Goal: Information Seeking & Learning: Compare options

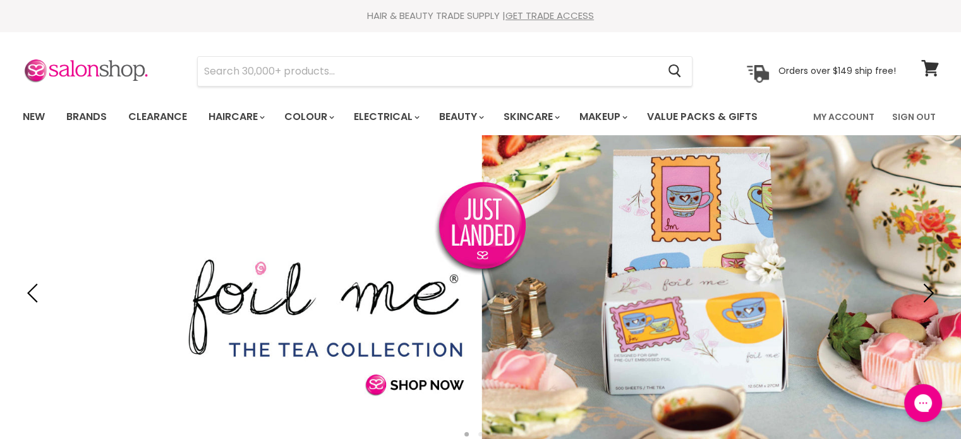
type input "Bondi Boost Super Shine + Strength Oi"
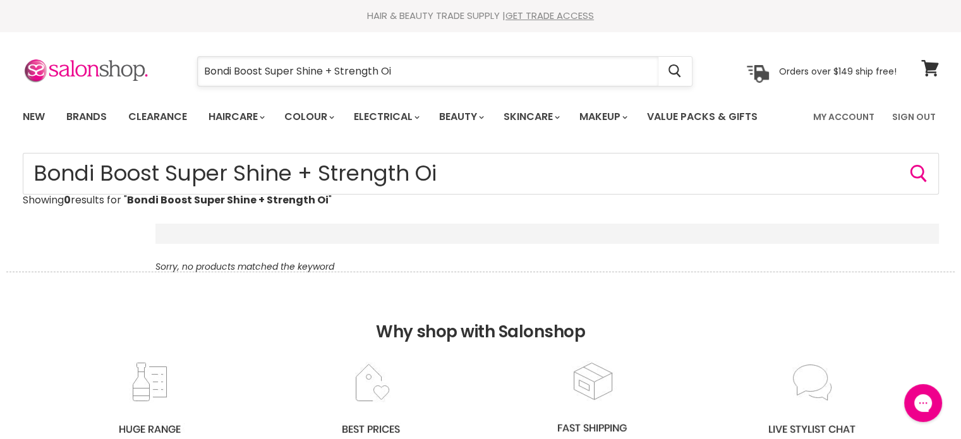
click at [478, 71] on input "Bondi Boost Super Shine + Strength Oi" at bounding box center [428, 71] width 461 height 29
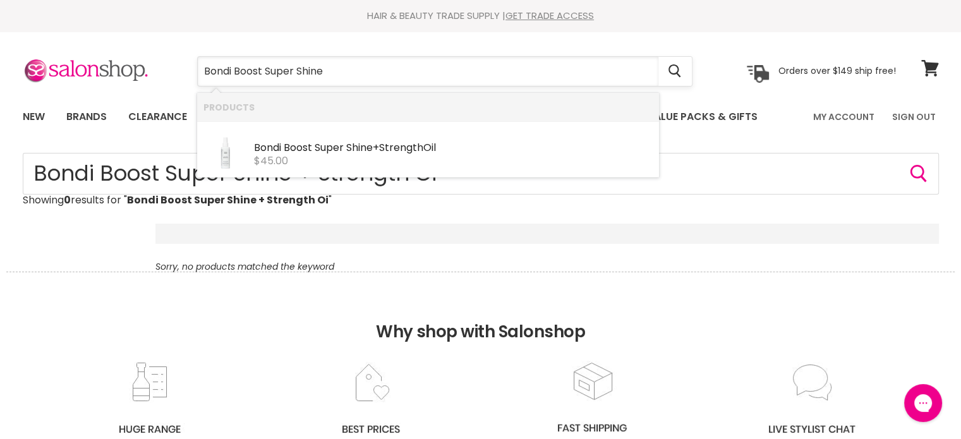
type input "Bondi Boost Super Shin"
click at [410, 147] on div "Bondi Boost Super Shin e + Strength Oil" at bounding box center [453, 148] width 399 height 13
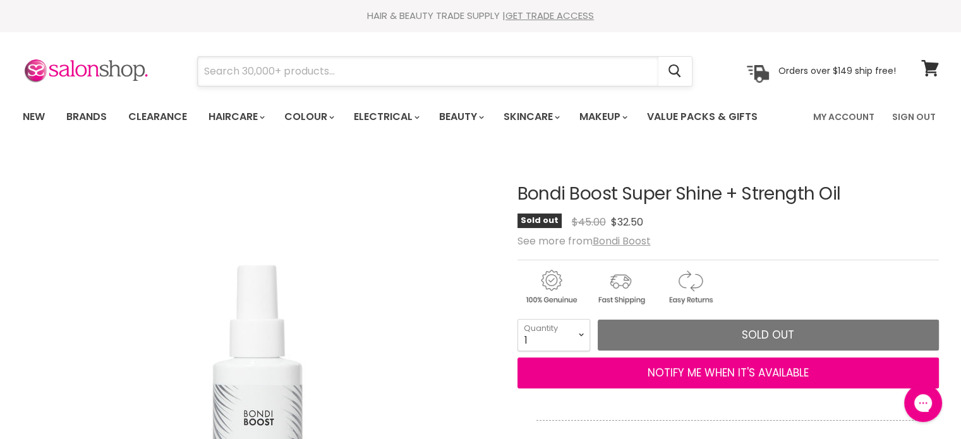
paste input "Bondi Boost Detangle Brush"
type input "Bondi Boost Detangle Brush"
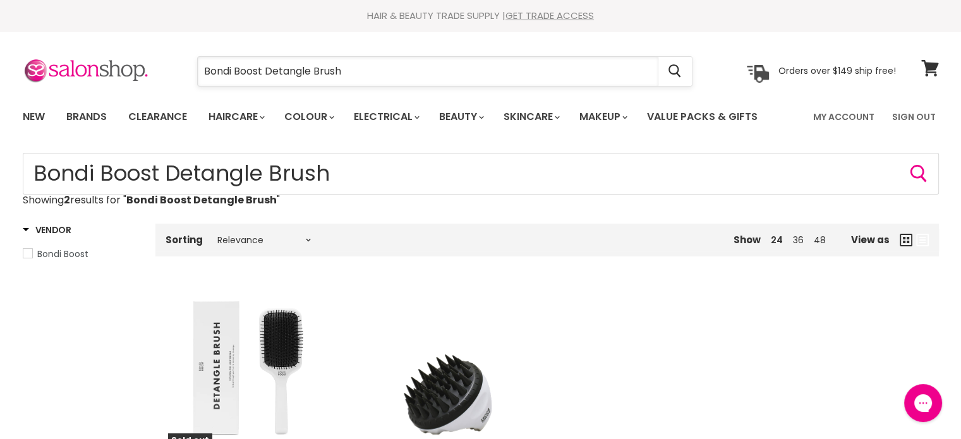
drag, startPoint x: 404, startPoint y: 65, endPoint x: 203, endPoint y: 77, distance: 200.7
click at [203, 77] on input "Bondi Boost Detangle Brush" at bounding box center [428, 71] width 461 height 29
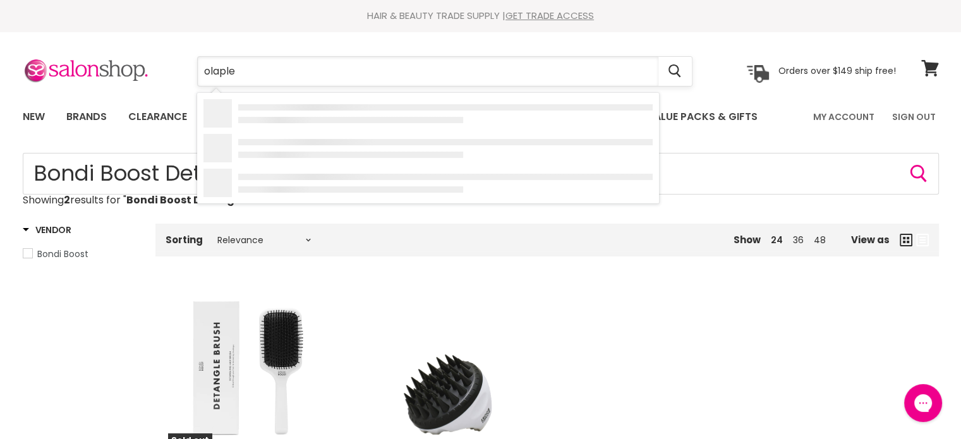
type input "olaplex"
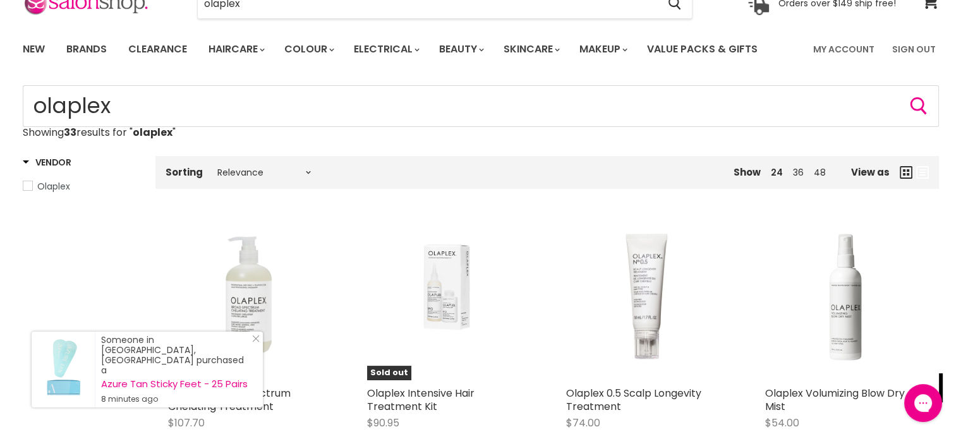
scroll to position [63, 0]
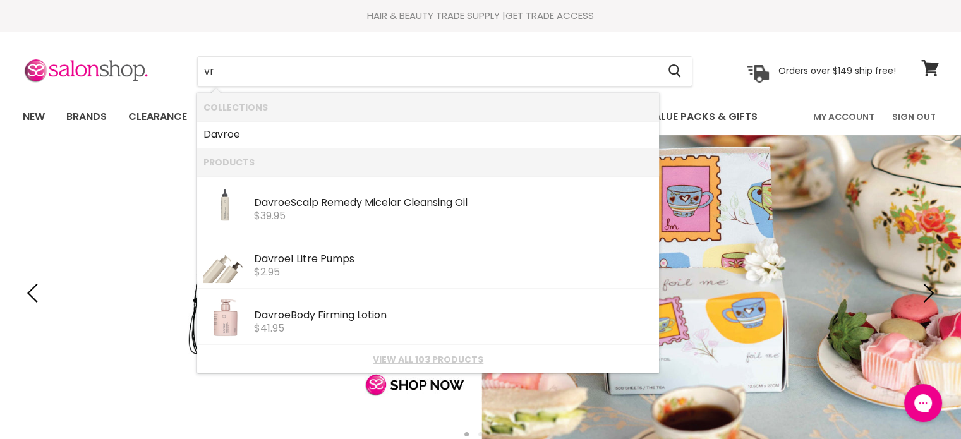
type input "v"
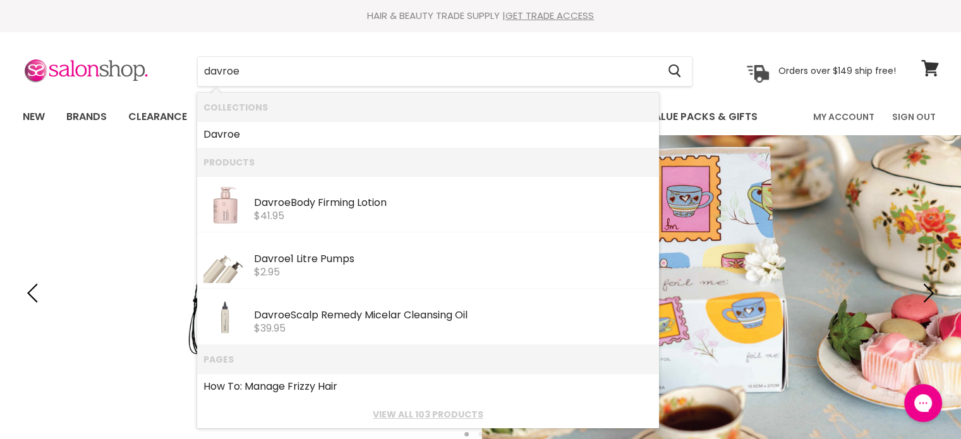
type input "davroe"
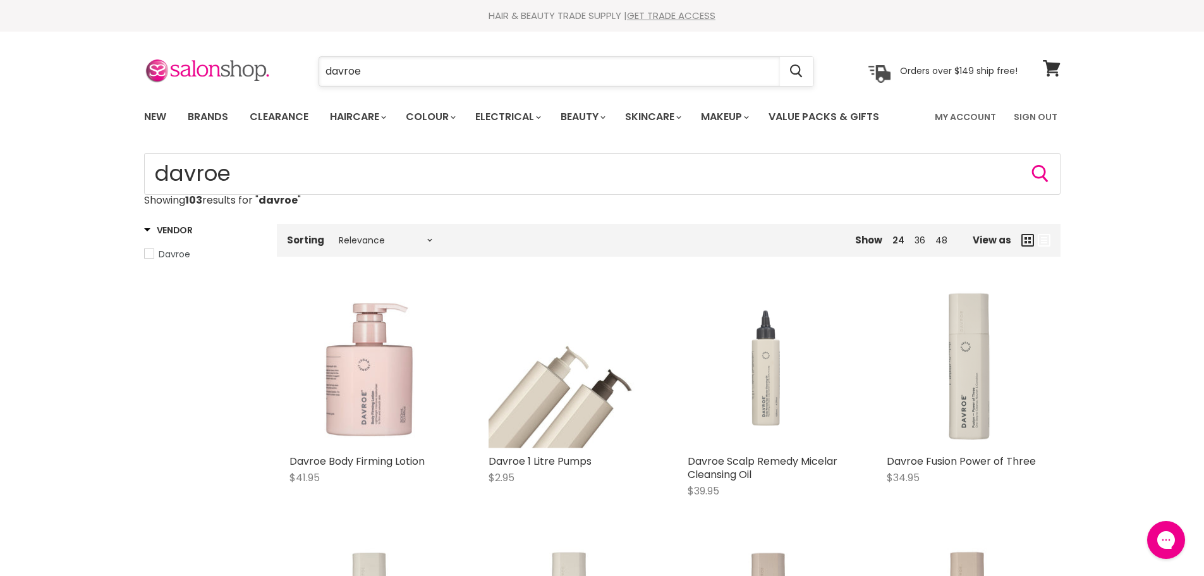
click at [391, 77] on input "davroe" at bounding box center [549, 71] width 461 height 29
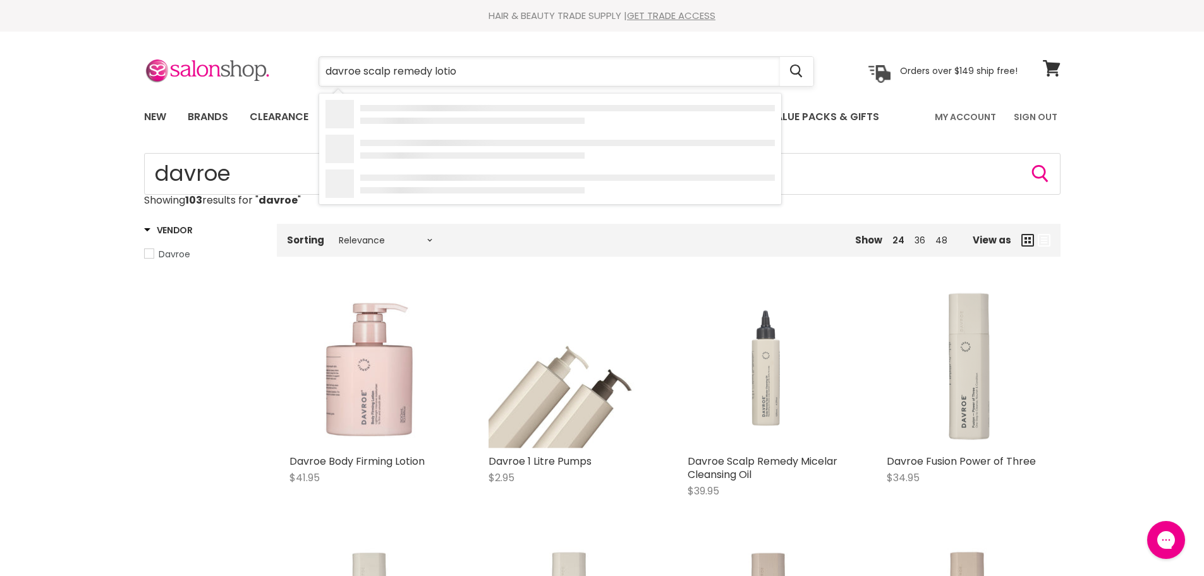
type input "davroe scalp remedy lotion"
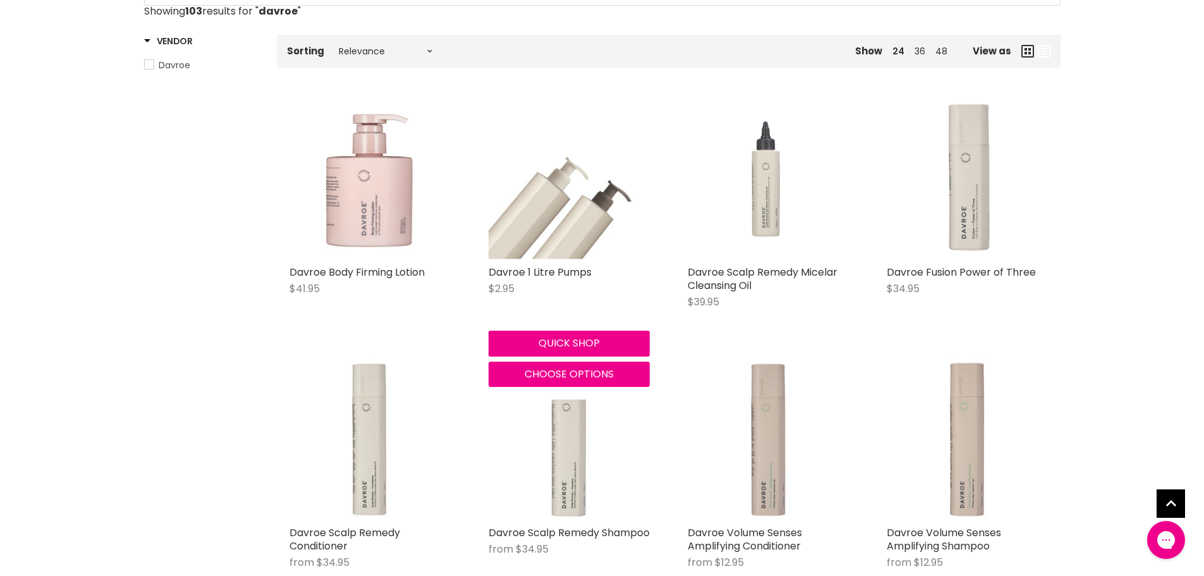
scroll to position [190, 0]
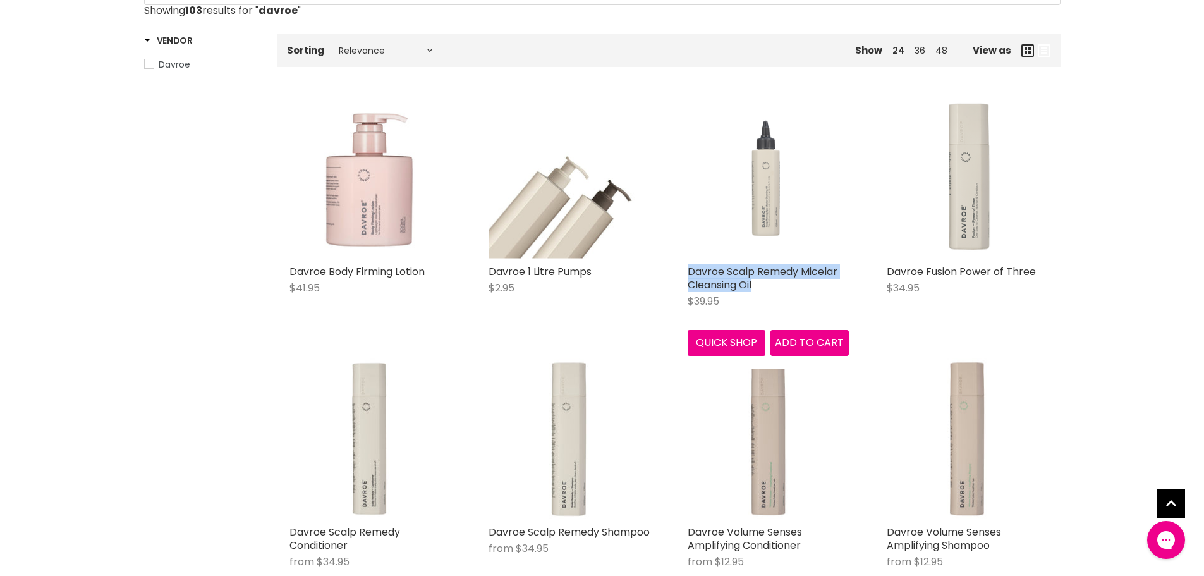
drag, startPoint x: 682, startPoint y: 265, endPoint x: 765, endPoint y: 281, distance: 83.7
click at [765, 281] on div "Davroe Scalp Remedy Micelar Cleansing Oil $39.95 Davroe Quick shop Add to cart" at bounding box center [768, 227] width 186 height 284
copy link "Davroe Scalp Remedy Micelar Cleansing Oil"
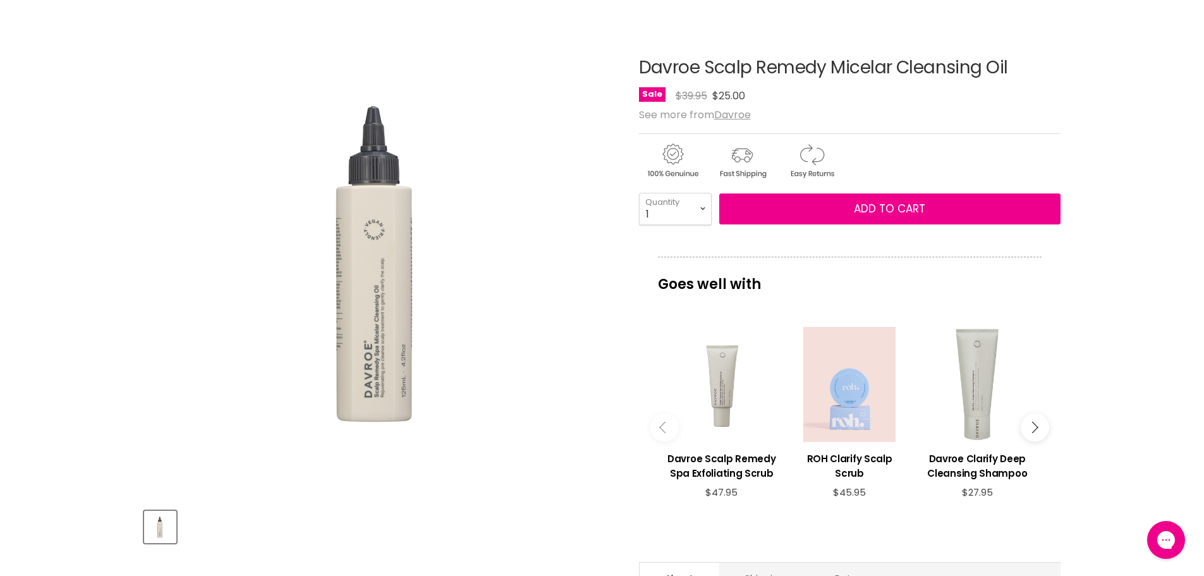
drag, startPoint x: 1035, startPoint y: 64, endPoint x: 639, endPoint y: 70, distance: 395.6
click at [639, 70] on h1 "Davroe Scalp Remedy Micelar Cleansing Oil" at bounding box center [849, 68] width 421 height 20
copy h1 "Davroe Scalp Remedy Micelar Cleansing Oil"
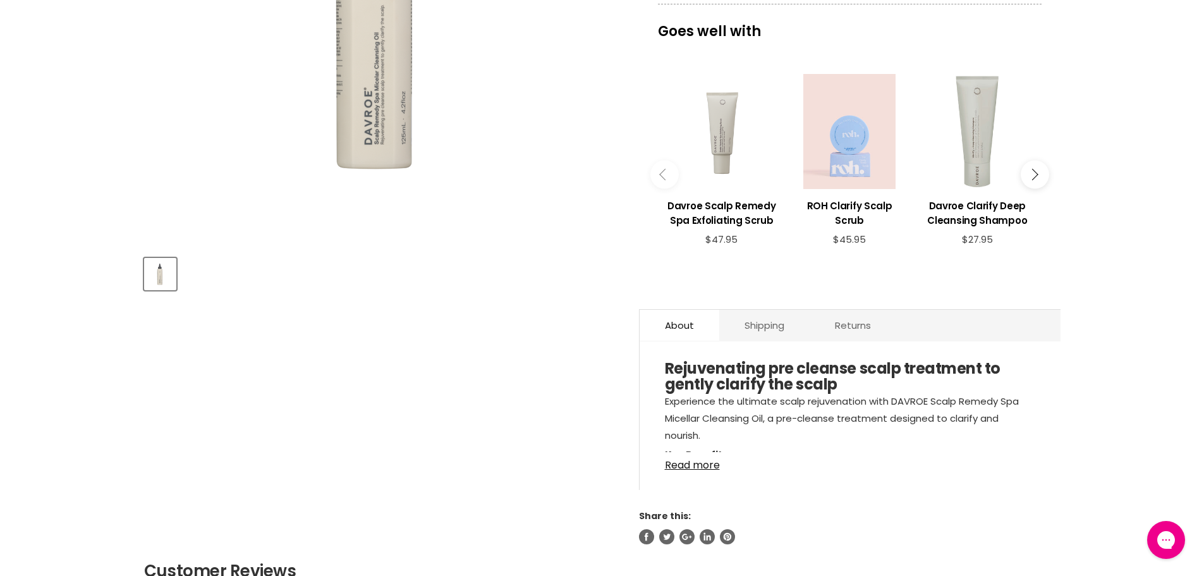
scroll to position [632, 0]
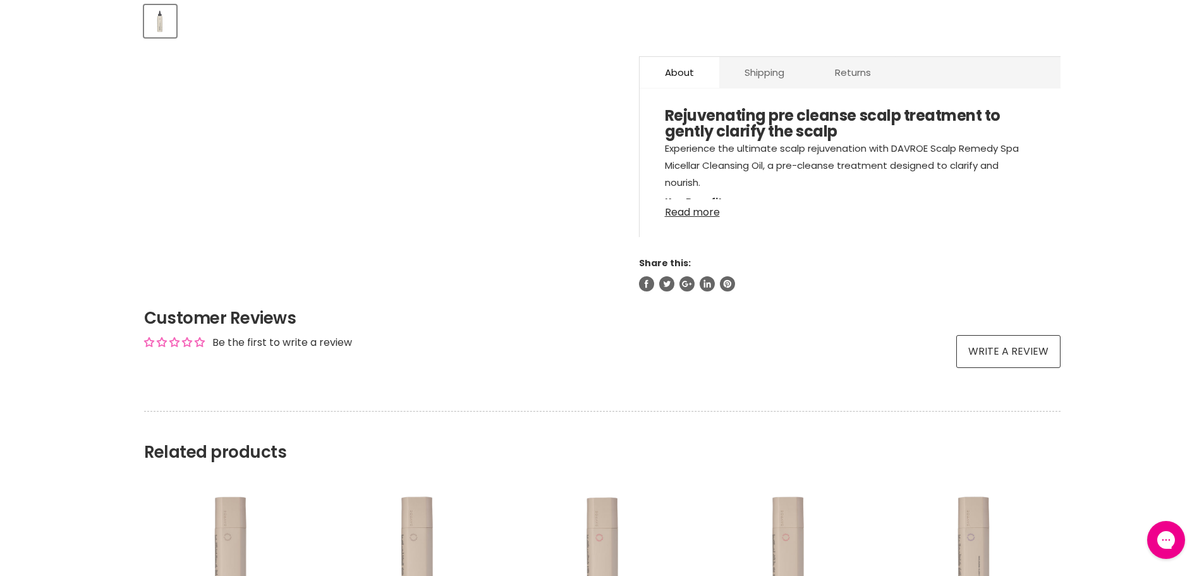
click at [674, 215] on link "Read more" at bounding box center [850, 208] width 370 height 19
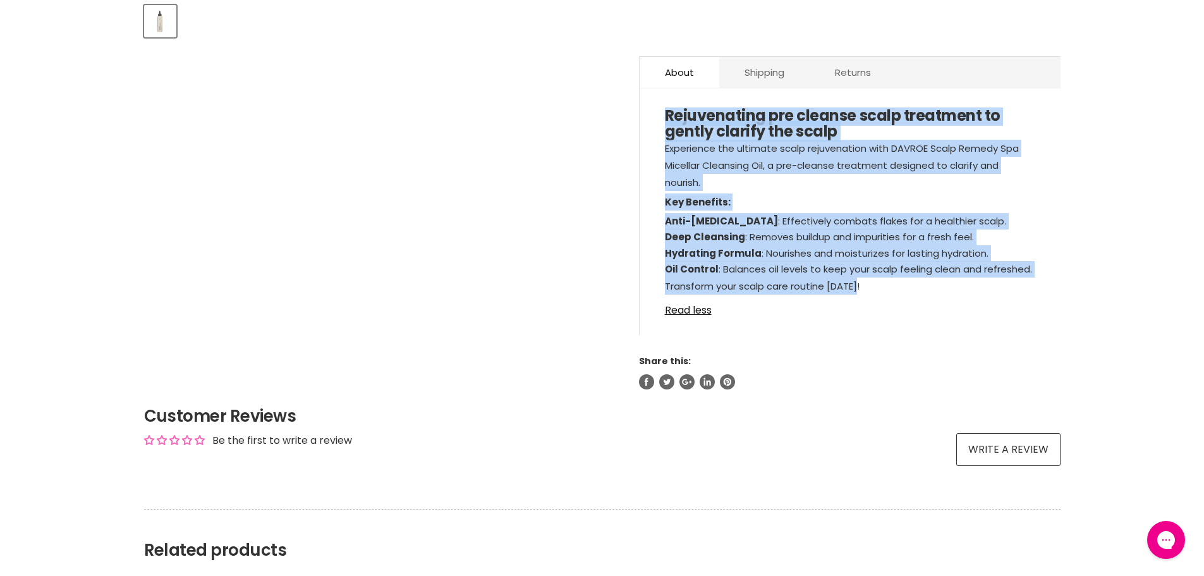
drag, startPoint x: 878, startPoint y: 286, endPoint x: 646, endPoint y: 121, distance: 284.9
click at [646, 121] on div "Rejuvenating pre cleanse scalp treatment to gently clarify the scalp Experience…" at bounding box center [849, 218] width 421 height 234
copy div "Rejuvenating pre cleanse scalp treatment to gently clarify the scalp Experience…"
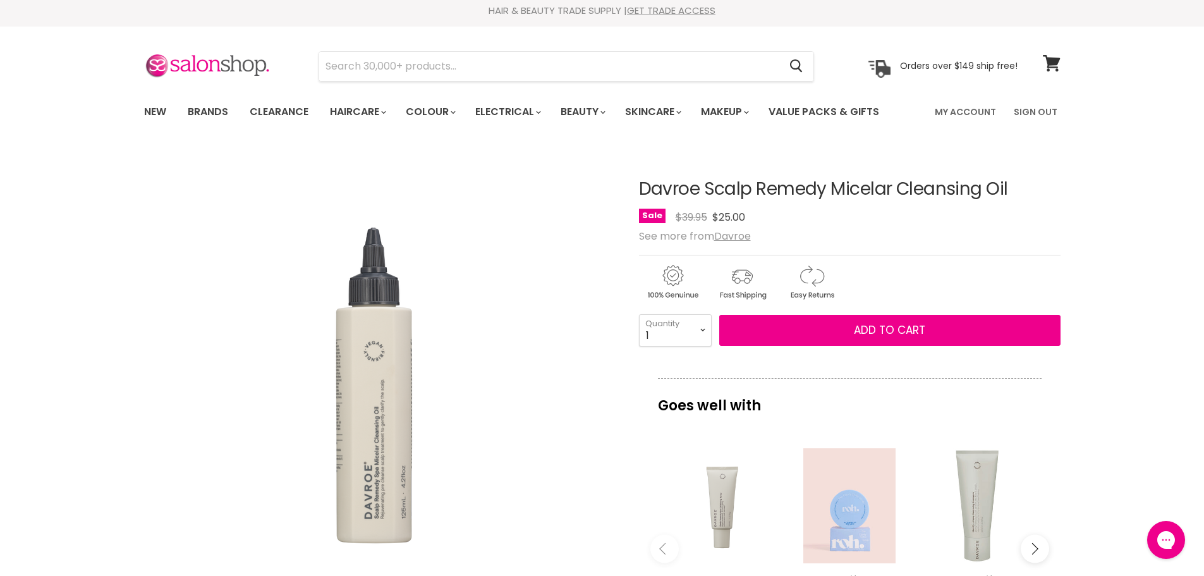
scroll to position [0, 0]
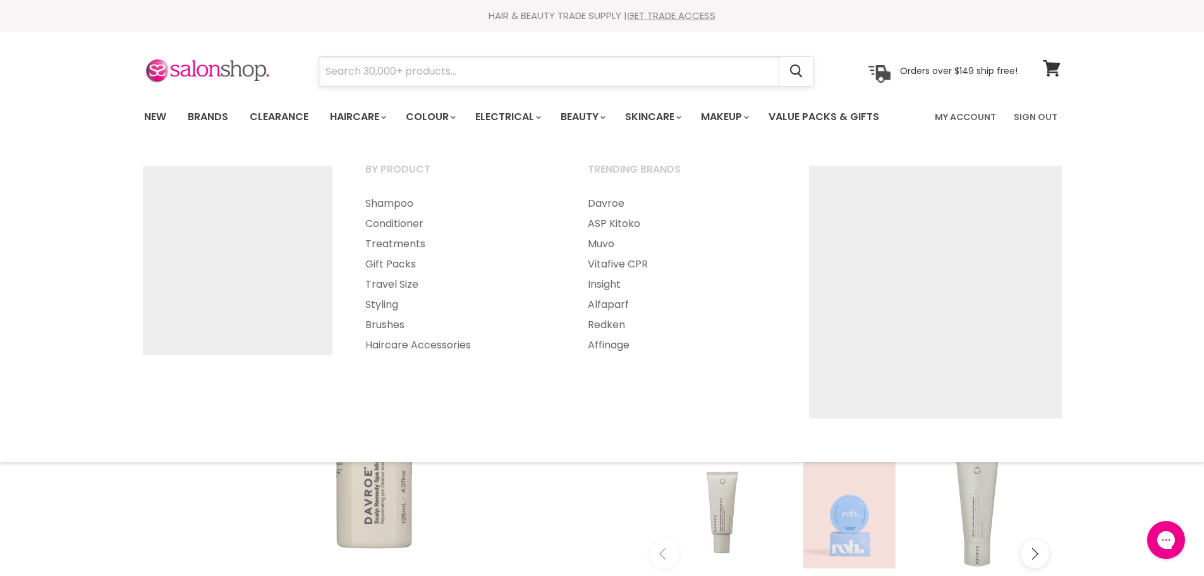
click at [358, 68] on input "Search" at bounding box center [549, 71] width 461 height 29
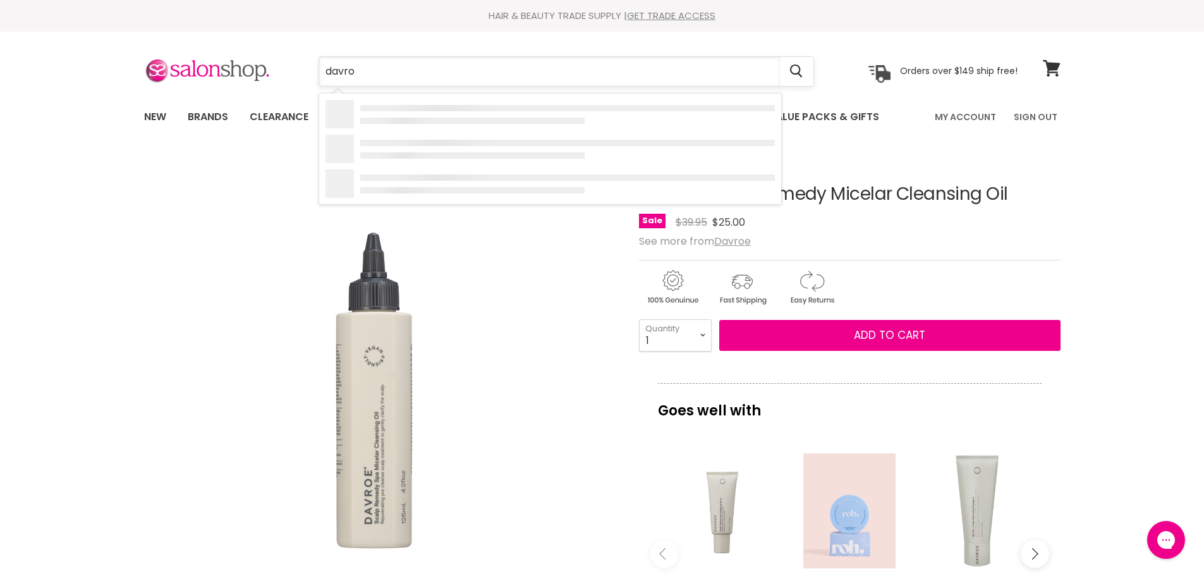
type input "davroe"
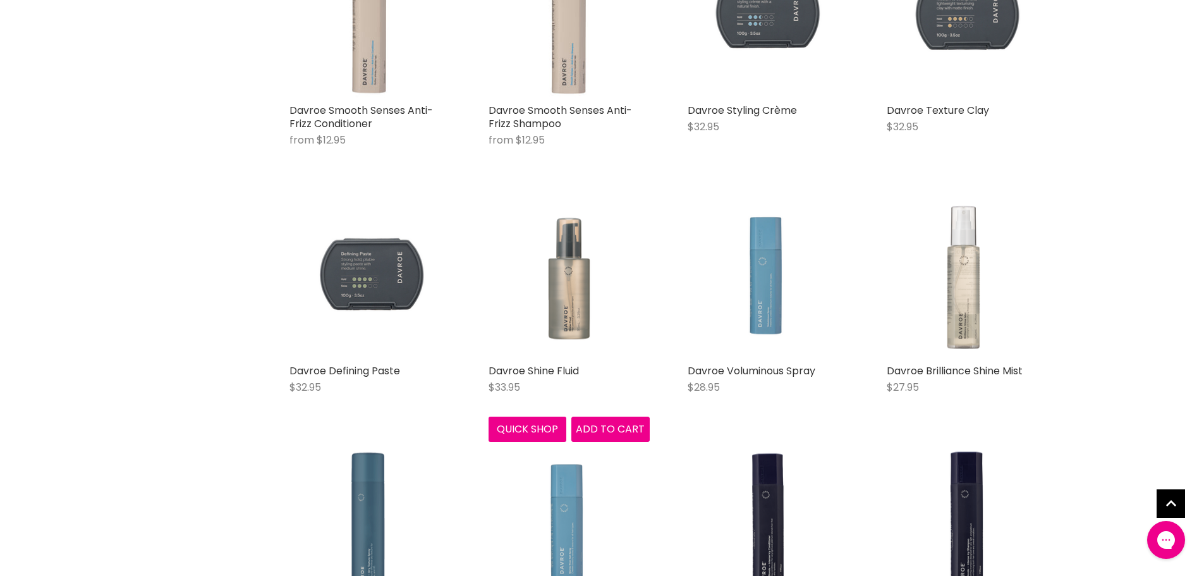
scroll to position [1137, 0]
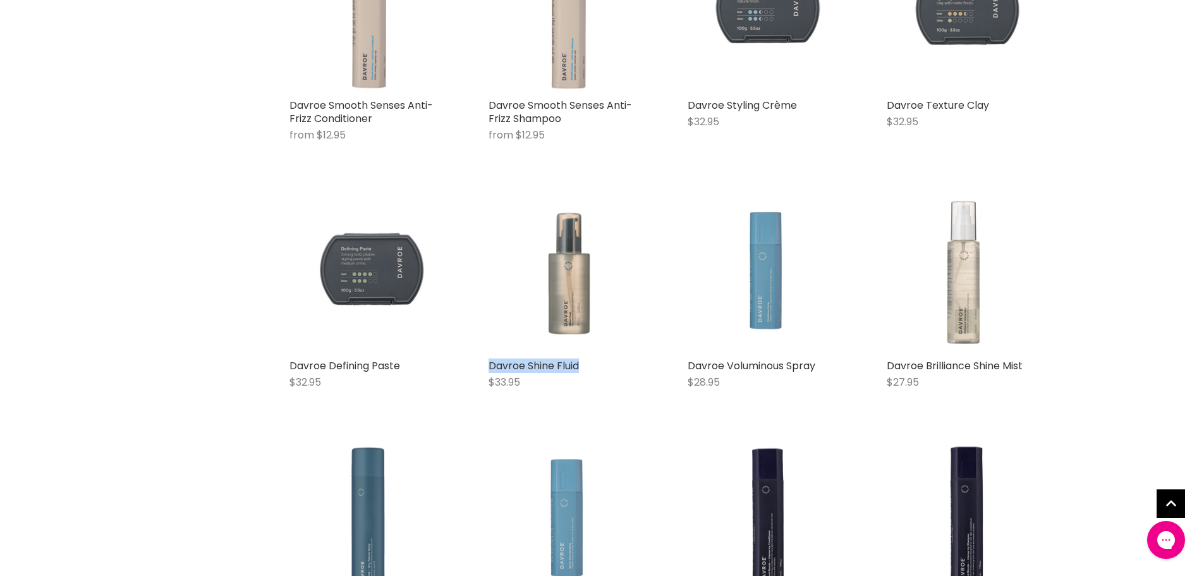
drag, startPoint x: 608, startPoint y: 360, endPoint x: 487, endPoint y: 362, distance: 120.7
click at [487, 362] on div "Davroe Shine Fluid $33.95 Davroe Quick shop Add to cart" at bounding box center [569, 296] width 186 height 234
copy link "Davroe Shine Fluid"
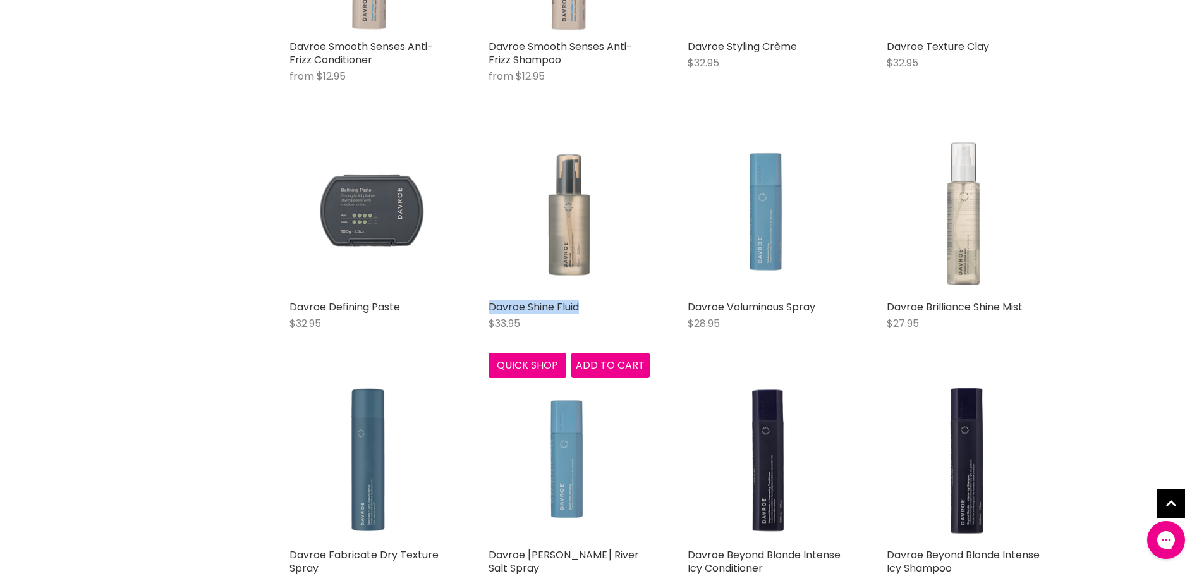
scroll to position [1201, 0]
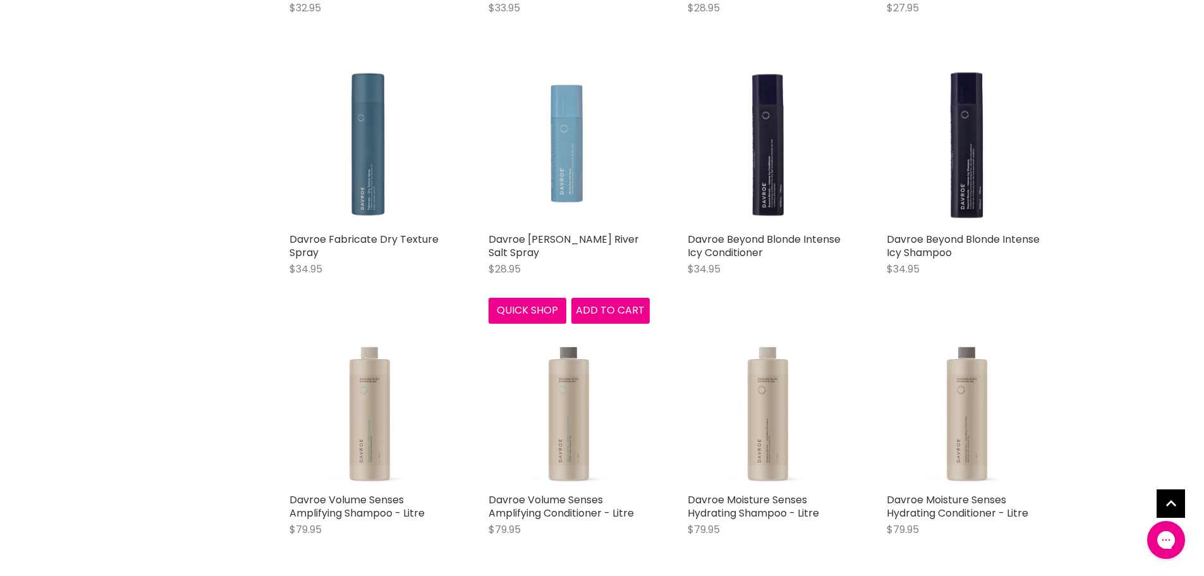
scroll to position [1517, 0]
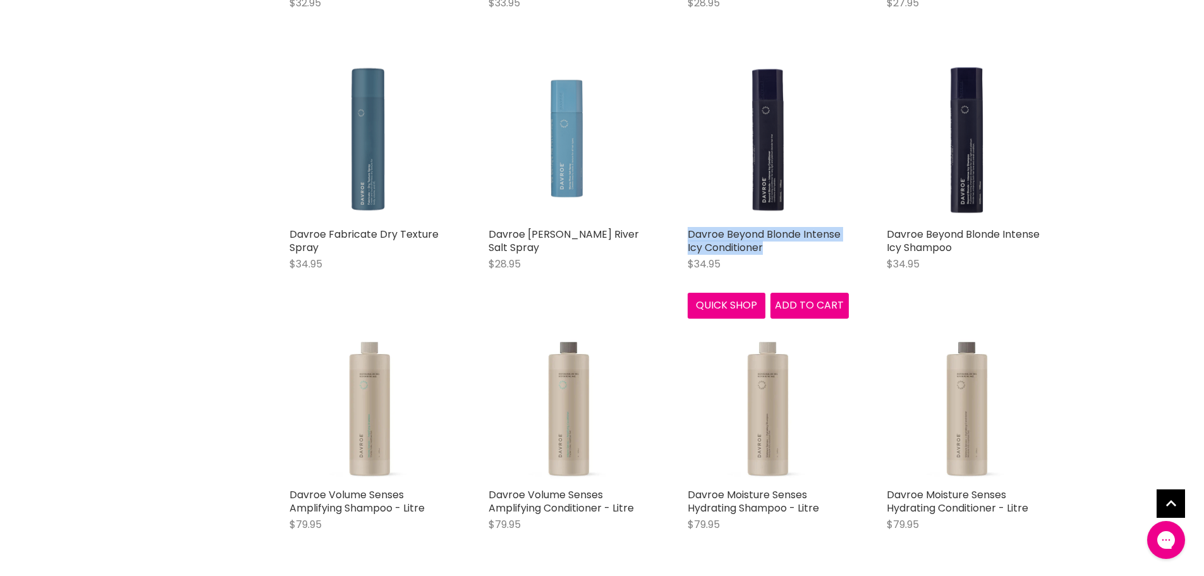
drag, startPoint x: 678, startPoint y: 227, endPoint x: 835, endPoint y: 248, distance: 158.6
click at [835, 248] on div "Davroe Beyond Blonde Intense Icy Conditioner $34.95 Davroe Quick shop Add to ca…" at bounding box center [768, 189] width 186 height 284
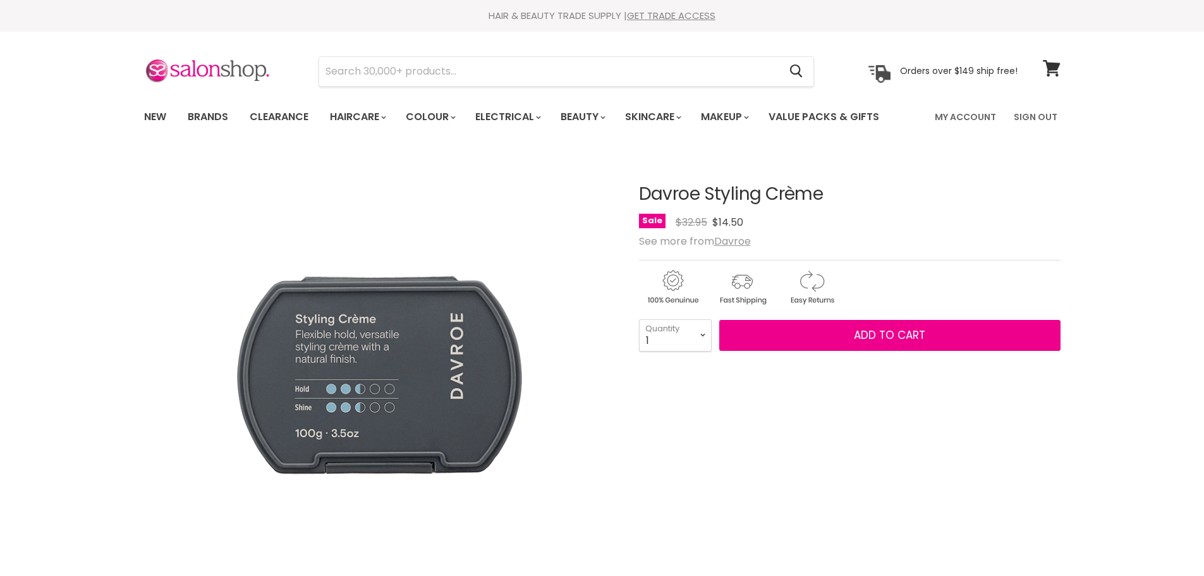
click at [642, 198] on h1 "Davroe Styling Crème" at bounding box center [849, 195] width 421 height 20
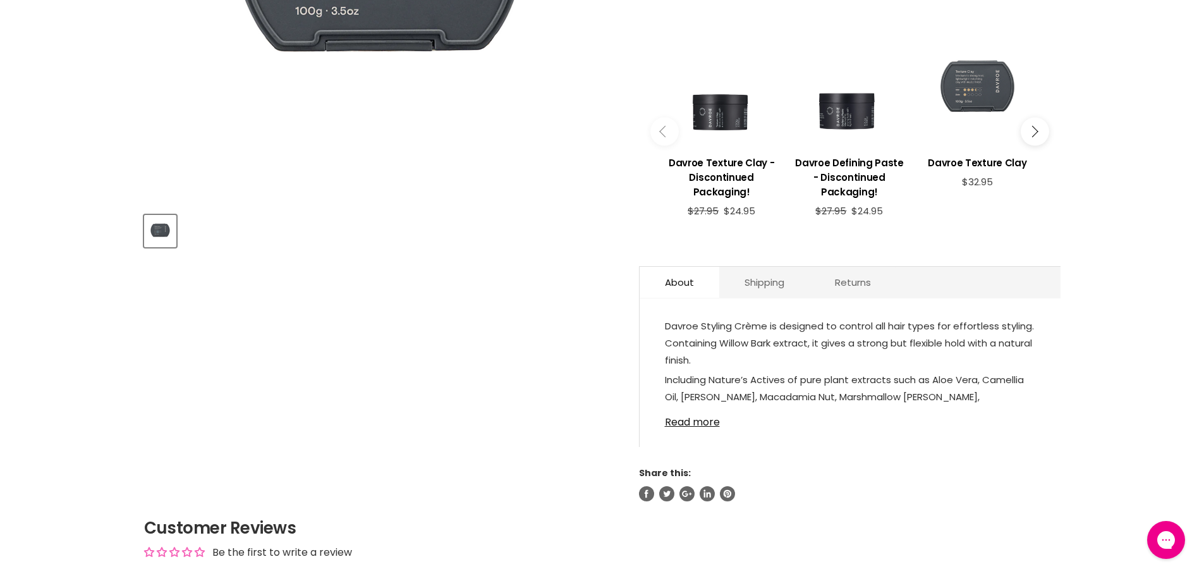
scroll to position [442, 0]
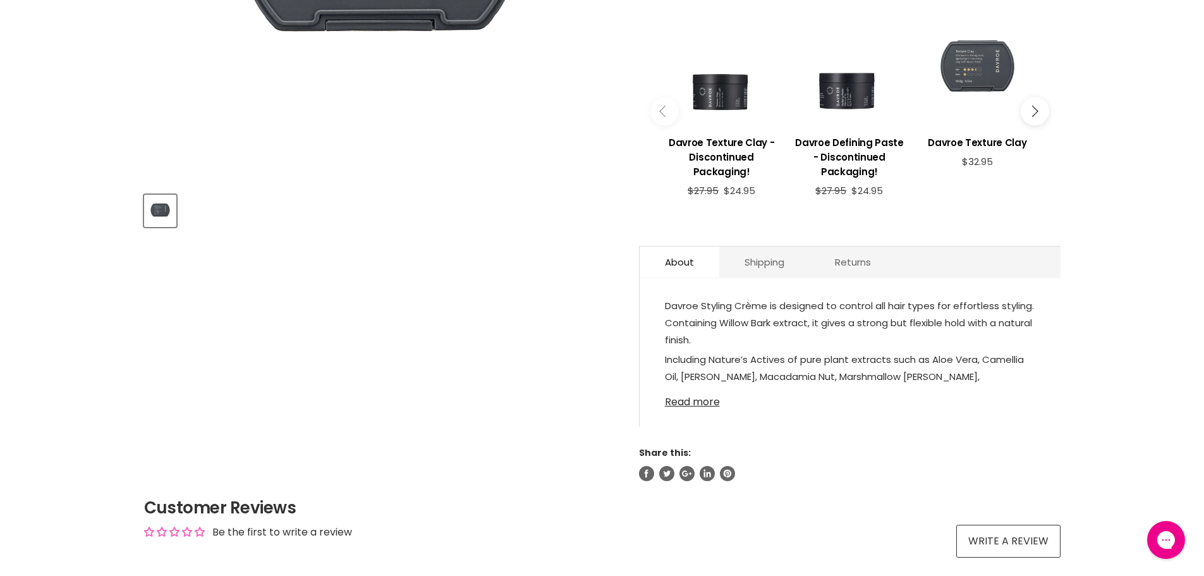
click at [697, 401] on link "Read more" at bounding box center [850, 398] width 370 height 19
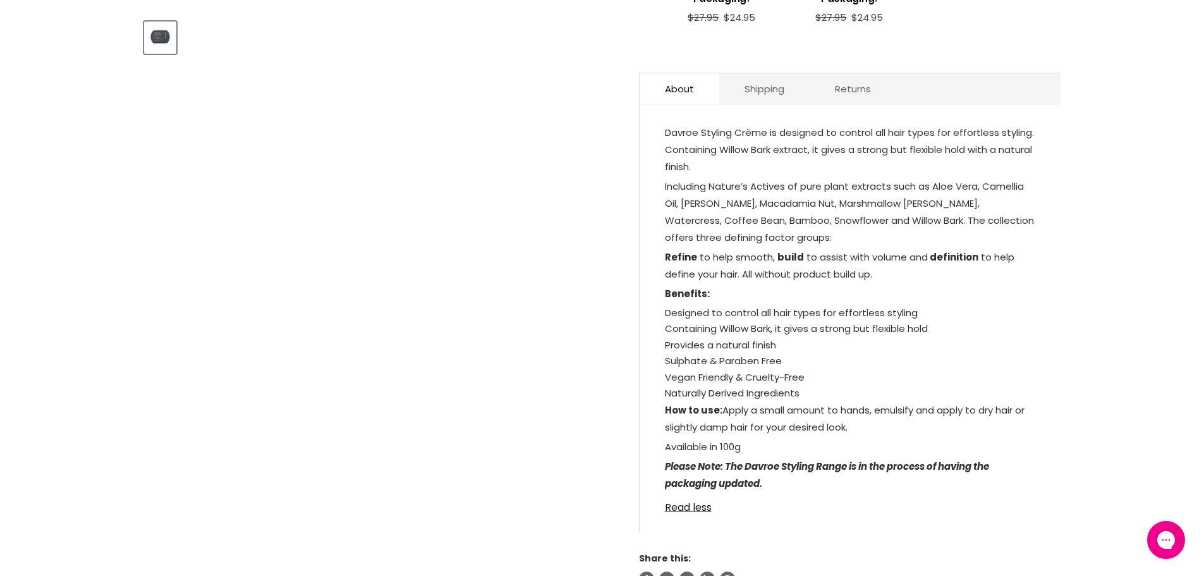
scroll to position [632, 0]
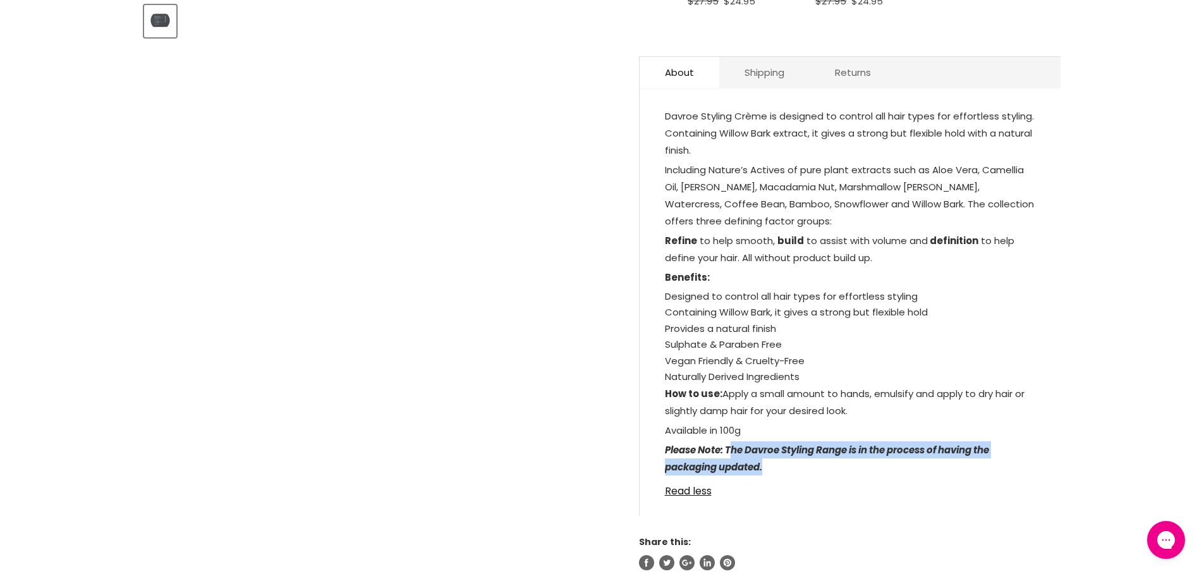
drag, startPoint x: 773, startPoint y: 469, endPoint x: 732, endPoint y: 440, distance: 50.0
click at [732, 441] on p "Please Note: The Davroe Styling Range is in the process of having the packaging…" at bounding box center [850, 459] width 370 height 37
click at [776, 416] on span "pply a small amount to hands, emulsify and apply to dry hair or slightly damp h…" at bounding box center [845, 402] width 360 height 30
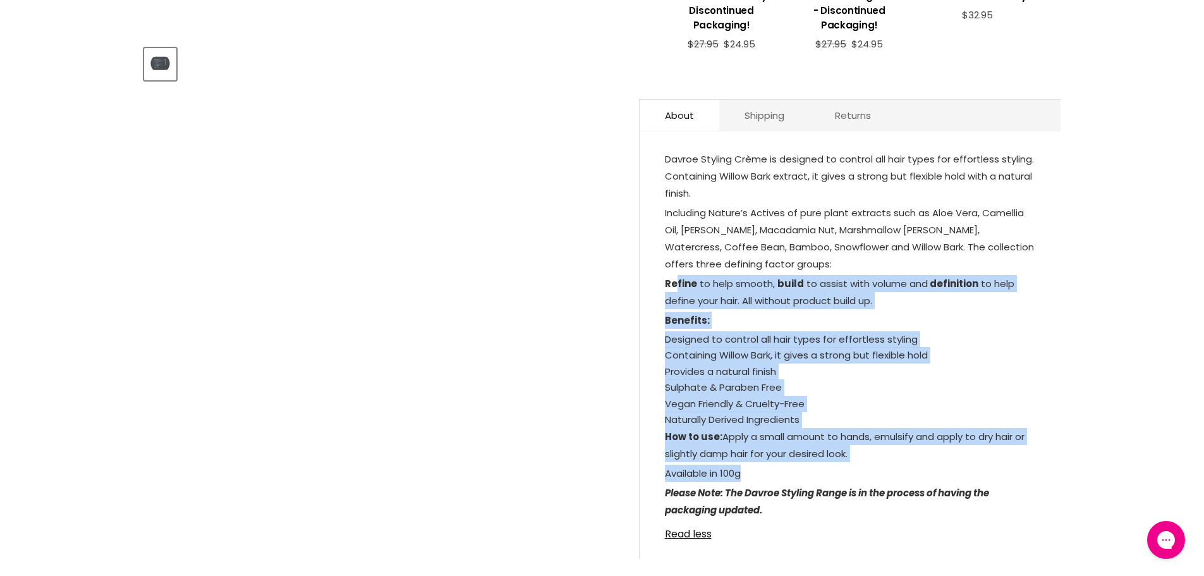
scroll to position [569, 0]
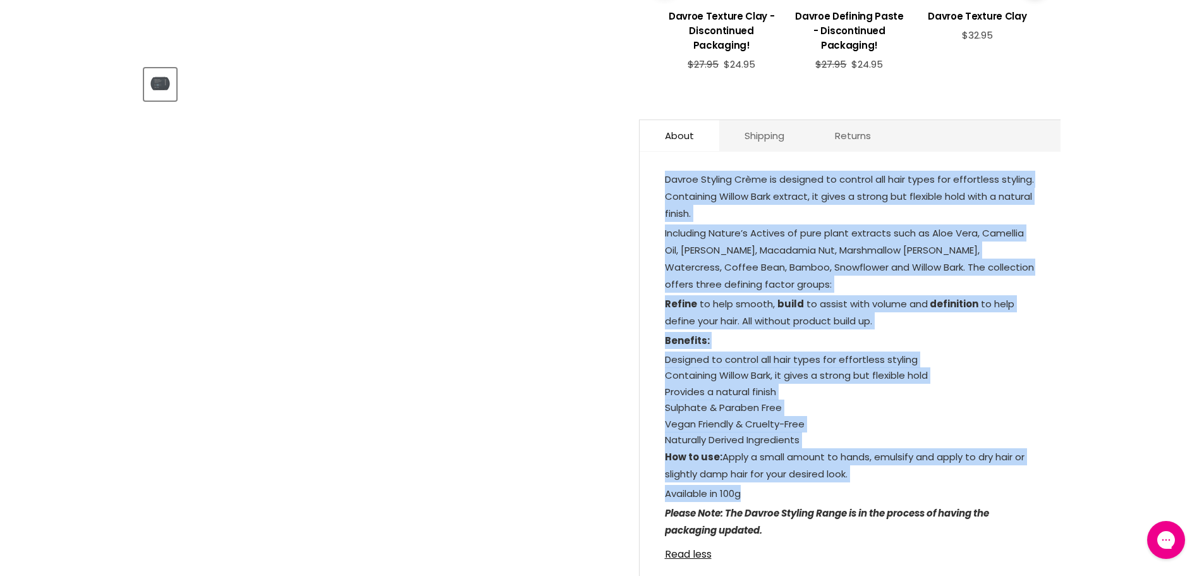
drag, startPoint x: 758, startPoint y: 433, endPoint x: 653, endPoint y: 185, distance: 270.2
click at [653, 185] on div "Davroe Styling Crème is designed to control all hair types for effortless styli…" at bounding box center [849, 371] width 421 height 415
copy div "Davroe Styling Crème is designed to control all hair types for effortless styli…"
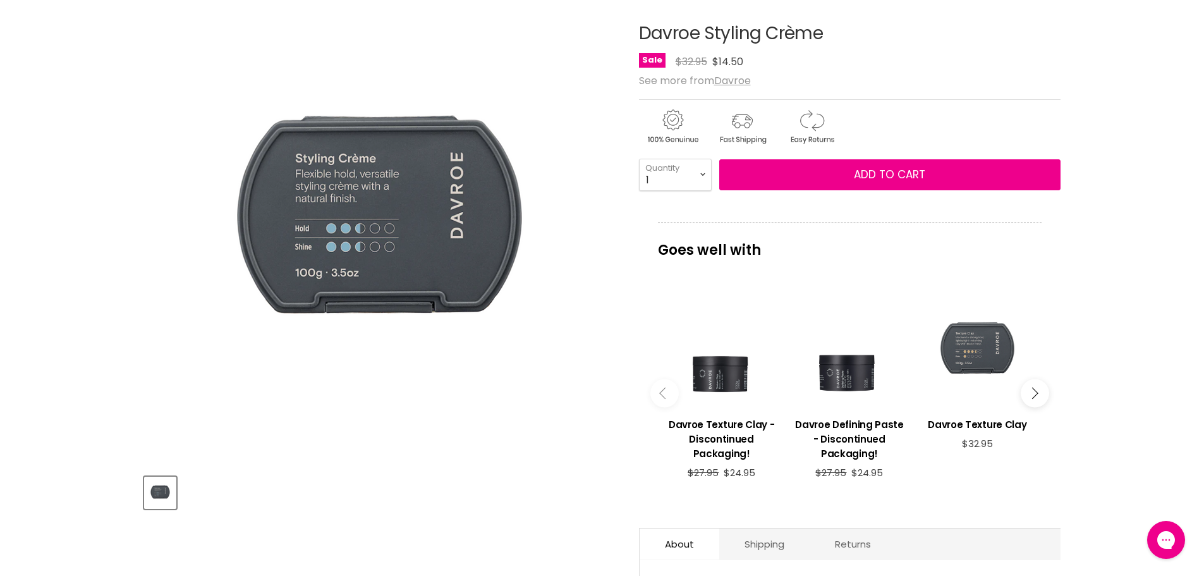
scroll to position [190, 0]
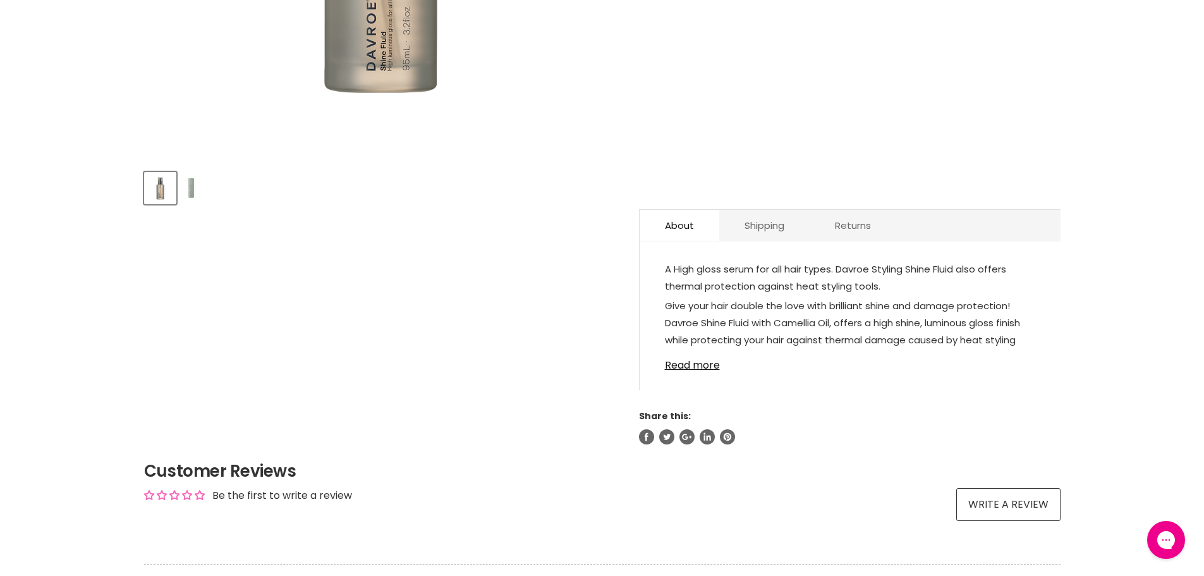
scroll to position [506, 0]
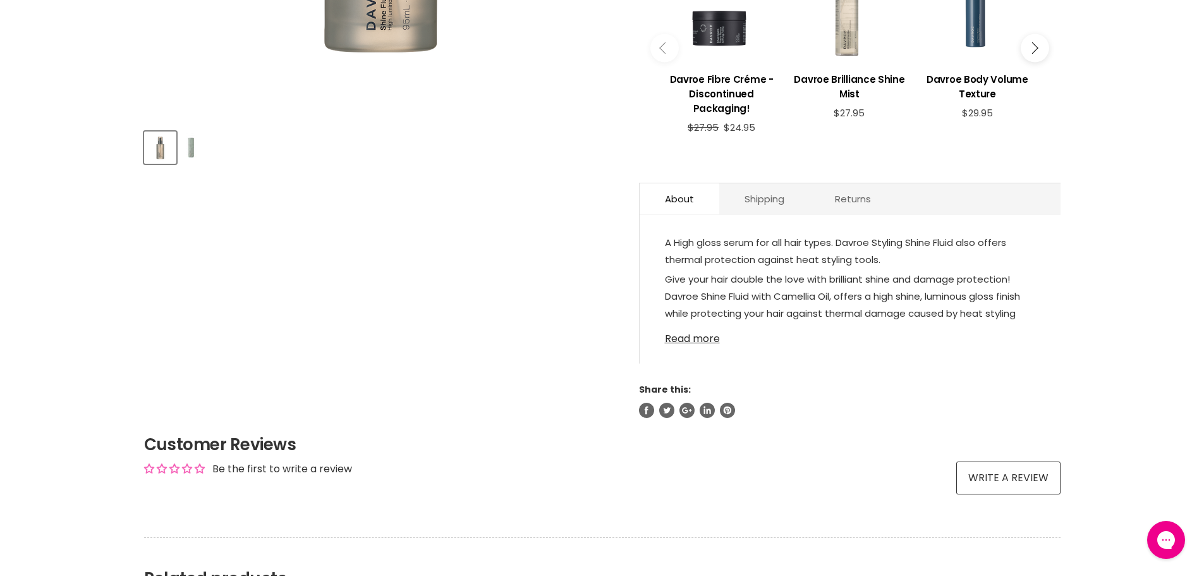
click at [682, 338] on link "Read more" at bounding box center [850, 334] width 370 height 19
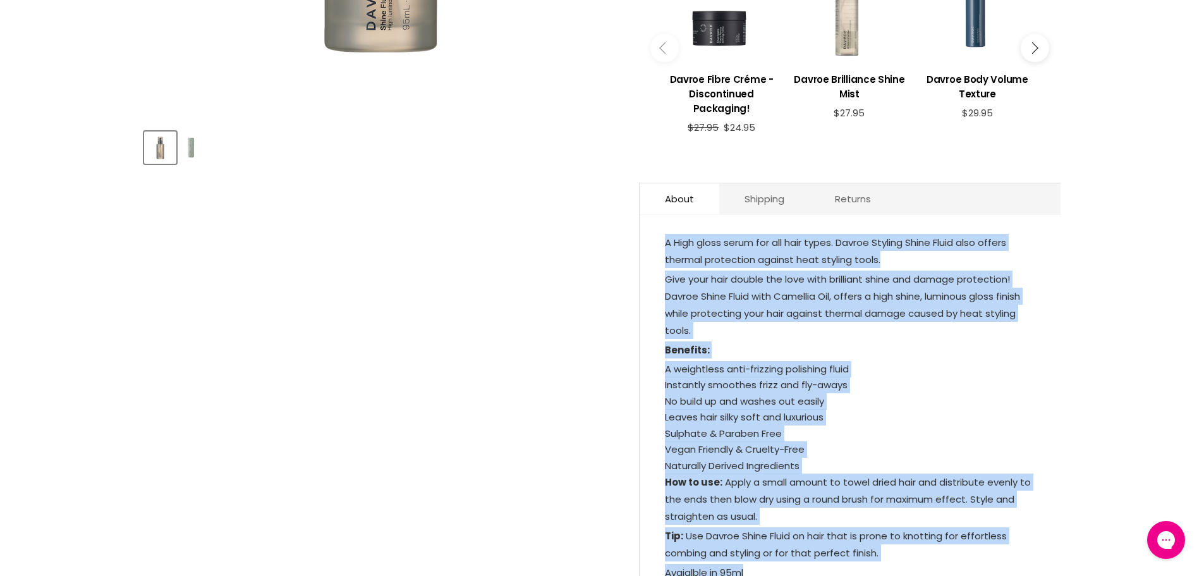
drag, startPoint x: 761, startPoint y: 444, endPoint x: 664, endPoint y: 248, distance: 218.5
click at [665, 248] on div "A High gloss serum for all hair types. Davroe Styling Shine Fluid also offers t…" at bounding box center [850, 427] width 370 height 387
copy div "A High gloss serum for all hair types. Davroe Styling Shine Fluid also offers t…"
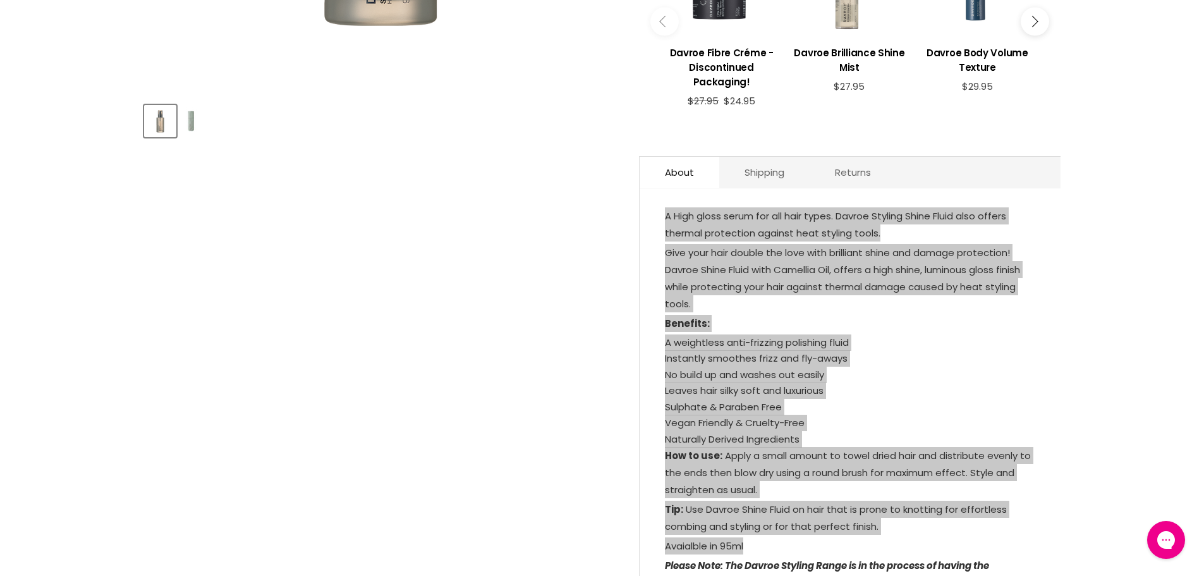
scroll to position [569, 0]
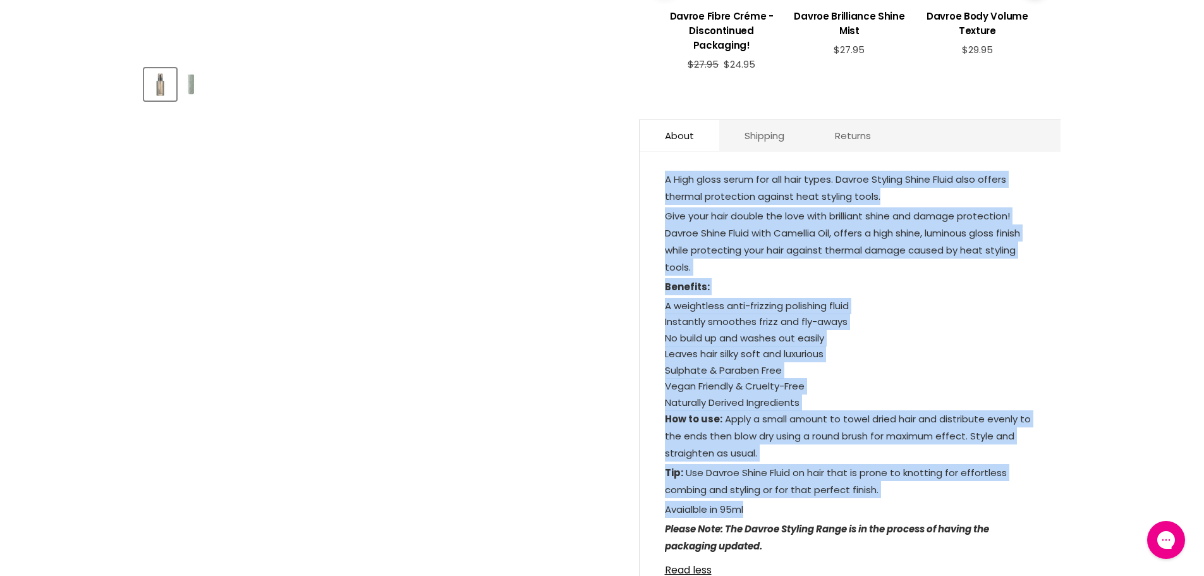
copy div "A High gloss serum for all hair types. Davroe Styling Shine Fluid also offers t…"
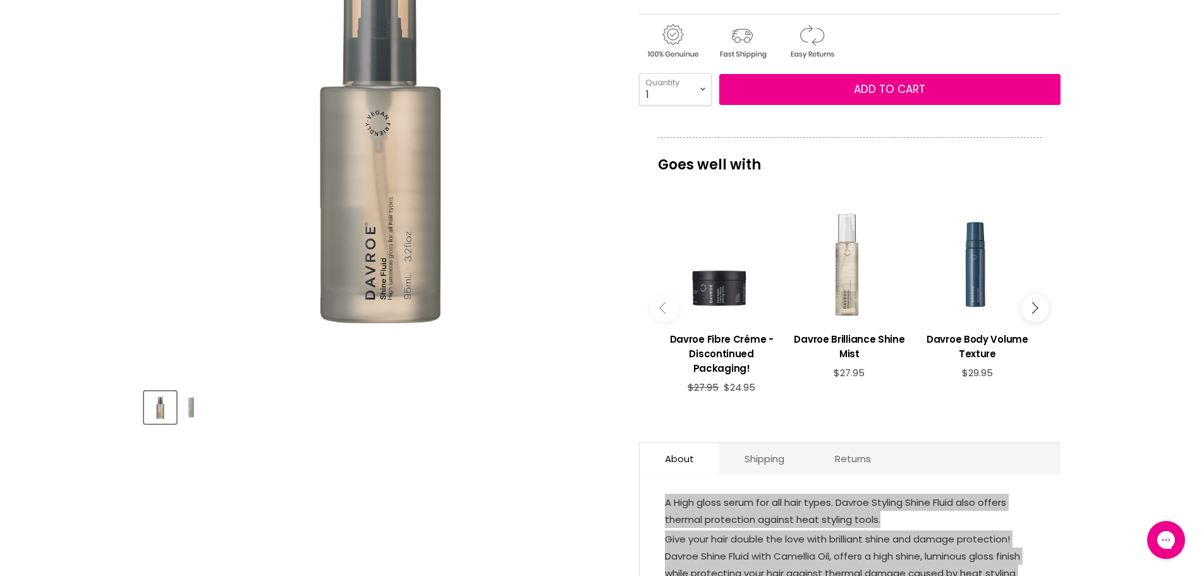
scroll to position [63, 0]
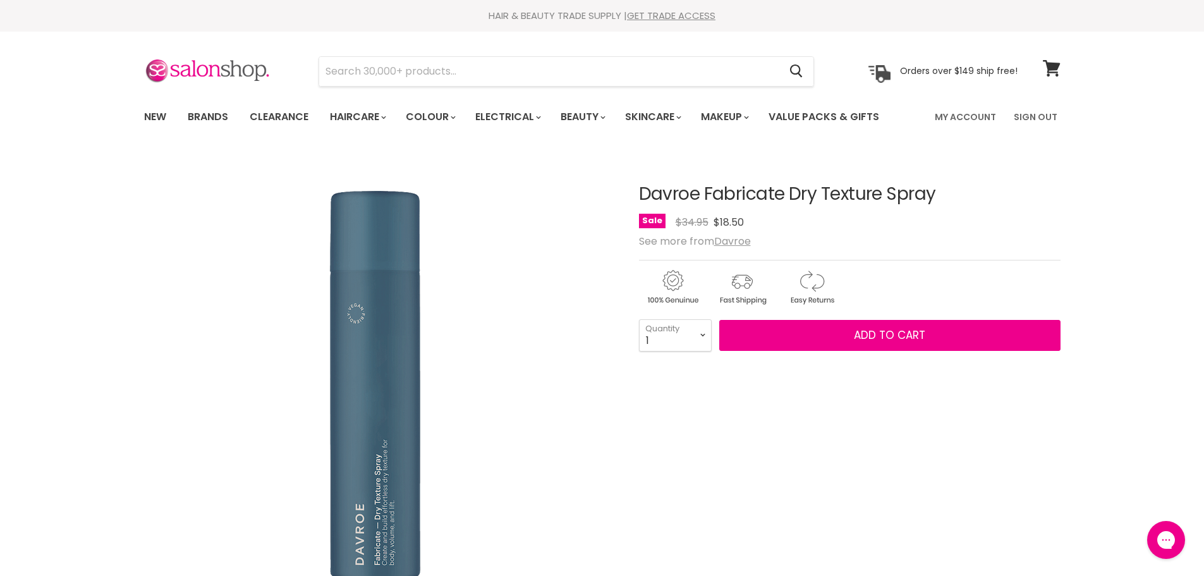
click at [635, 188] on article "Click or scroll to zoom Tap or pinch to zoom Davroe Fabricate Dry Texture Spray…" at bounding box center [602, 531] width 916 height 757
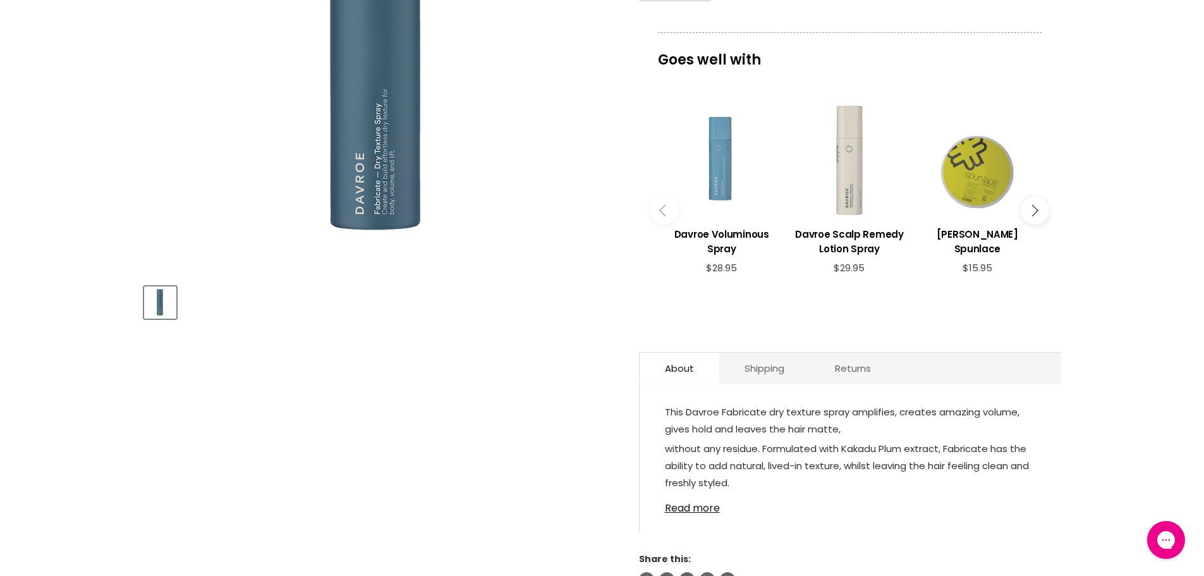
scroll to position [442, 0]
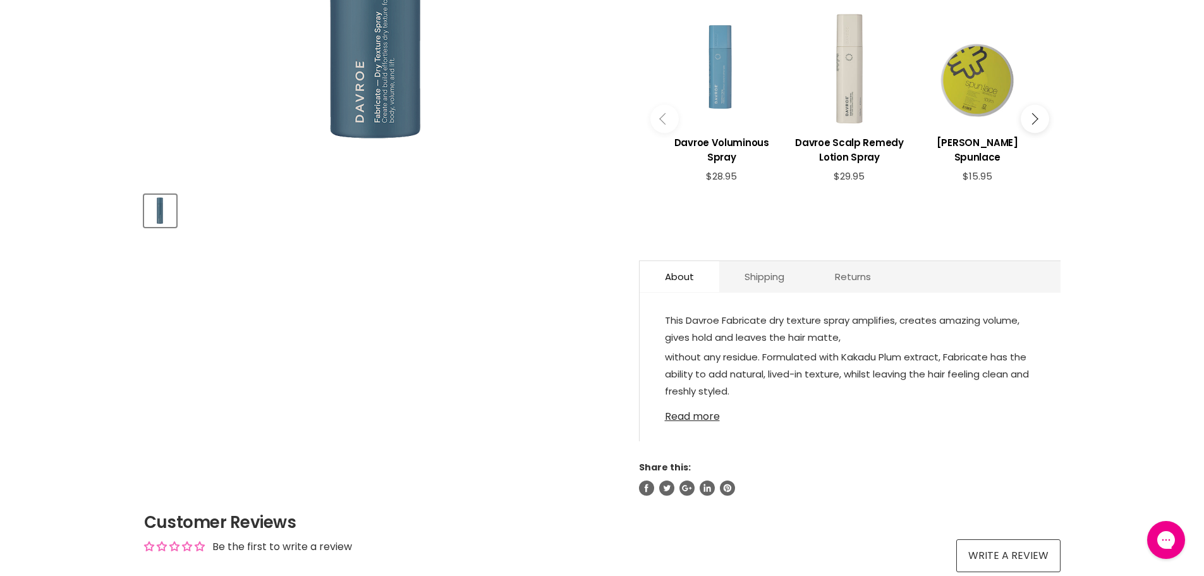
click at [697, 406] on link "Read more" at bounding box center [850, 412] width 370 height 19
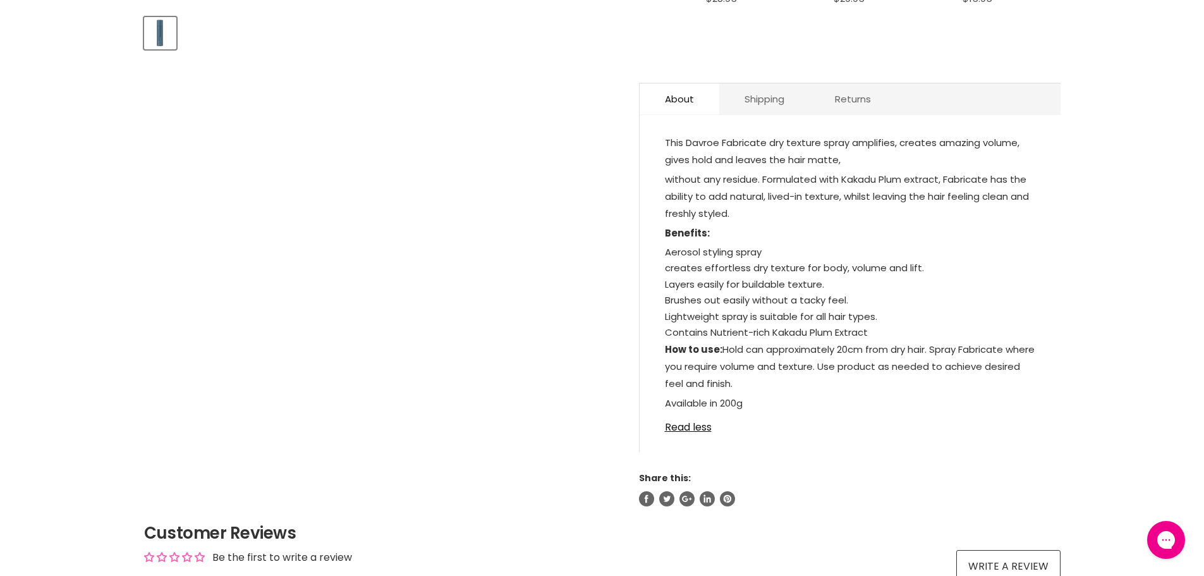
scroll to position [632, 0]
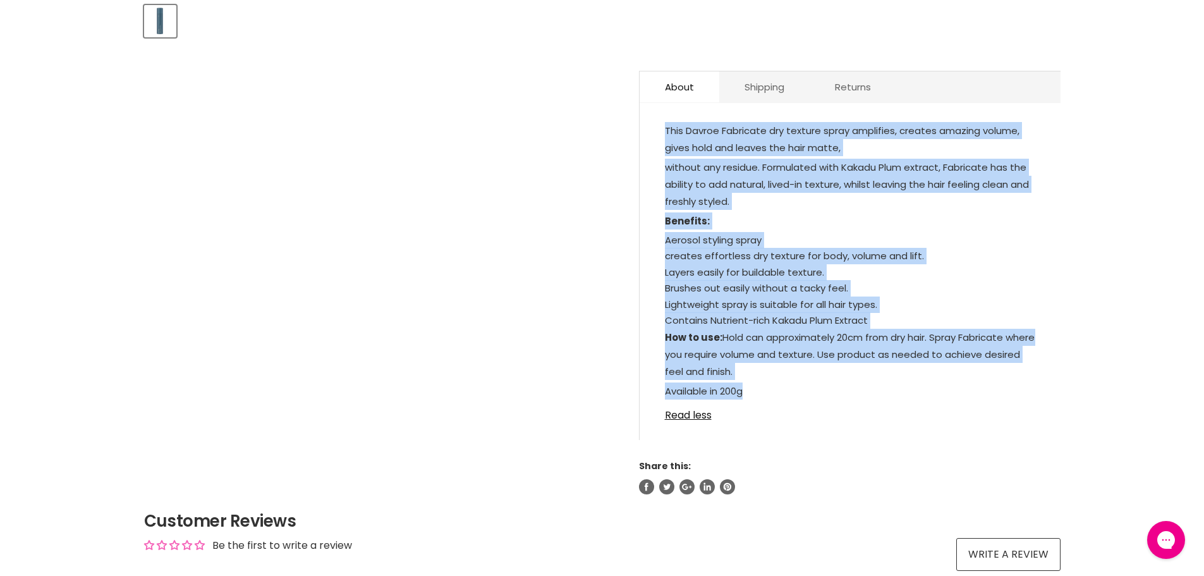
drag, startPoint x: 754, startPoint y: 382, endPoint x: 663, endPoint y: 119, distance: 278.4
click at [663, 119] on div "This Davroe Fabricate dry texture spray amplifies, creates amazing volume, give…" at bounding box center [849, 278] width 421 height 324
copy div "This Davroe Fabricate dry texture spray amplifies, creates amazing volume, give…"
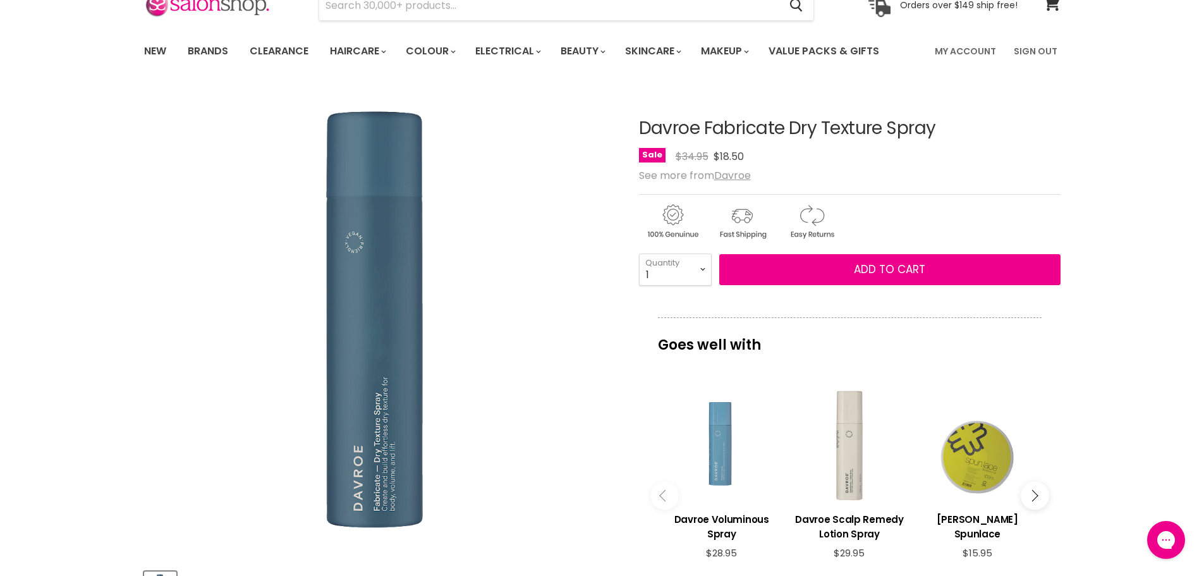
scroll to position [63, 0]
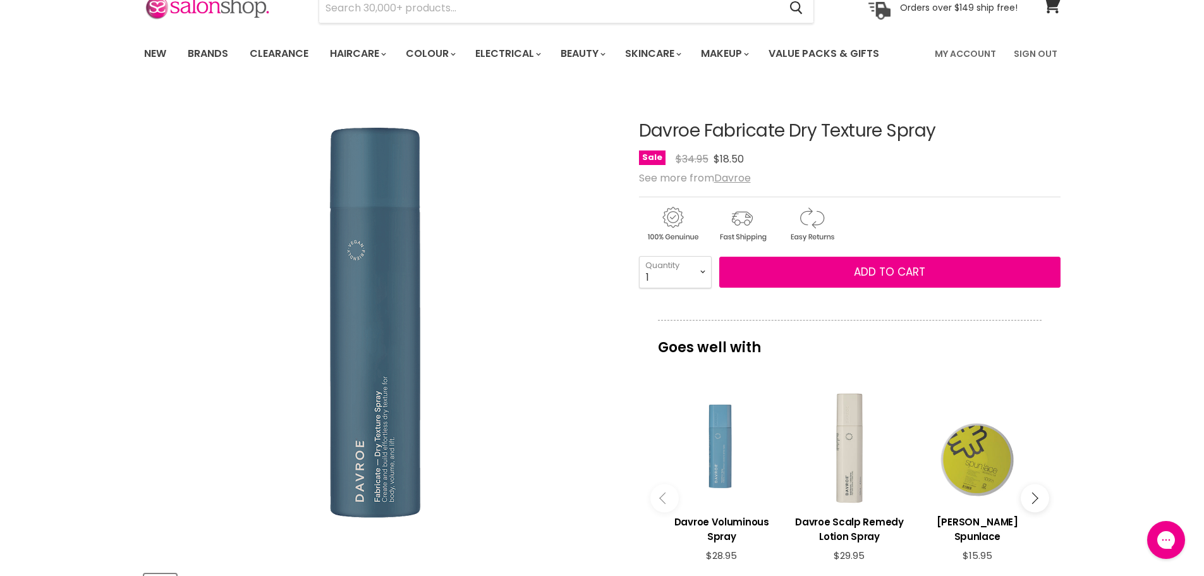
drag, startPoint x: 955, startPoint y: 131, endPoint x: 619, endPoint y: 124, distance: 336.3
click at [619, 124] on article "Click or scroll to zoom Tap or pinch to zoom Davroe Fabricate Dry Texture Spray…" at bounding box center [602, 577] width 916 height 974
copy div "Davroe Fabricate Dry Texture Spray"
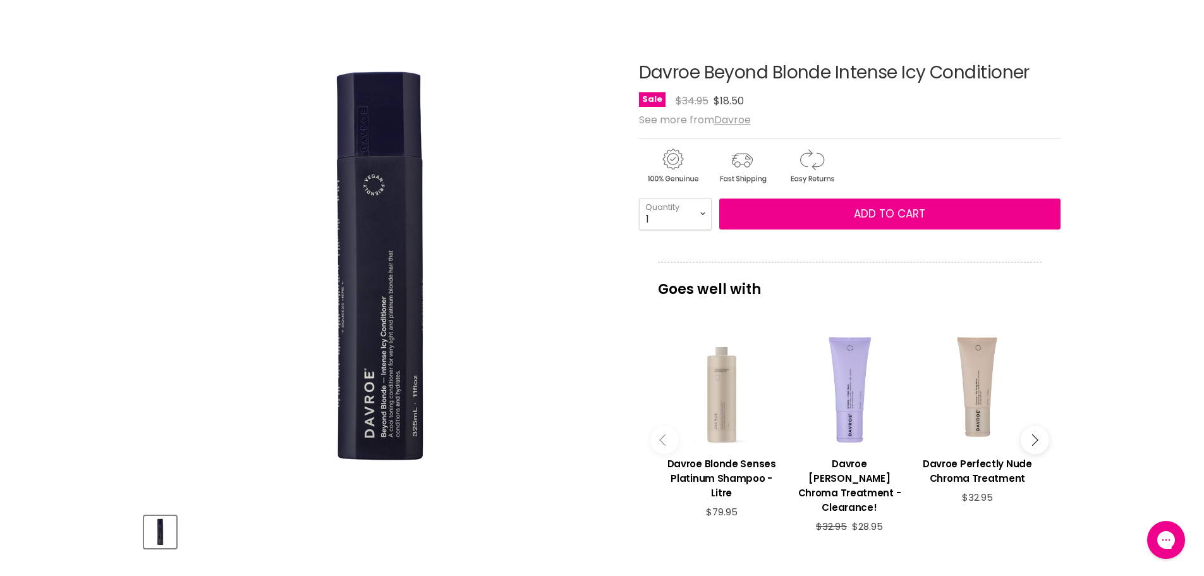
scroll to position [126, 0]
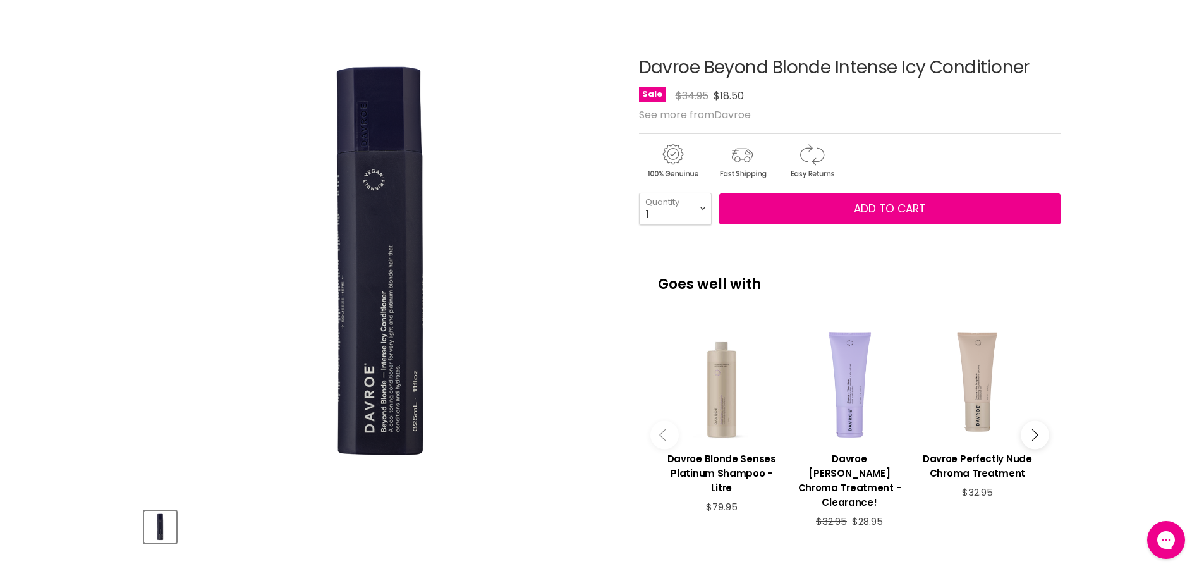
drag, startPoint x: 1046, startPoint y: 65, endPoint x: 631, endPoint y: 61, distance: 414.5
click at [631, 61] on article "Click or scroll to zoom Tap or pinch to zoom Davroe Beyond Blonde Intense Icy C…" at bounding box center [602, 419] width 916 height 785
copy div "Davroe Beyond Blonde Intense Icy Conditioner"
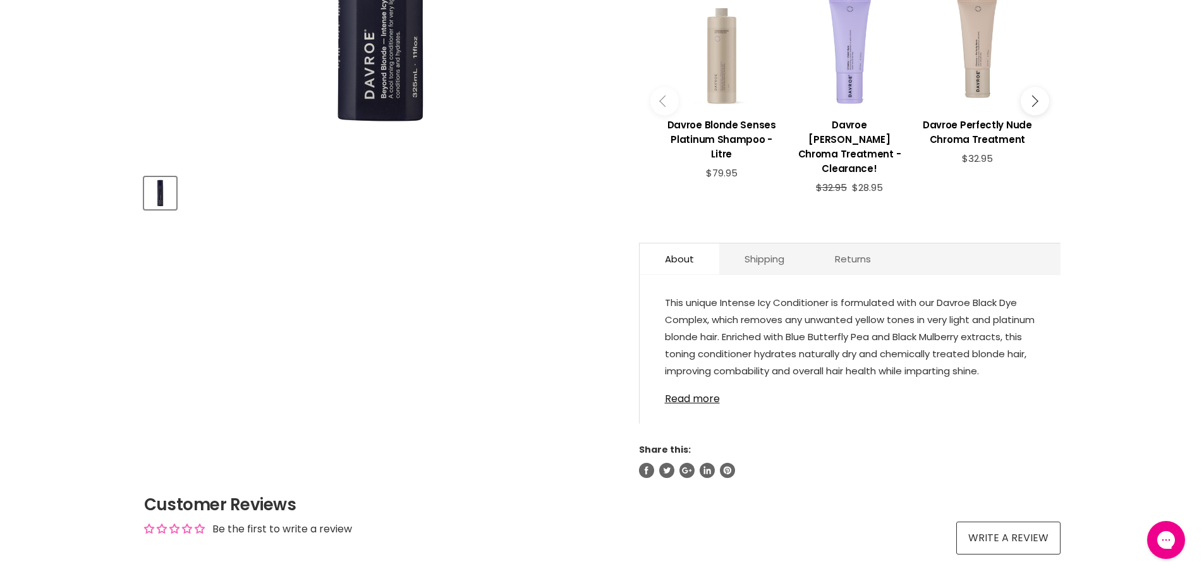
scroll to position [506, 0]
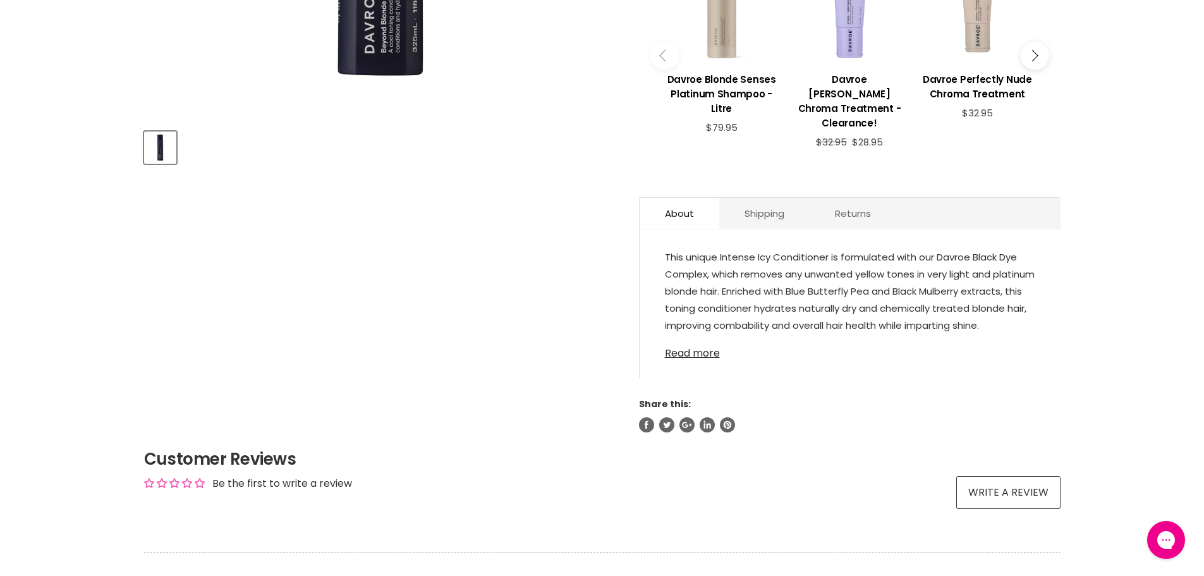
click at [691, 340] on link "Read more" at bounding box center [850, 349] width 370 height 19
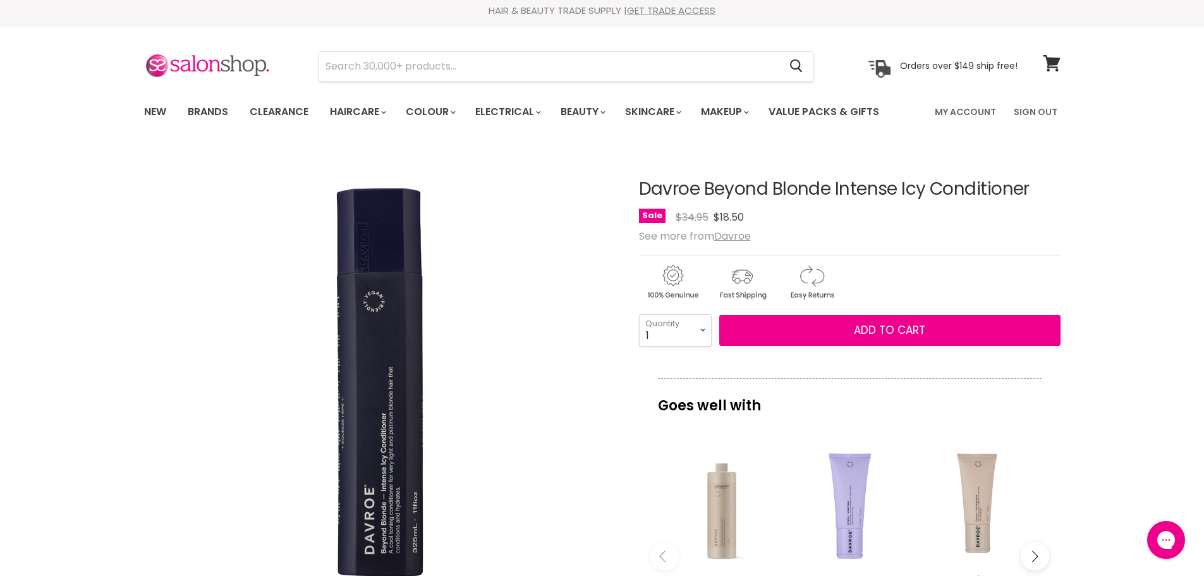
scroll to position [0, 0]
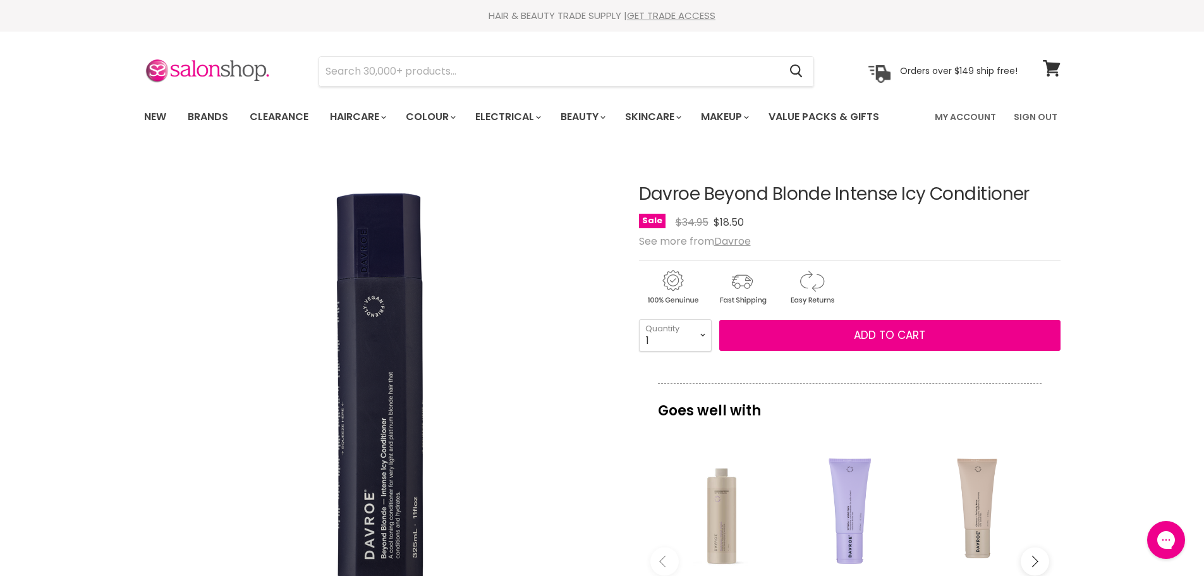
click at [650, 188] on h1 "Davroe Beyond Blonde Intense Icy Conditioner" at bounding box center [849, 195] width 421 height 20
drag, startPoint x: 636, startPoint y: 189, endPoint x: 934, endPoint y: 188, distance: 297.6
copy div "Davroe Beyond Blonde Intense Icy"
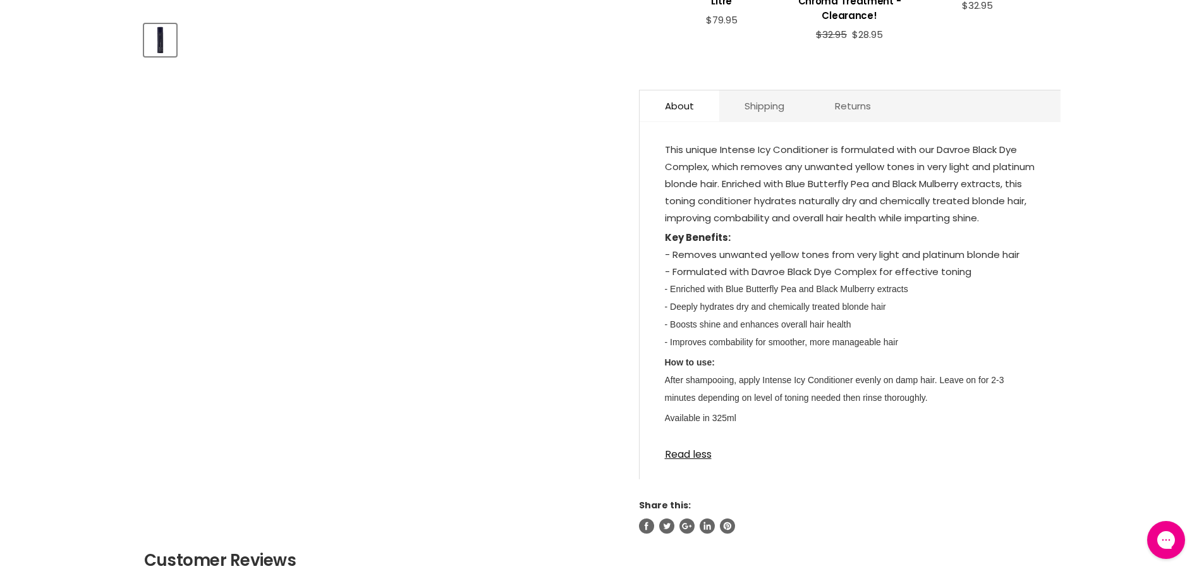
scroll to position [632, 0]
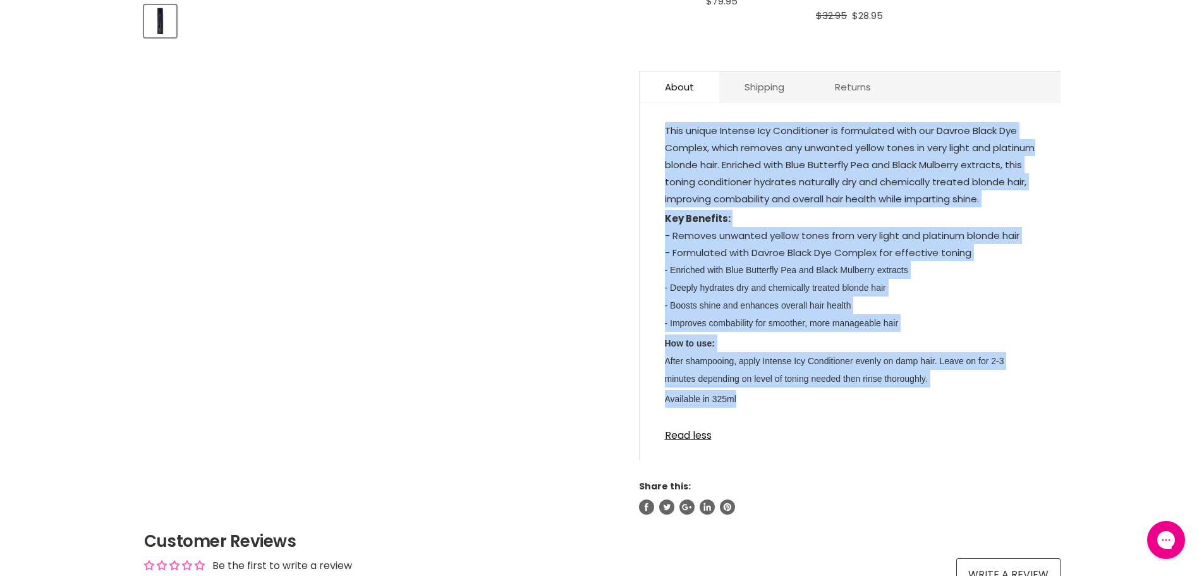
drag, startPoint x: 749, startPoint y: 399, endPoint x: 658, endPoint y: 113, distance: 300.4
click at [658, 116] on div "This unique Intense Icy Conditioner is formulated with our Davroe Black Dye Com…" at bounding box center [849, 288] width 421 height 344
copy div "This unique Intense Icy Conditioner is formulated with our Davroe Black Dye Com…"
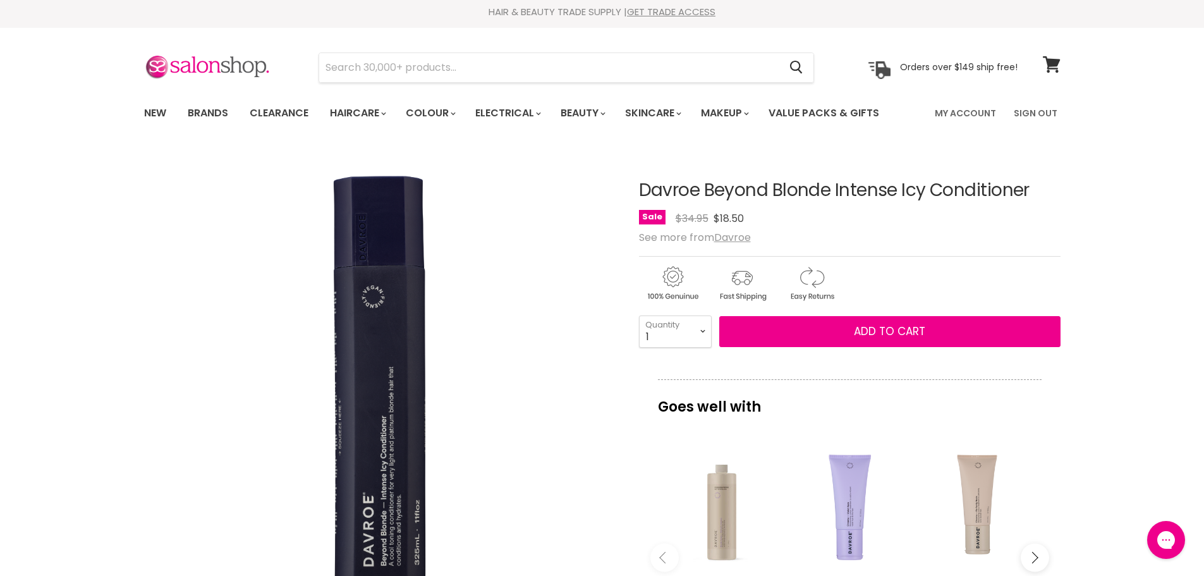
scroll to position [0, 0]
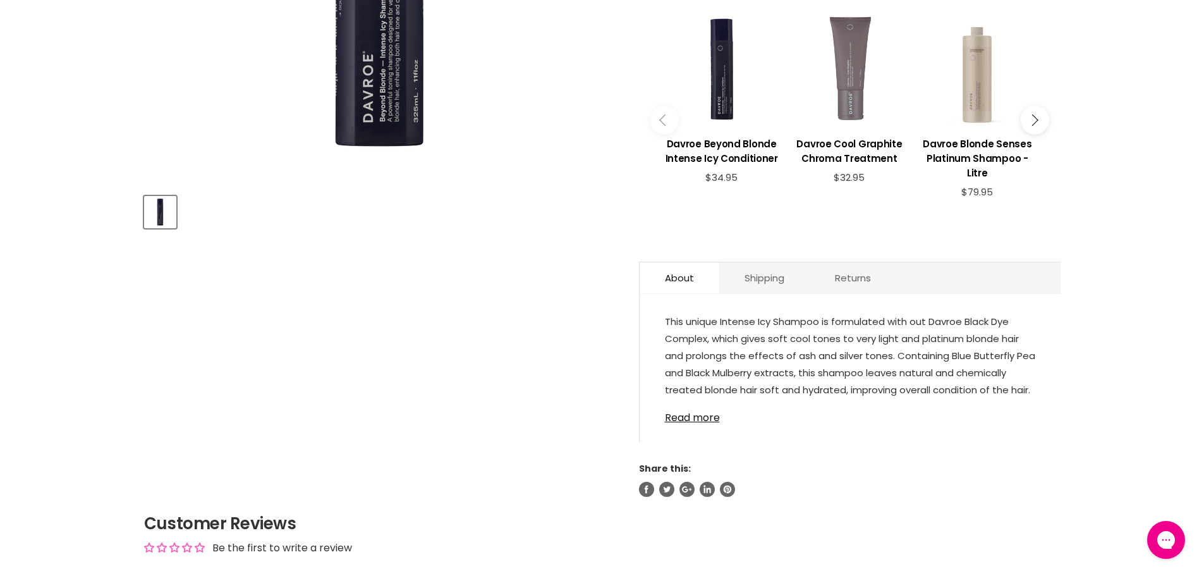
scroll to position [442, 0]
click at [695, 403] on link "Read more" at bounding box center [850, 412] width 370 height 19
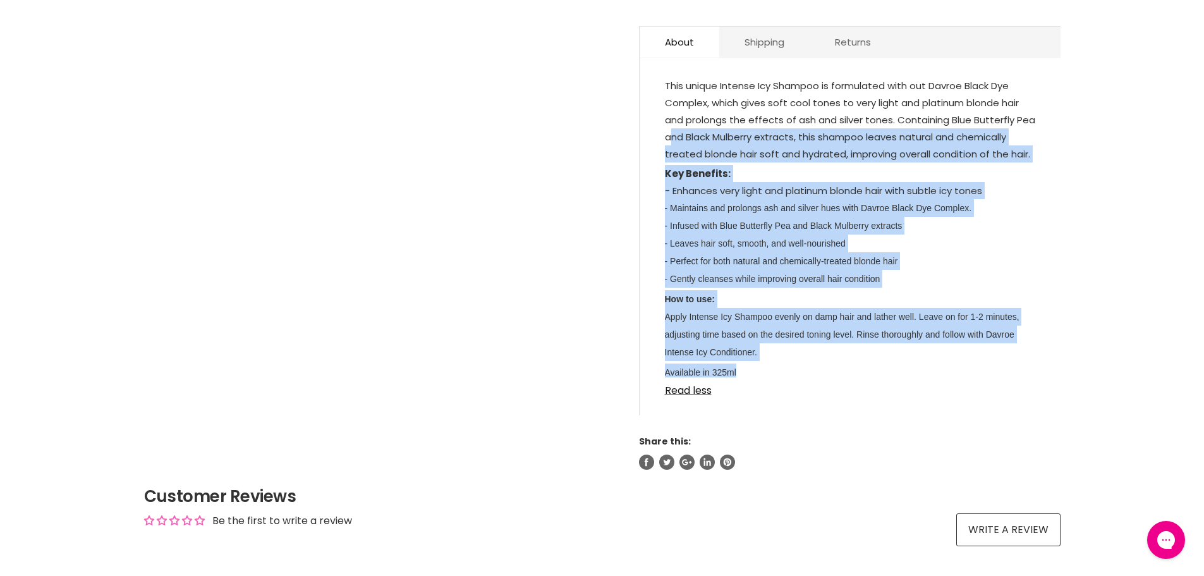
scroll to position [632, 0]
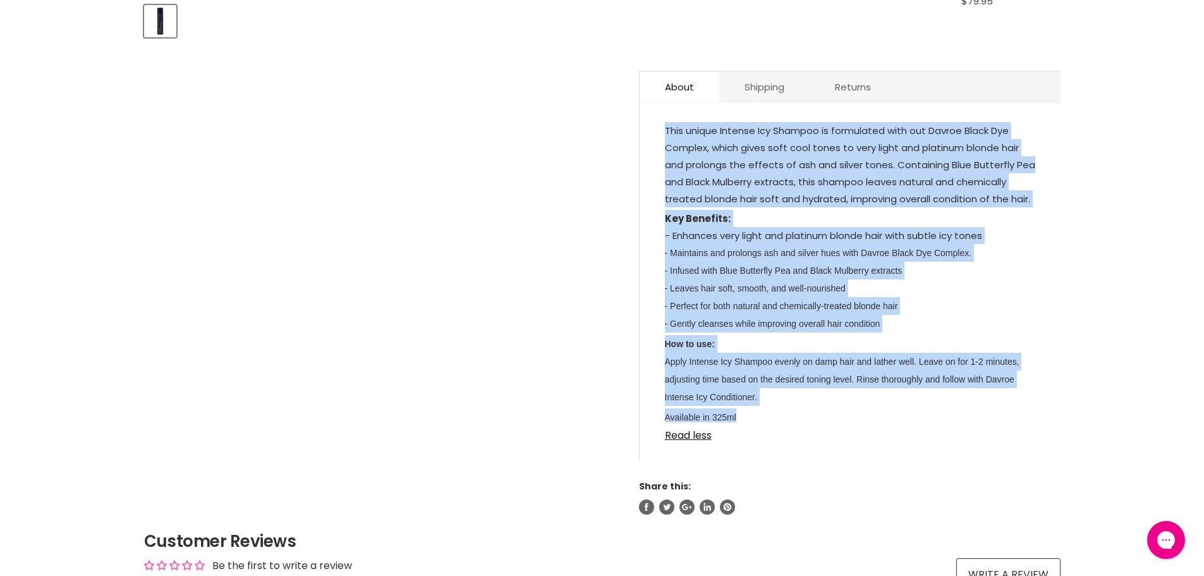
drag, startPoint x: 748, startPoint y: 207, endPoint x: 656, endPoint y: 116, distance: 129.1
click at [656, 116] on div "This unique Intense Icy Shampoo is formulated with out Davroe Black Dye Complex…" at bounding box center [849, 288] width 421 height 344
copy div "This unique Intense Icy Shampoo is formulated with out Davroe Black Dye Complex…"
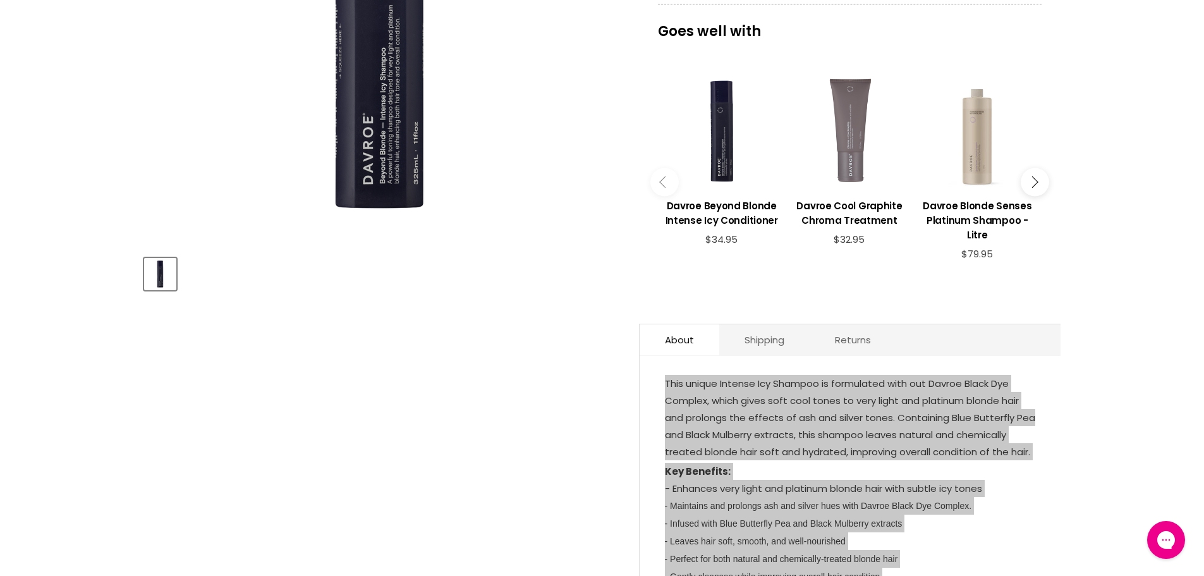
scroll to position [63, 0]
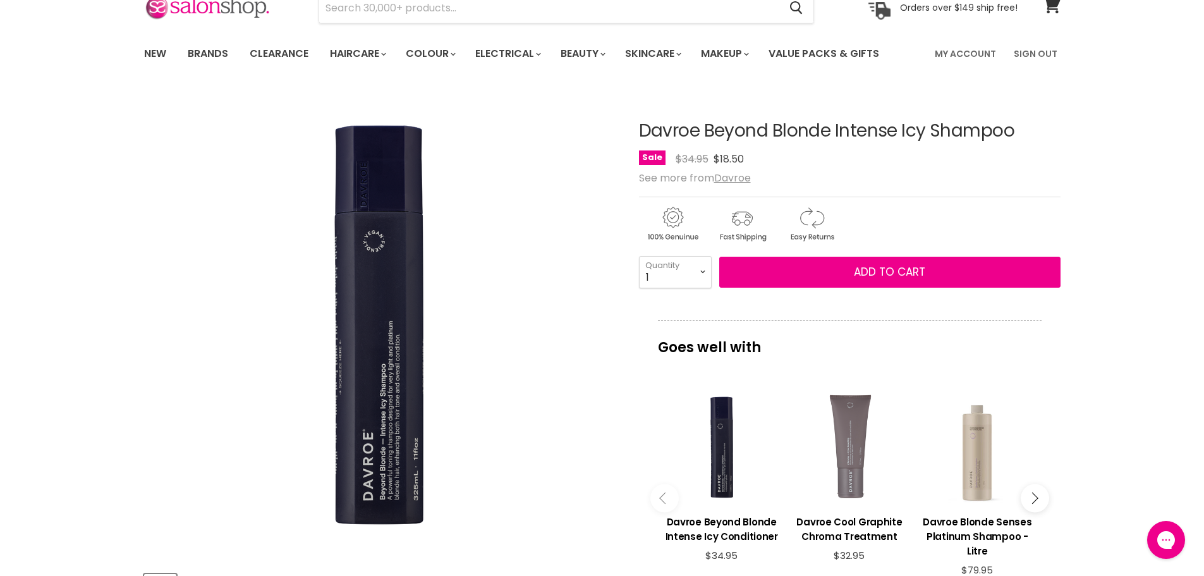
drag, startPoint x: 674, startPoint y: 130, endPoint x: 928, endPoint y: 133, distance: 254.0
click at [928, 133] on article "Click or scroll to zoom Tap or pinch to zoom Davroe Beyond Blonde Intense Icy S…" at bounding box center [602, 587] width 916 height 994
copy div "Davroe Beyond Blonde Intense Icy"
drag, startPoint x: 926, startPoint y: 130, endPoint x: 639, endPoint y: 130, distance: 287.5
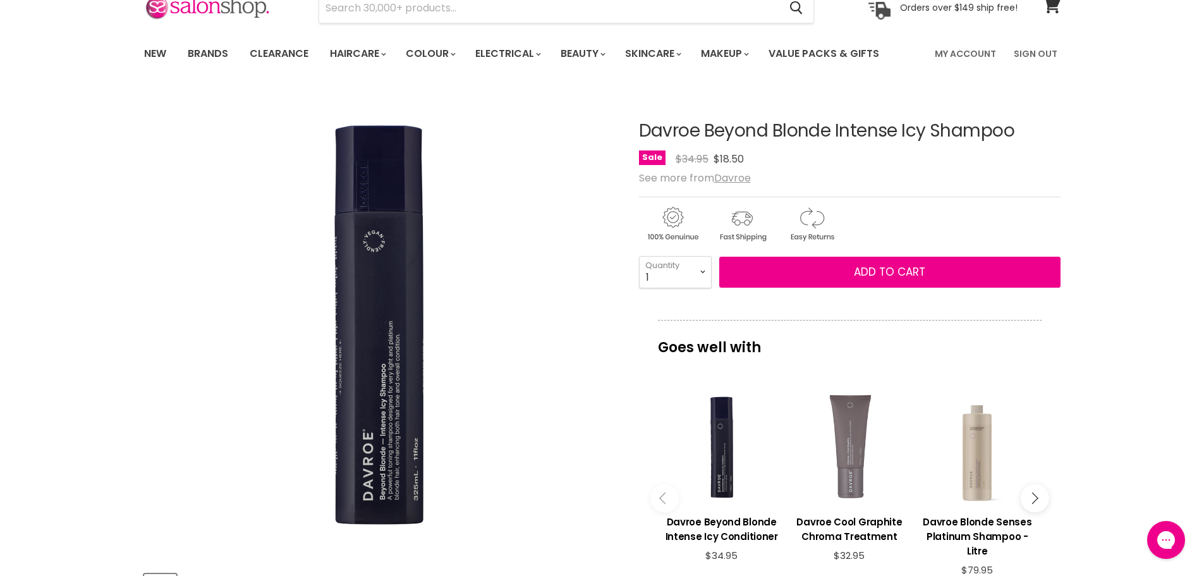
click at [639, 130] on h1 "Davroe Beyond Blonde Intense Icy Shampoo" at bounding box center [849, 131] width 421 height 20
copy h1 "Davroe Beyond Blonde Intense Icy Shampoo"
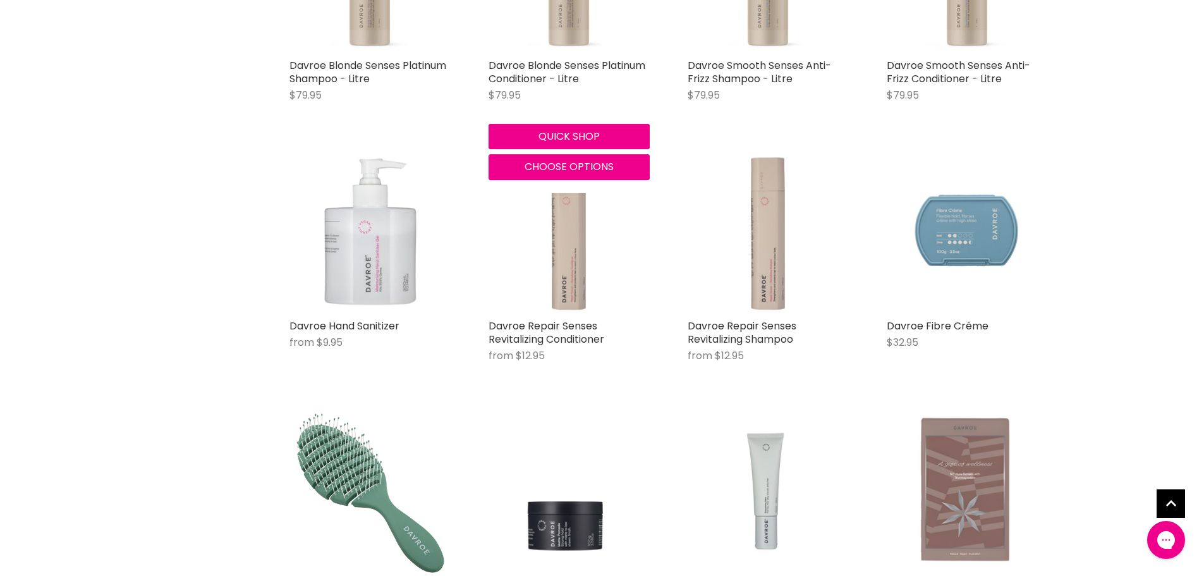
scroll to position [2212, 0]
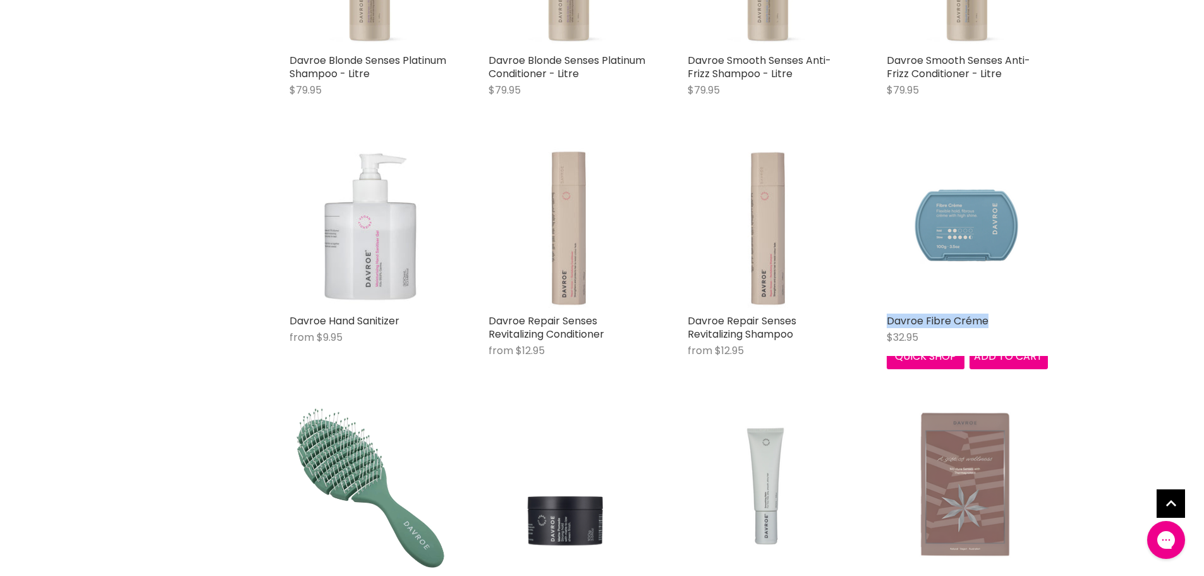
drag, startPoint x: 1007, startPoint y: 320, endPoint x: 885, endPoint y: 323, distance: 121.4
click at [885, 323] on div "Davroe Fibre Créme $32.95 Davroe Quick shop Add to cart" at bounding box center [967, 258] width 186 height 248
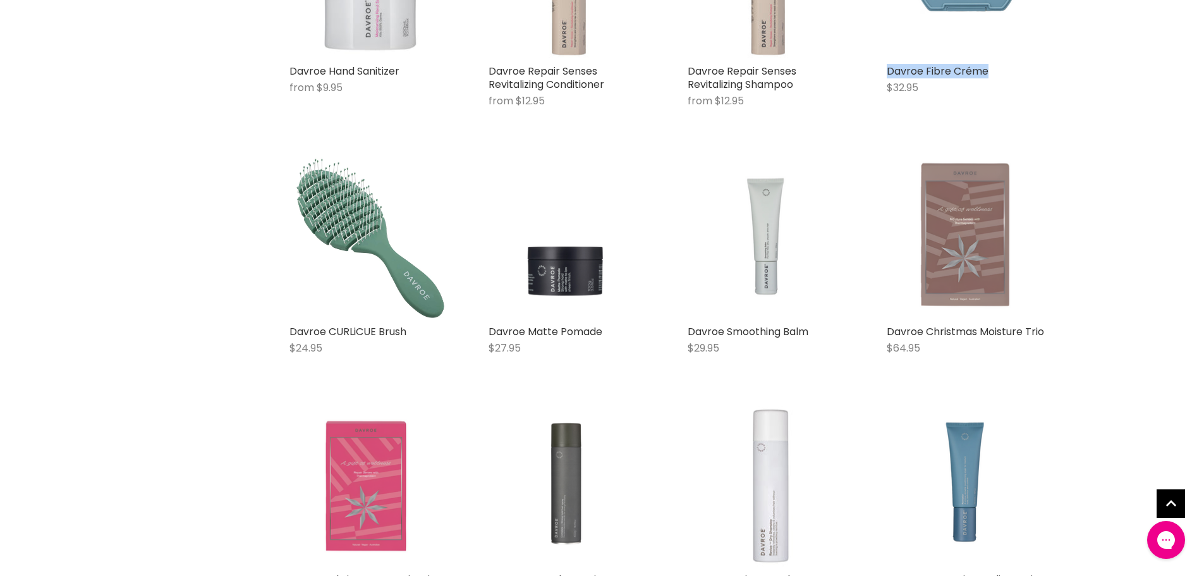
scroll to position [2464, 0]
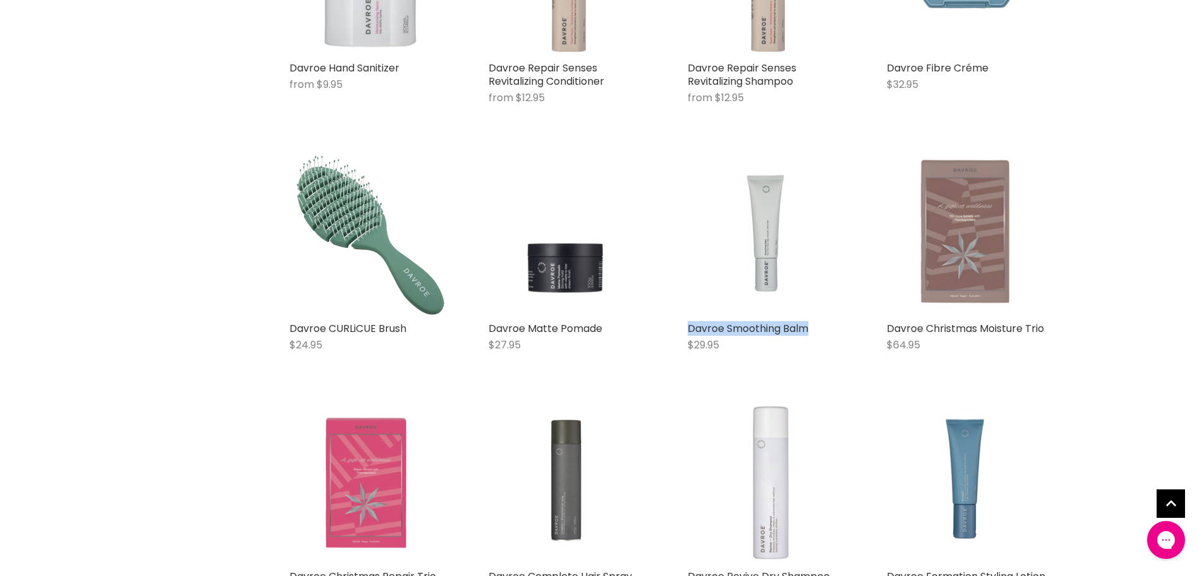
drag, startPoint x: 835, startPoint y: 322, endPoint x: 686, endPoint y: 322, distance: 149.1
click at [686, 322] on div "Davroe Smoothing Balm $29.95 Davroe Quick shop Add to cart" at bounding box center [768, 259] width 186 height 234
copy link "Davroe Smoothing Balm"
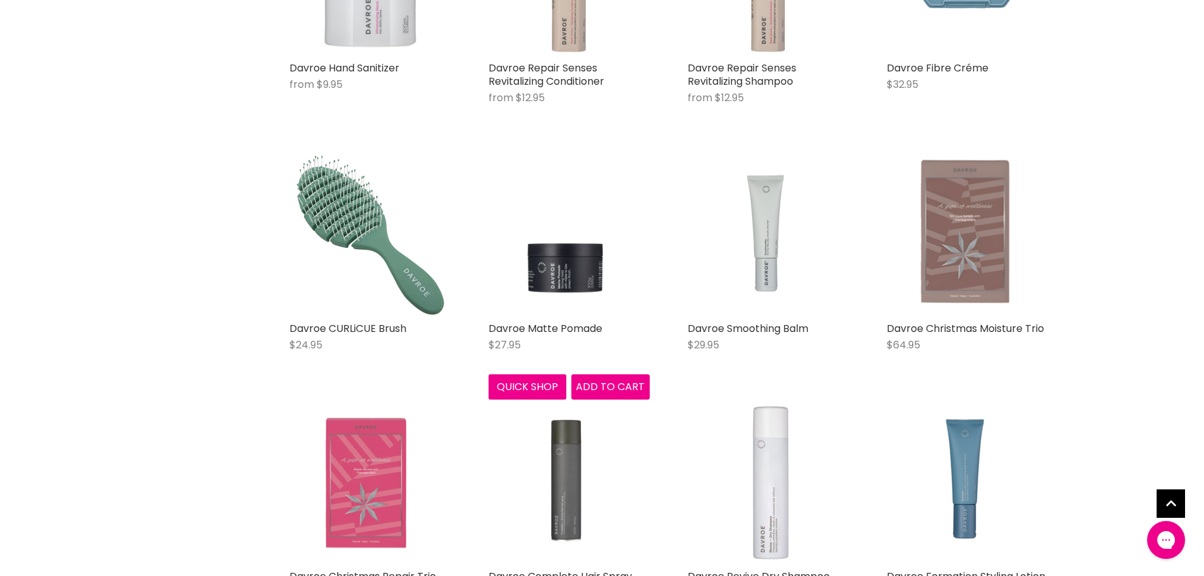
click at [630, 326] on h2 "Davroe Matte Pomade" at bounding box center [568, 328] width 161 height 13
drag, startPoint x: 627, startPoint y: 325, endPoint x: 488, endPoint y: 325, distance: 139.0
click at [488, 325] on h2 "Davroe Matte Pomade" at bounding box center [568, 328] width 161 height 13
copy link "Davroe Matte Pomade"
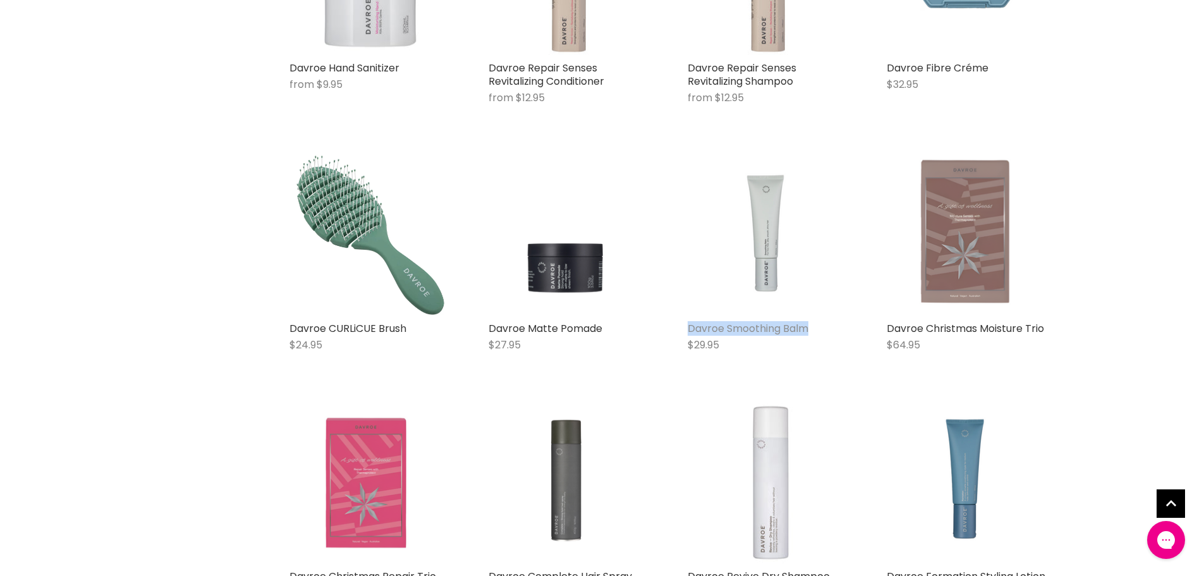
drag, startPoint x: 821, startPoint y: 322, endPoint x: 690, endPoint y: 326, distance: 130.9
click at [690, 326] on h2 "Davroe Smoothing Balm" at bounding box center [768, 328] width 161 height 13
copy link "Davroe Smoothing Balm"
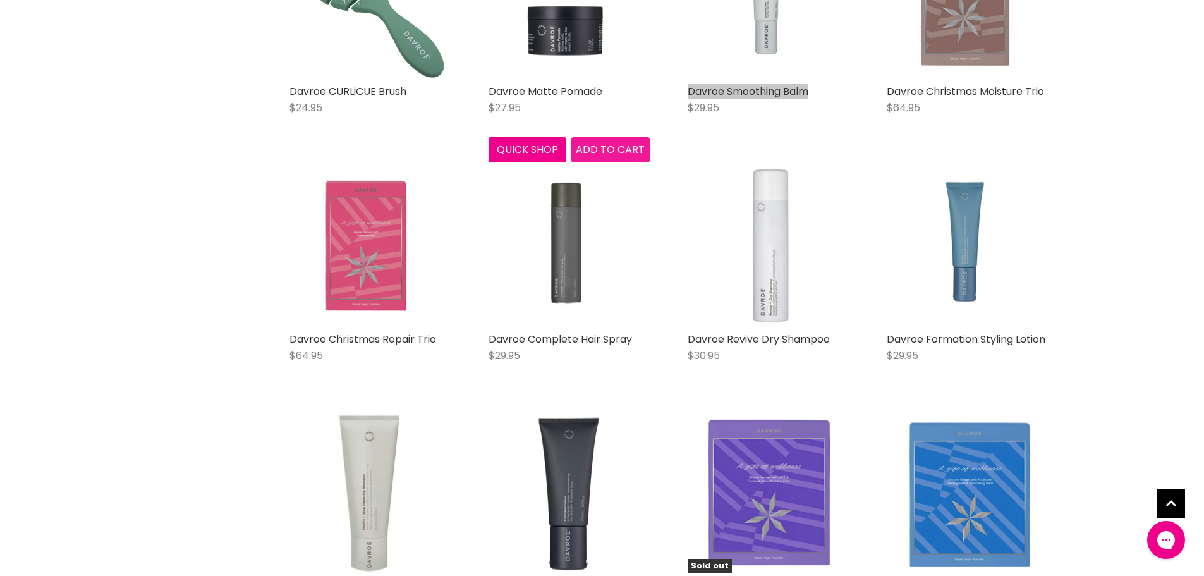
scroll to position [2717, 0]
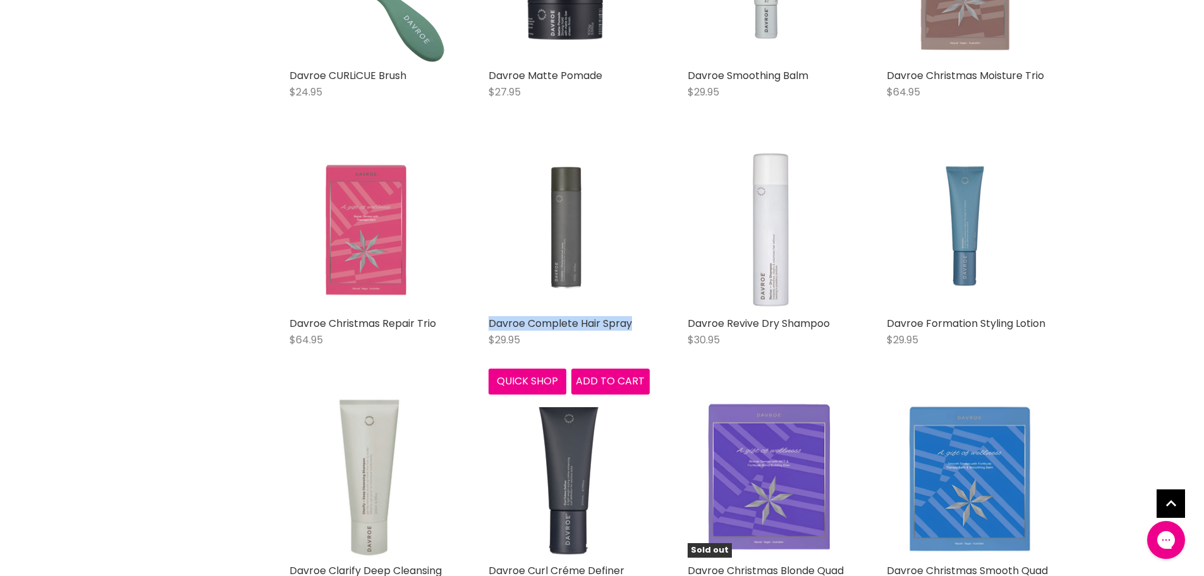
drag, startPoint x: 651, startPoint y: 320, endPoint x: 485, endPoint y: 321, distance: 166.8
click at [485, 321] on div "Davroe Complete Hair Spray $29.95 Davroe Quick shop Add to cart" at bounding box center [569, 271] width 186 height 270
copy link "Davroe Complete Hair Spray"
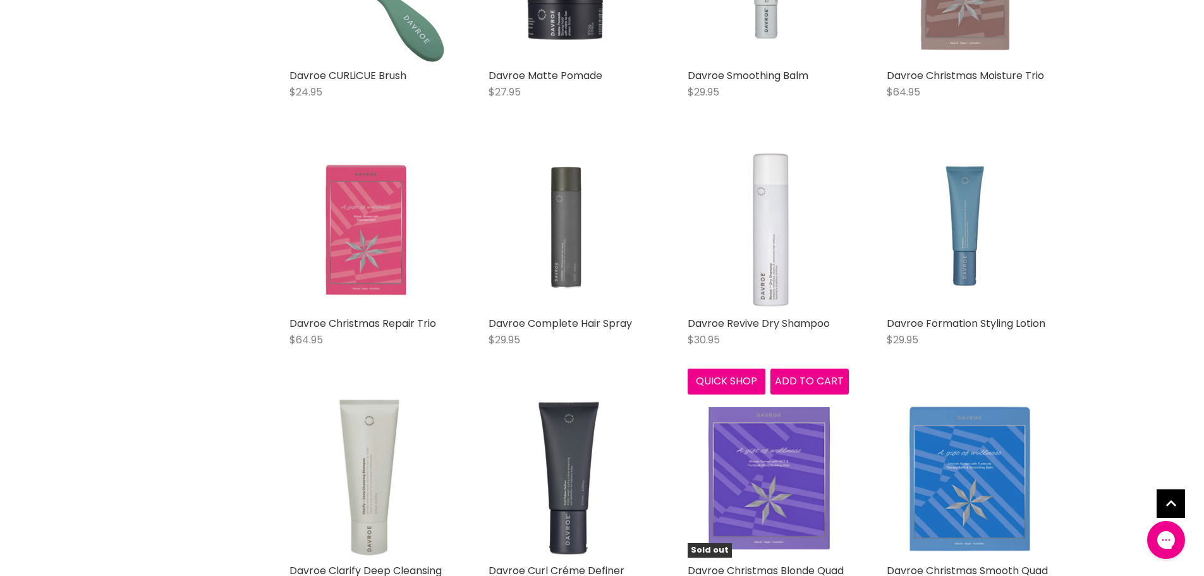
click at [845, 320] on h2 "Davroe Revive Dry Shampoo" at bounding box center [768, 323] width 161 height 13
drag, startPoint x: 753, startPoint y: 320, endPoint x: 684, endPoint y: 320, distance: 68.9
click at [684, 320] on div "Davroe Revive Dry Shampoo $30.95 Davroe Quick shop Add to cart" at bounding box center [768, 271] width 186 height 270
copy link "Davroe Revive Dry Shampoo"
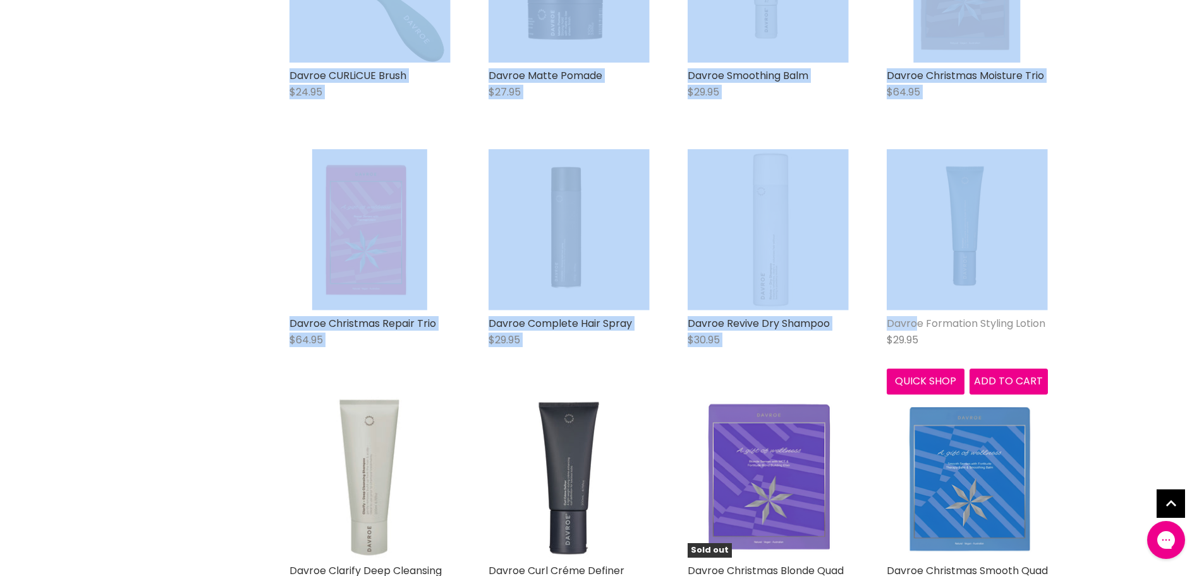
drag, startPoint x: 1060, startPoint y: 323, endPoint x: 916, endPoint y: 321, distance: 144.7
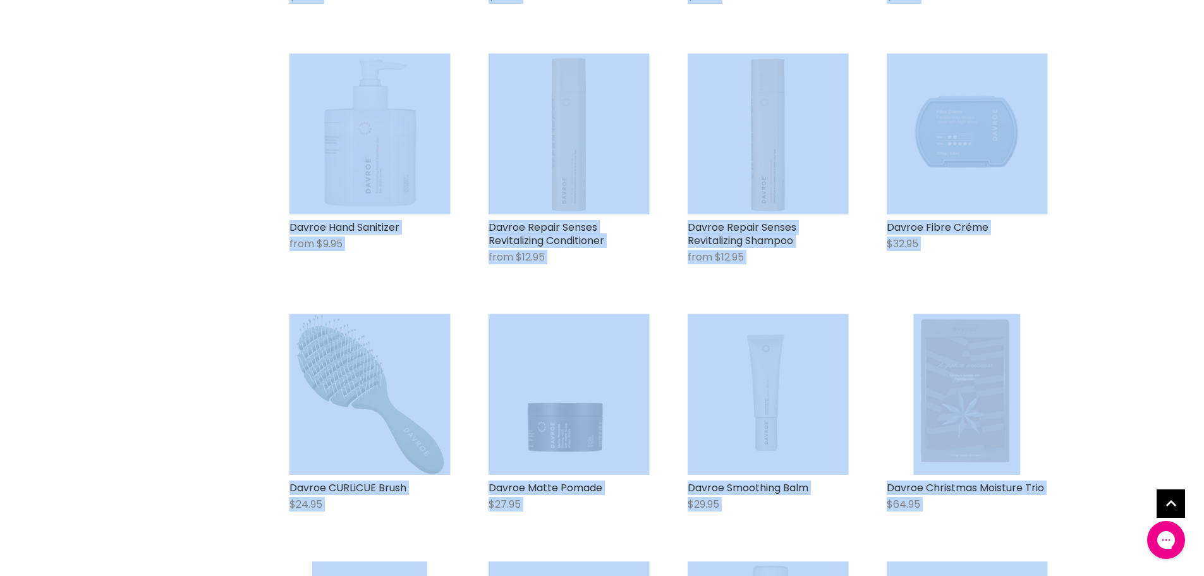
scroll to position [2340, 0]
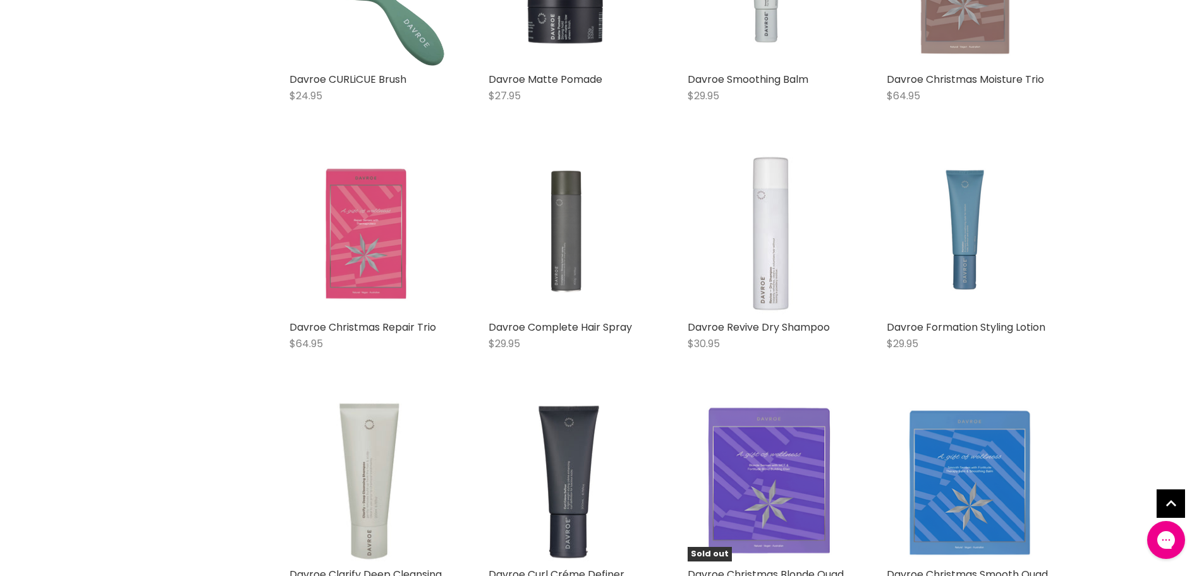
scroll to position [2782, 0]
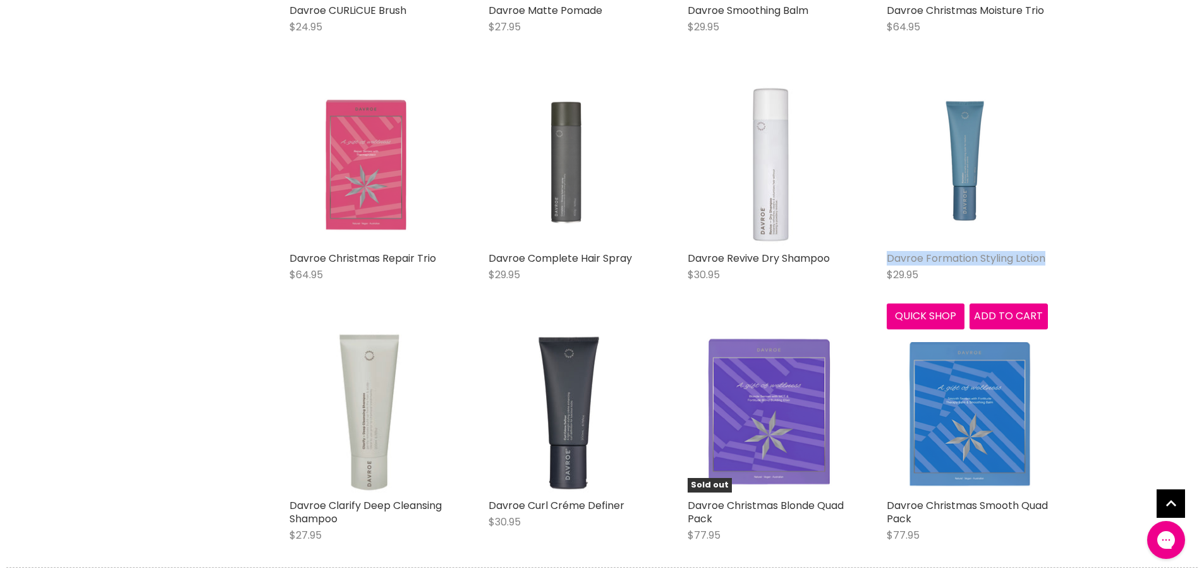
drag, startPoint x: 1050, startPoint y: 259, endPoint x: 888, endPoint y: 260, distance: 161.8
click at [888, 260] on div "Davroe Formation Styling Lotion $29.95 Davroe Quick shop Add to cart" at bounding box center [967, 206] width 186 height 270
copy link "Davroe Formation Styling Lotion"
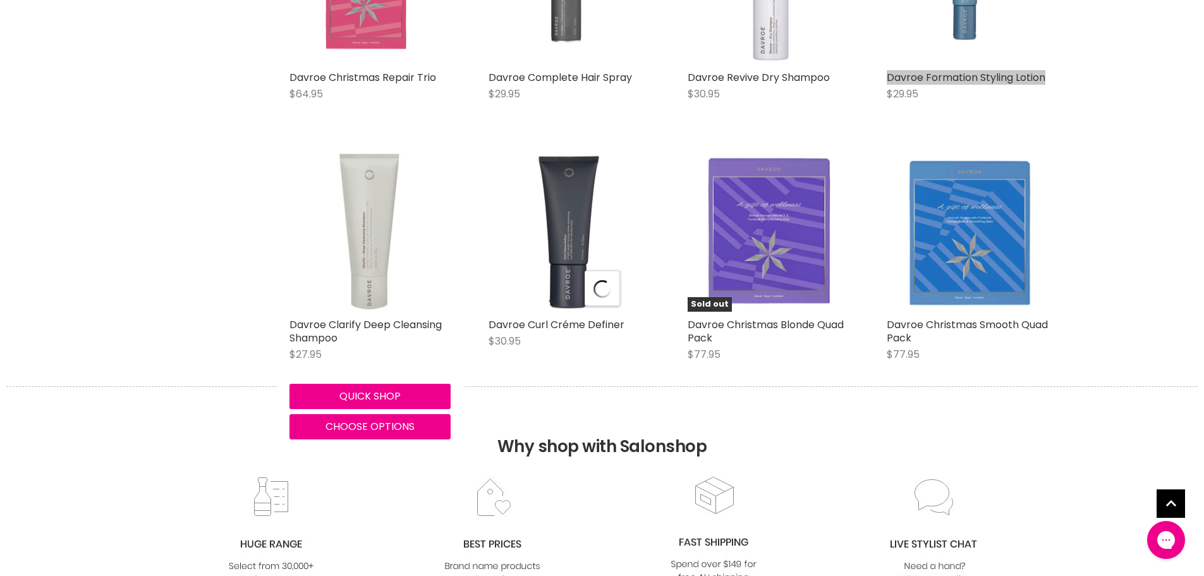
scroll to position [2972, 0]
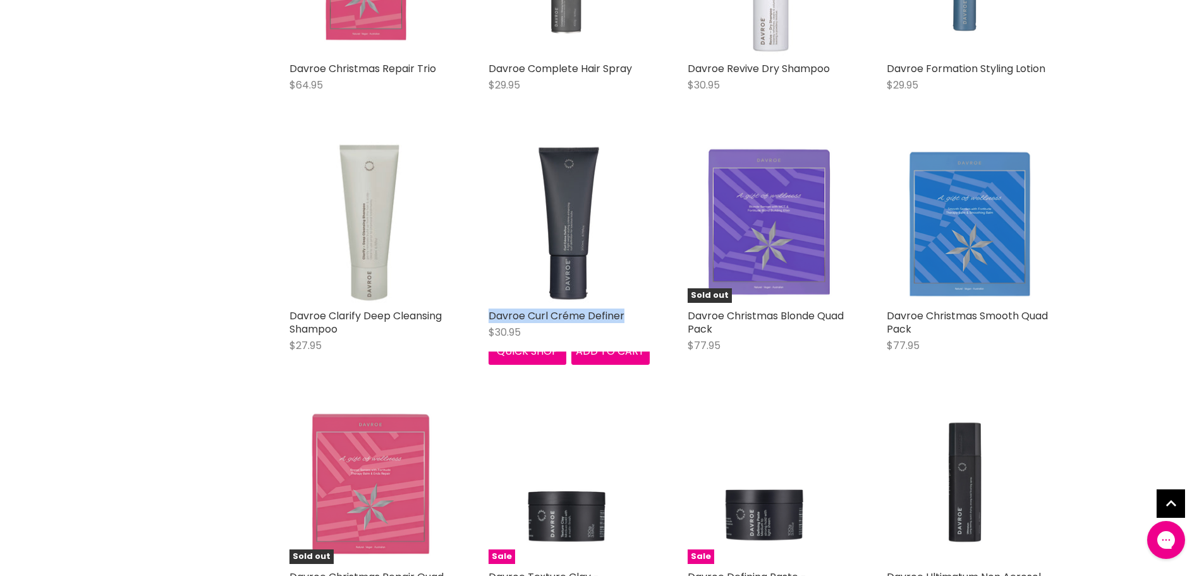
drag, startPoint x: 627, startPoint y: 315, endPoint x: 485, endPoint y: 315, distance: 141.5
click at [485, 315] on div "Davroe Curl Créme Definer $30.95 Davroe Quick shop Add to cart" at bounding box center [569, 253] width 186 height 248
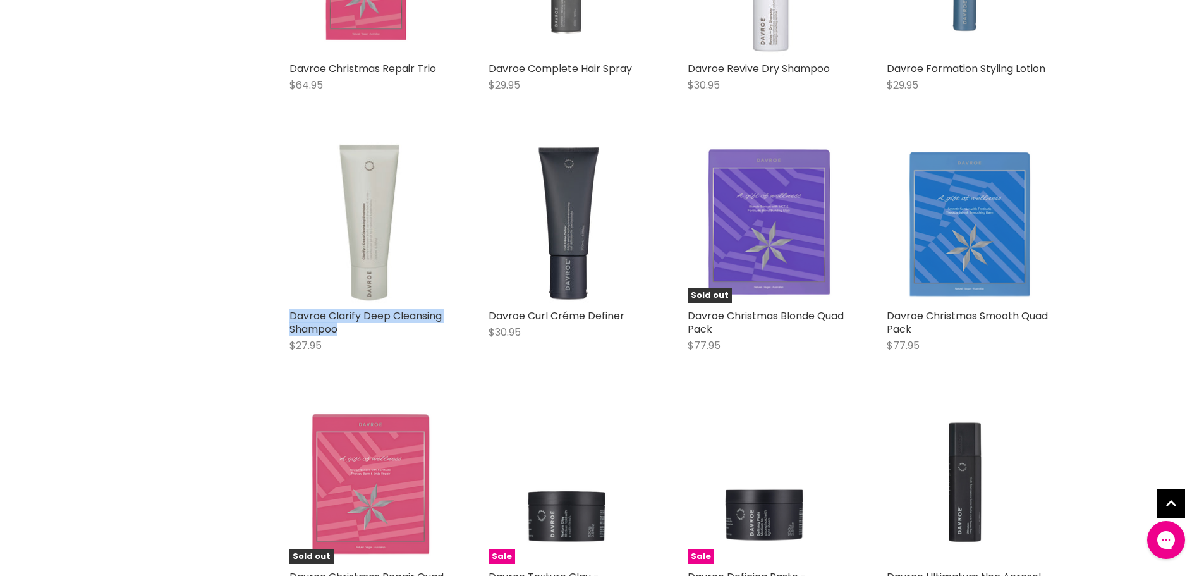
drag, startPoint x: 283, startPoint y: 308, endPoint x: 353, endPoint y: 327, distance: 72.0
click at [360, 332] on div "Davroe Clarify Deep Cleansing Shampoo $27.95 Davroe Quick shop Choose options" at bounding box center [370, 253] width 186 height 248
copy link "Davroe Clarify Deep Cleansing Shampoo"
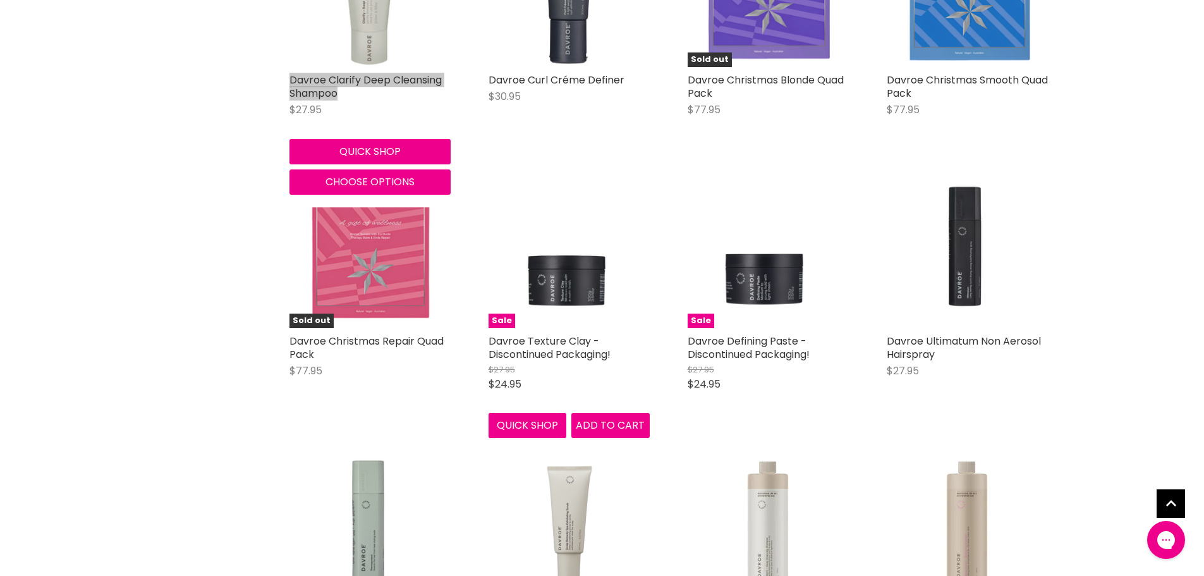
scroll to position [3288, 0]
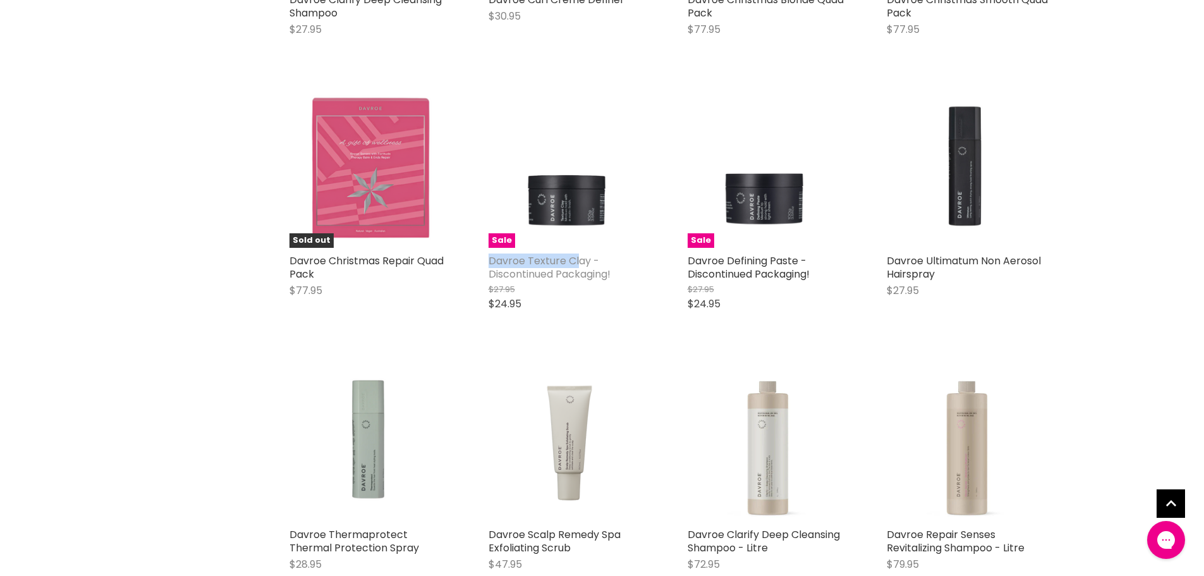
drag, startPoint x: 487, startPoint y: 257, endPoint x: 578, endPoint y: 258, distance: 91.6
click at [578, 258] on div "Sale Davroe Texture Clay - Discontinued Packaging! $27.95 $24.95 Davroe Quick s…" at bounding box center [569, 204] width 186 height 261
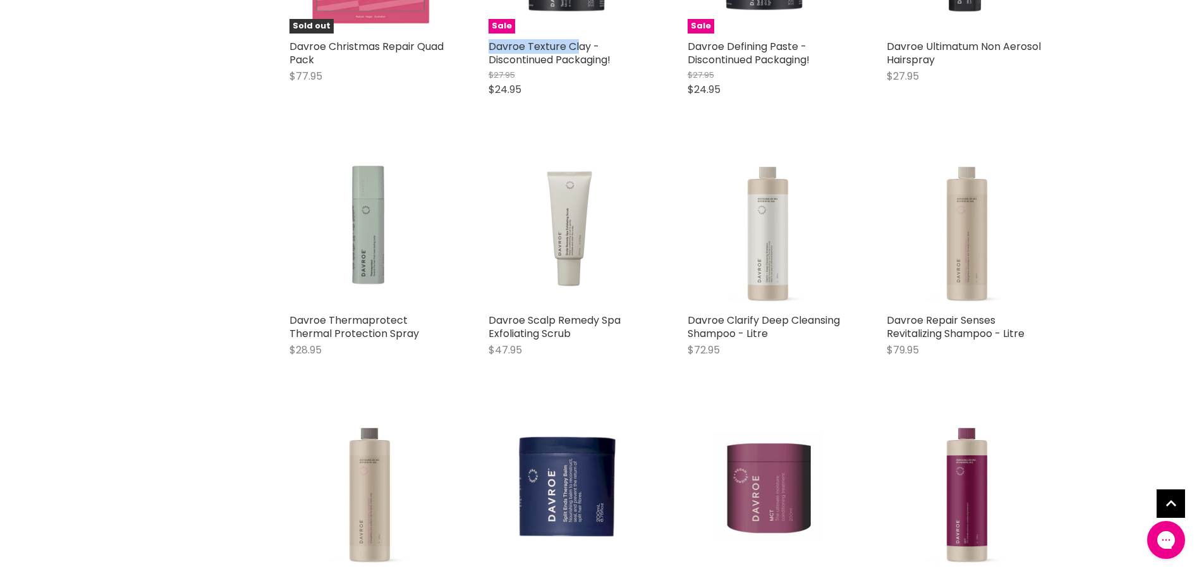
scroll to position [3477, 0]
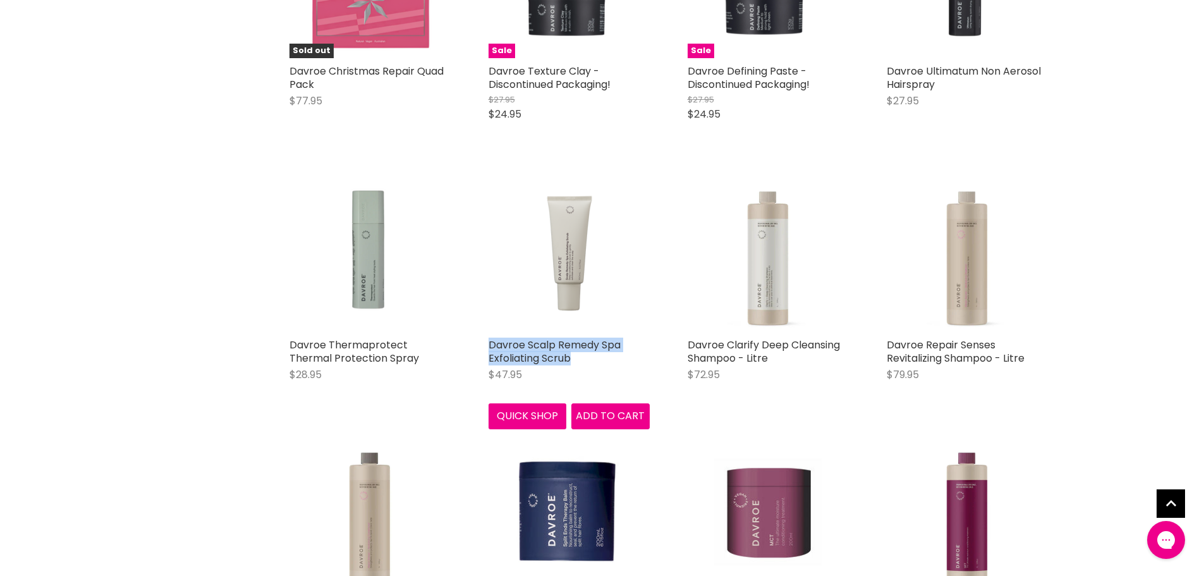
drag, startPoint x: 482, startPoint y: 334, endPoint x: 591, endPoint y: 354, distance: 111.2
click at [591, 354] on div "Davroe Scalp Remedy Spa Exfoliating Scrub $47.95 Davroe Quick shop Add to cart" at bounding box center [569, 300] width 186 height 284
copy link "Davroe Scalp Remedy Spa Exfoliating Scrub"
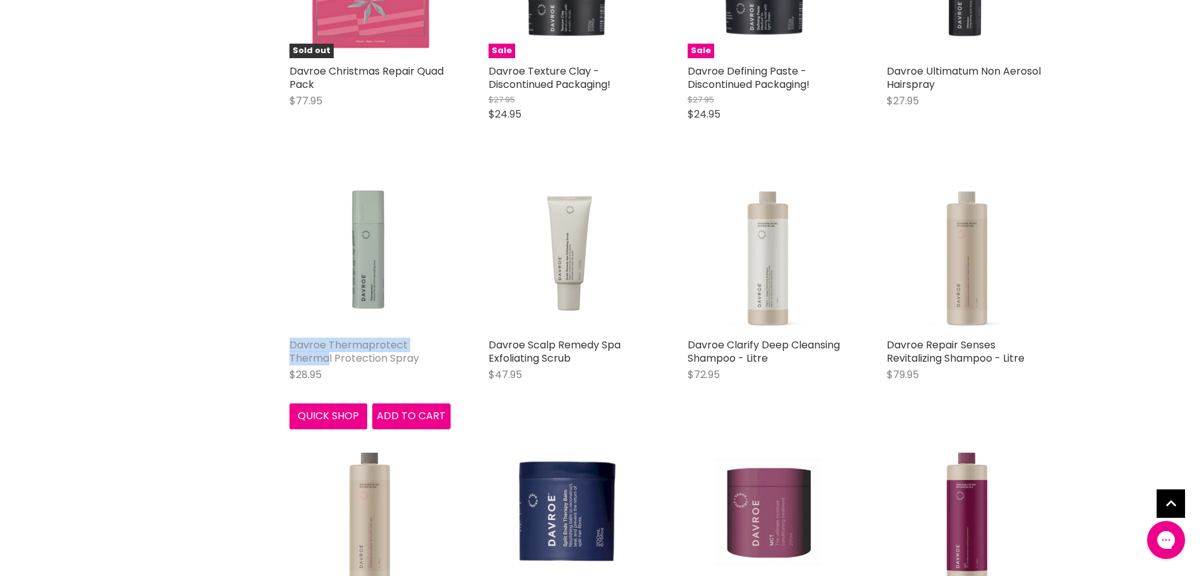
drag, startPoint x: 307, startPoint y: 341, endPoint x: 444, endPoint y: 347, distance: 137.3
click at [444, 347] on div "Davroe Thermaprotect Thermal Protection Spray $28.95 Davroe Quick shop Add to c…" at bounding box center [370, 300] width 186 height 284
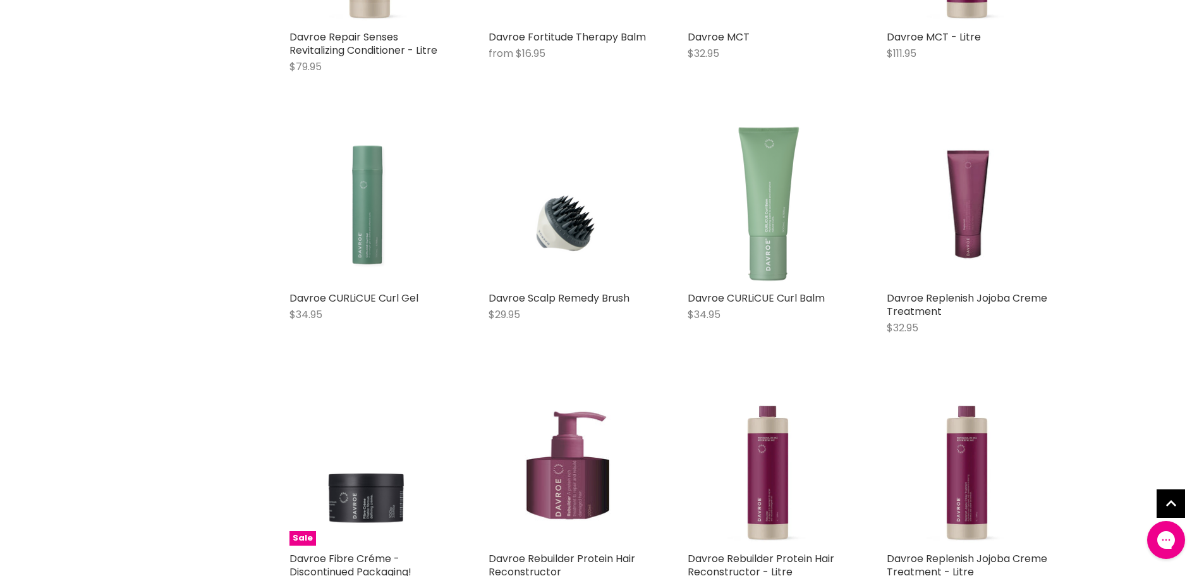
scroll to position [4046, 0]
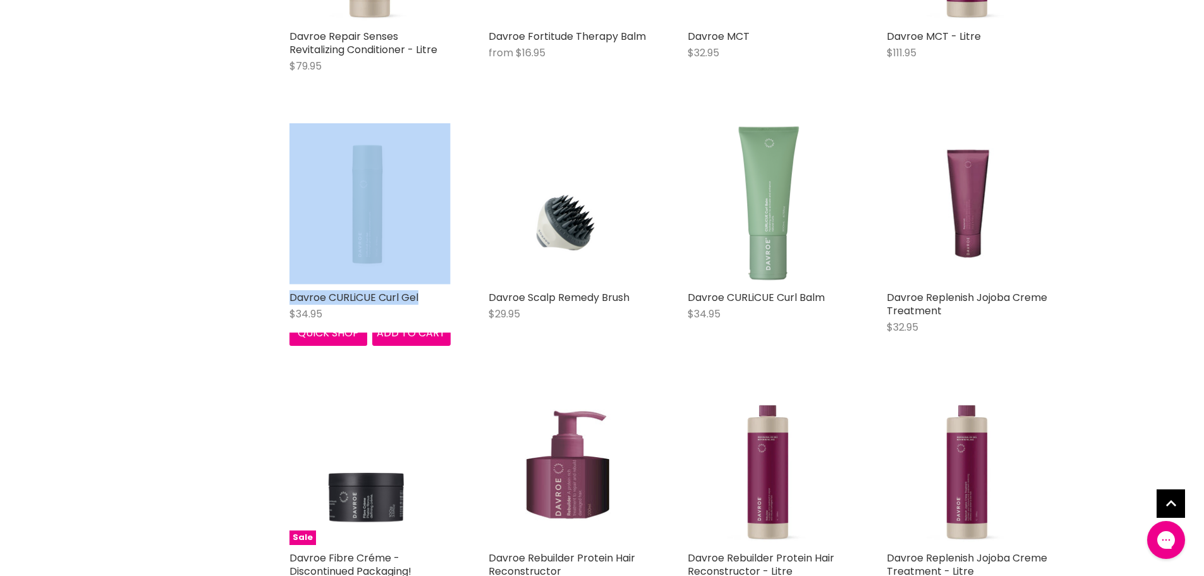
drag, startPoint x: 277, startPoint y: 277, endPoint x: 295, endPoint y: 287, distance: 20.6
click at [399, 291] on div "Davroe CURLiCUE Curl Gel $34.95 Davroe Quick shop Add to cart" at bounding box center [370, 235] width 186 height 248
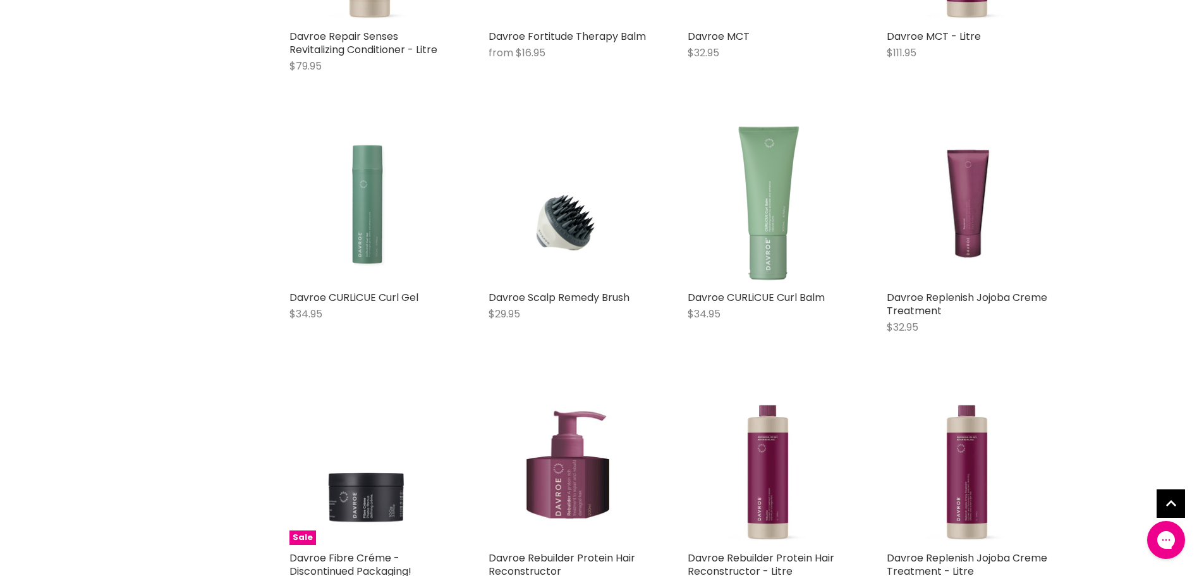
drag, startPoint x: 124, startPoint y: 267, endPoint x: 137, endPoint y: 270, distance: 13.5
drag, startPoint x: 286, startPoint y: 298, endPoint x: 416, endPoint y: 301, distance: 130.2
click at [416, 301] on div "Davroe CURLiCUE Curl Gel $34.95 Davroe Quick shop Add to cart" at bounding box center [370, 253] width 186 height 284
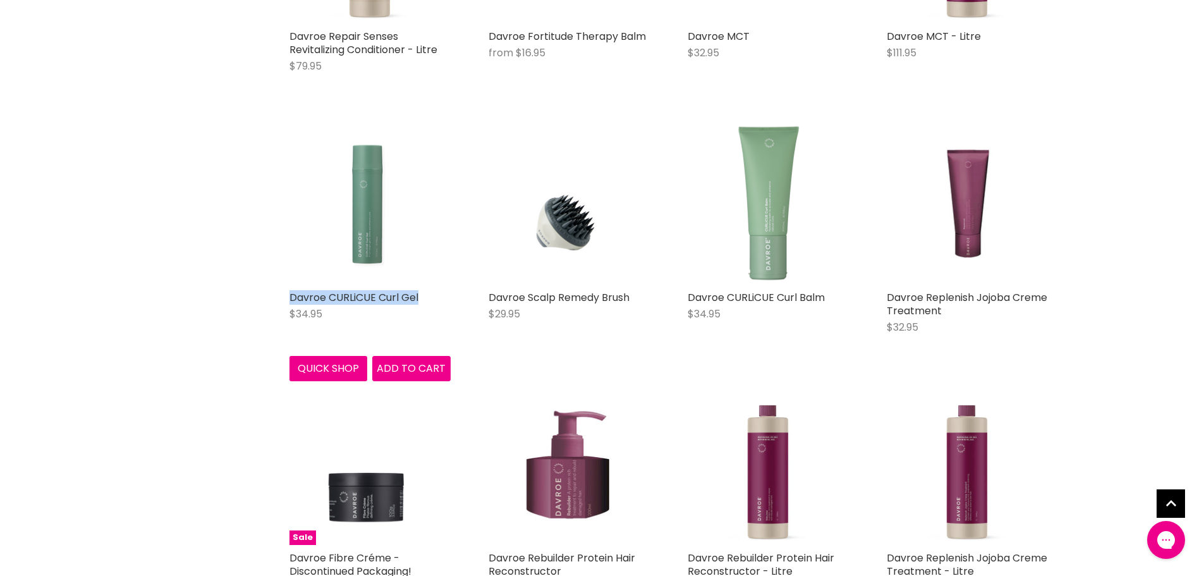
drag, startPoint x: 282, startPoint y: 293, endPoint x: 408, endPoint y: 300, distance: 125.3
click at [421, 300] on div "Davroe CURLiCUE Curl Gel $34.95 Davroe Quick shop Add to cart" at bounding box center [370, 253] width 186 height 284
copy link "Davroe CURLiCUE Curl Gel"
click at [369, 243] on img "Main content" at bounding box center [369, 203] width 161 height 161
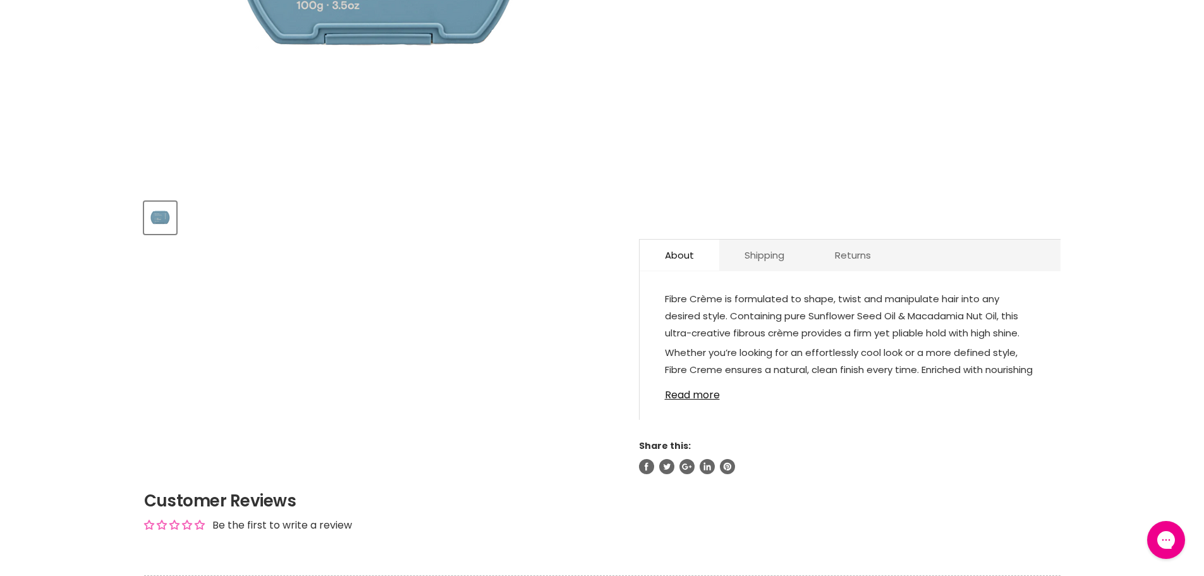
scroll to position [506, 0]
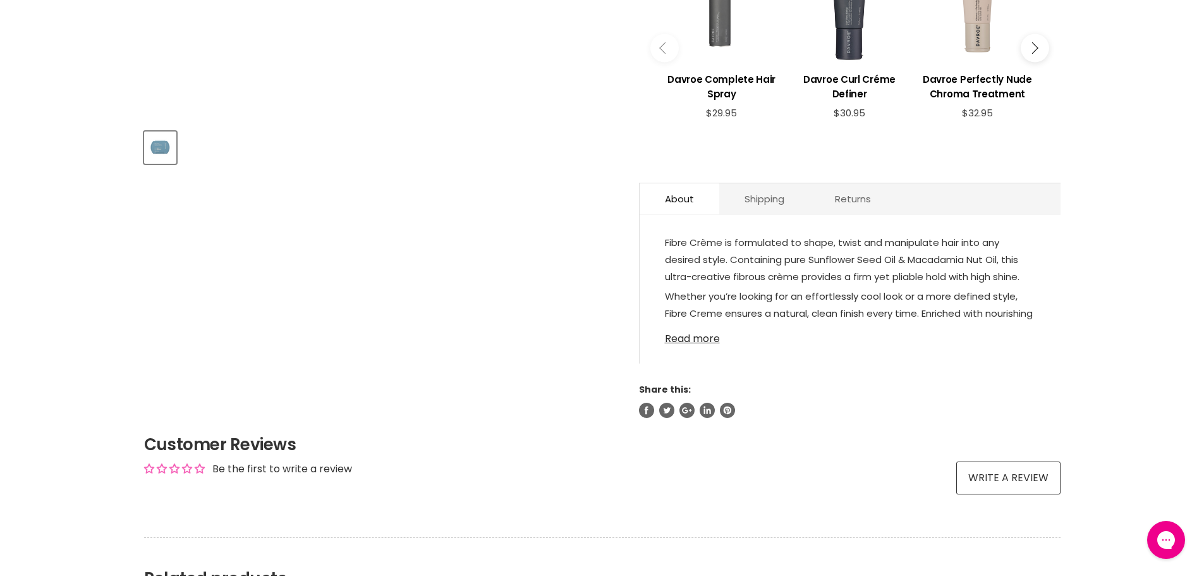
click at [708, 339] on link "Read more" at bounding box center [850, 334] width 370 height 19
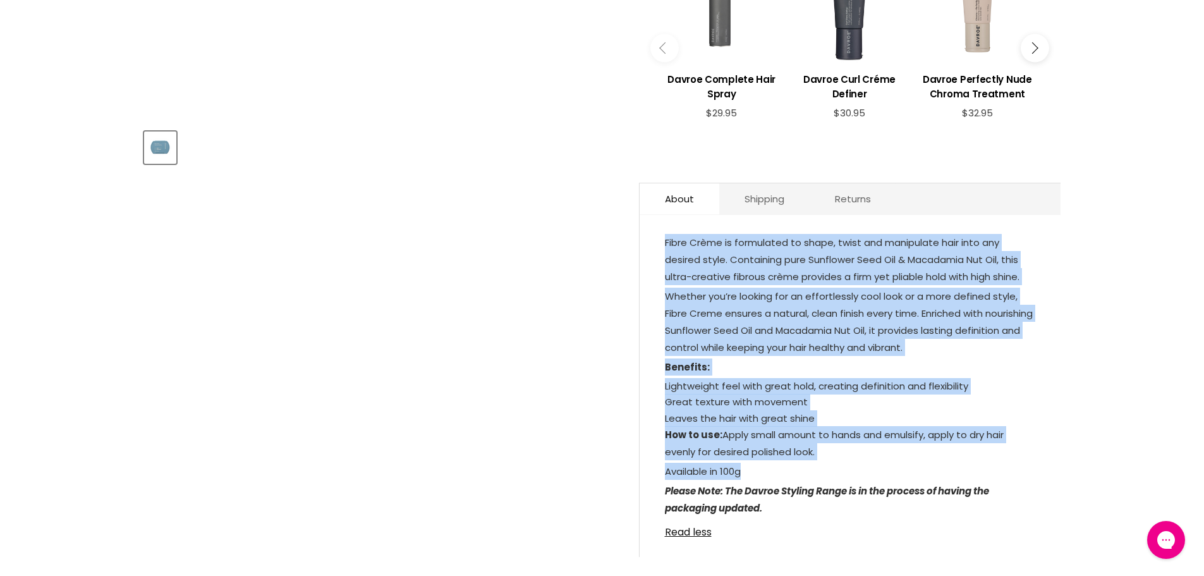
drag, startPoint x: 754, startPoint y: 284, endPoint x: 647, endPoint y: 244, distance: 114.2
click at [647, 244] on div "Fibre Crème is formulated to shape, twist and manipulate hair into any desired …" at bounding box center [849, 392] width 421 height 330
copy div "Fibre Crème is formulated to shape, twist and manipulate hair into any desired …"
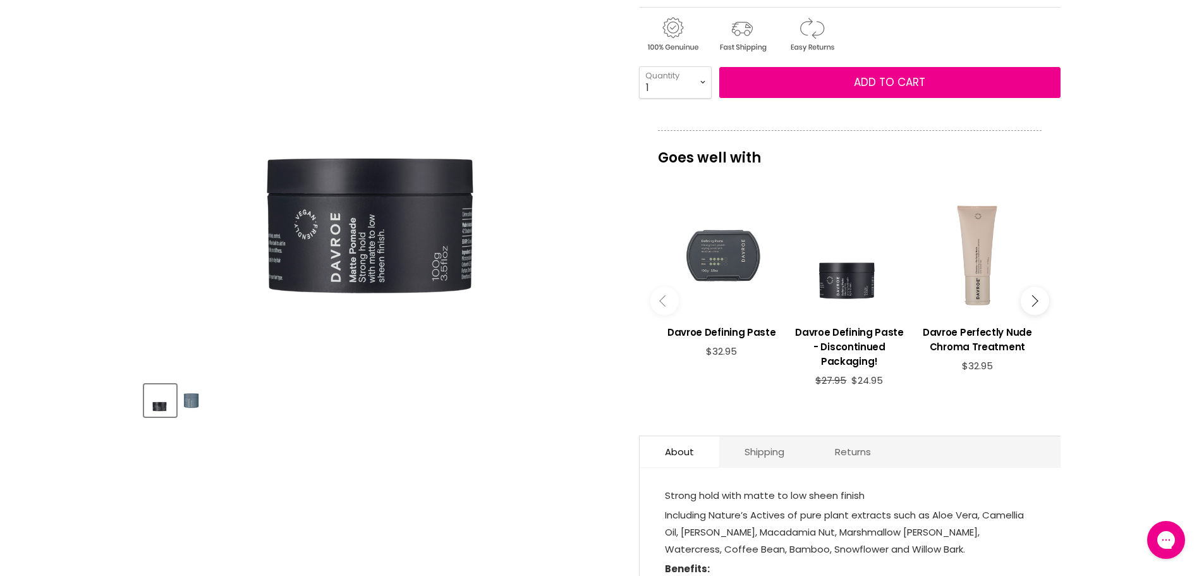
click at [1, 540] on div "Home Davroe Matte Pomade Click or scroll to zoom Tap or pinch to zoom" at bounding box center [602, 509] width 1204 height 1218
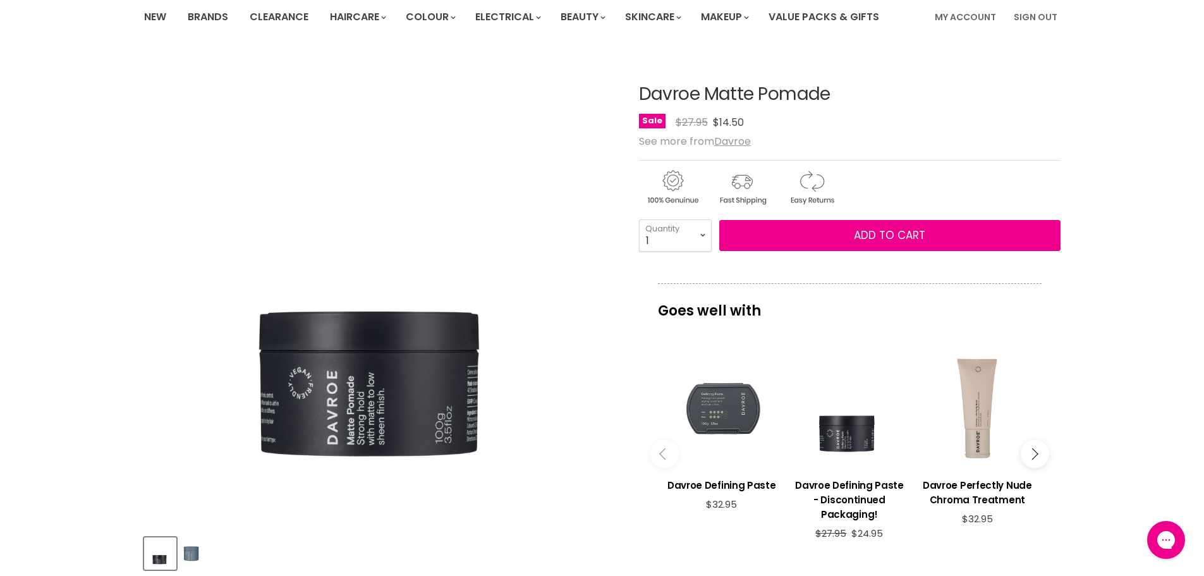
scroll to position [63, 0]
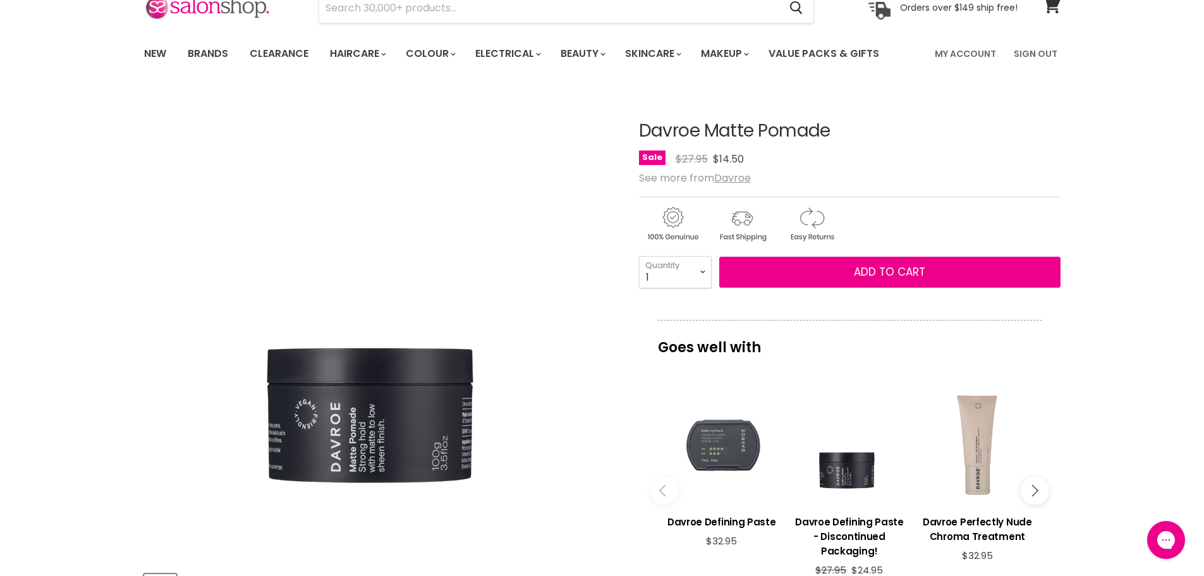
drag, startPoint x: 839, startPoint y: 132, endPoint x: 643, endPoint y: 124, distance: 196.7
click at [643, 124] on h1 "Davroe Matte Pomade" at bounding box center [849, 131] width 421 height 20
copy h1 "Davroe Matte Pomade"
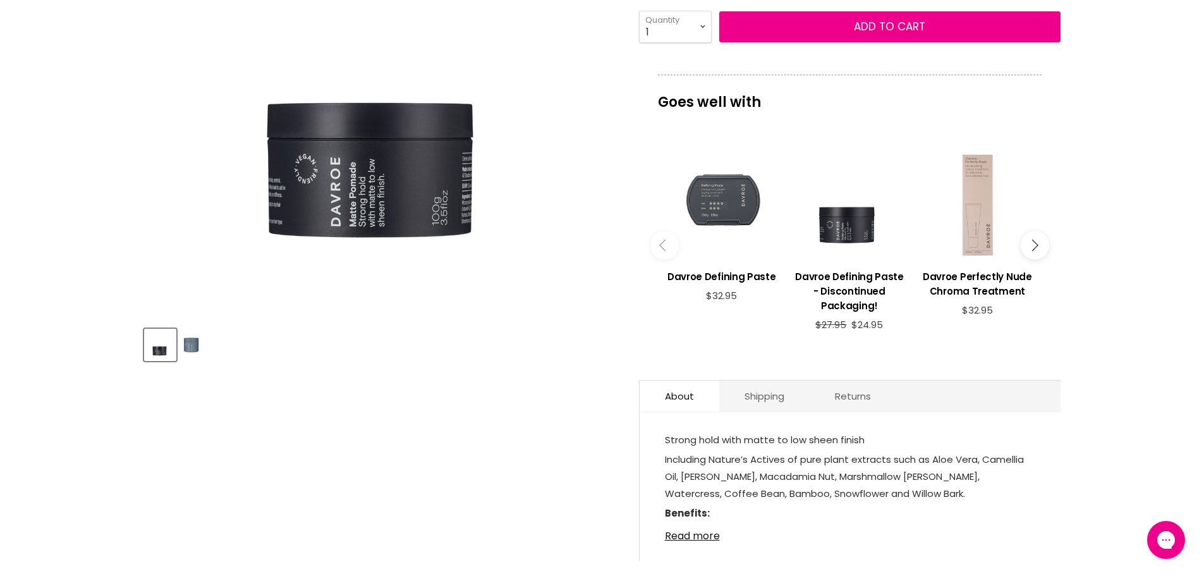
scroll to position [506, 0]
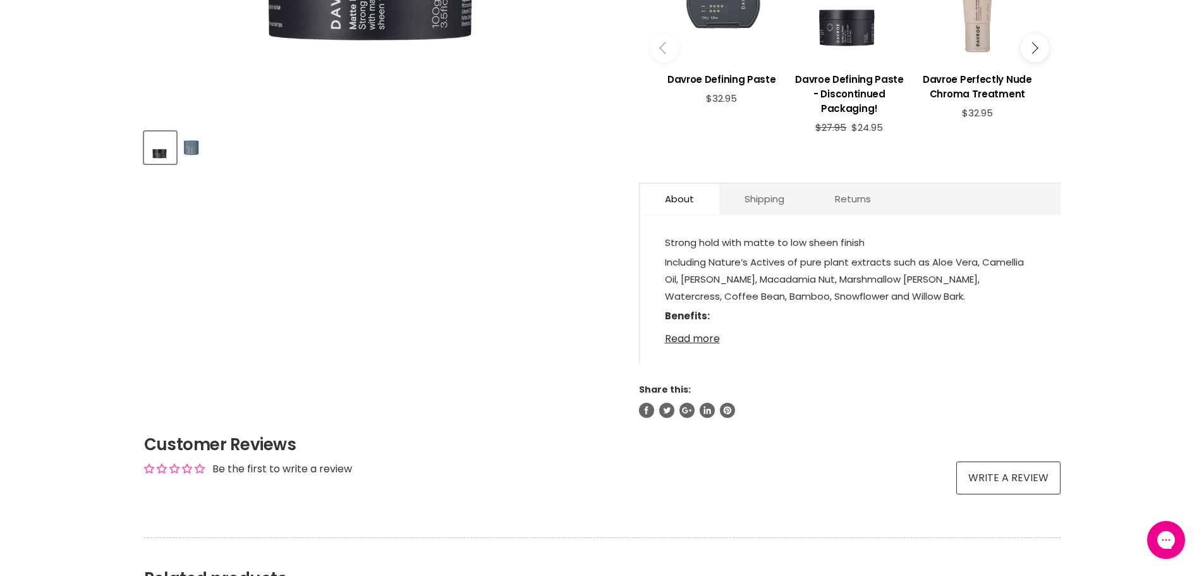
click at [696, 336] on link "Read more" at bounding box center [850, 334] width 370 height 19
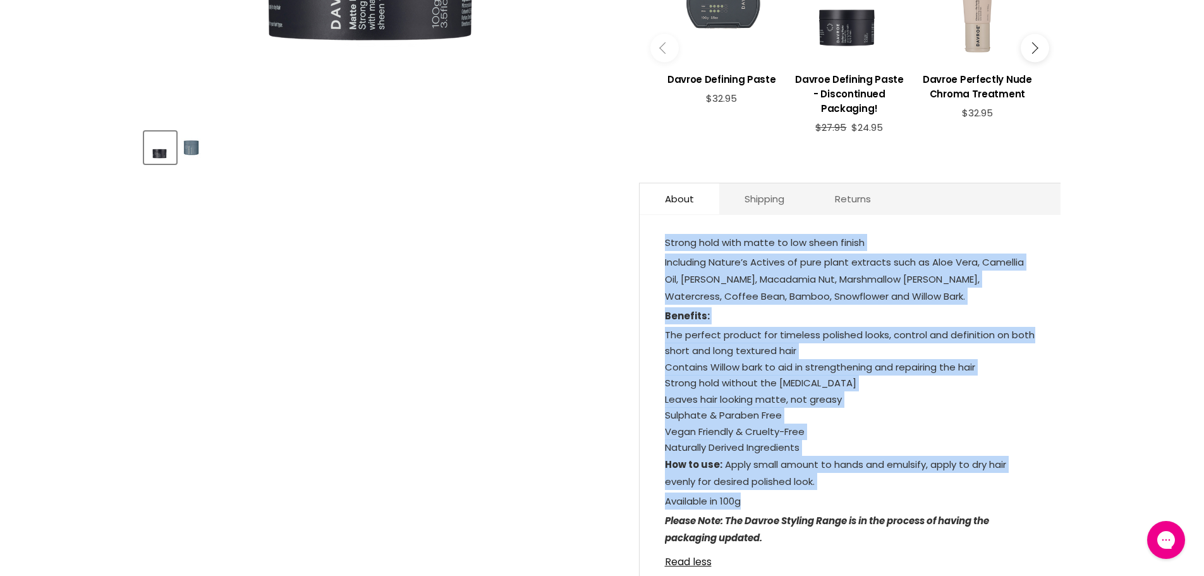
drag, startPoint x: 760, startPoint y: 315, endPoint x: 663, endPoint y: 222, distance: 134.5
click at [663, 222] on div "About Shipping Returns Strong hold with matte to low sheen finish Including Nat…" at bounding box center [849, 385] width 421 height 404
copy div "Strong hold with matte to low sheen finish Including Nature’s Actives of pure p…"
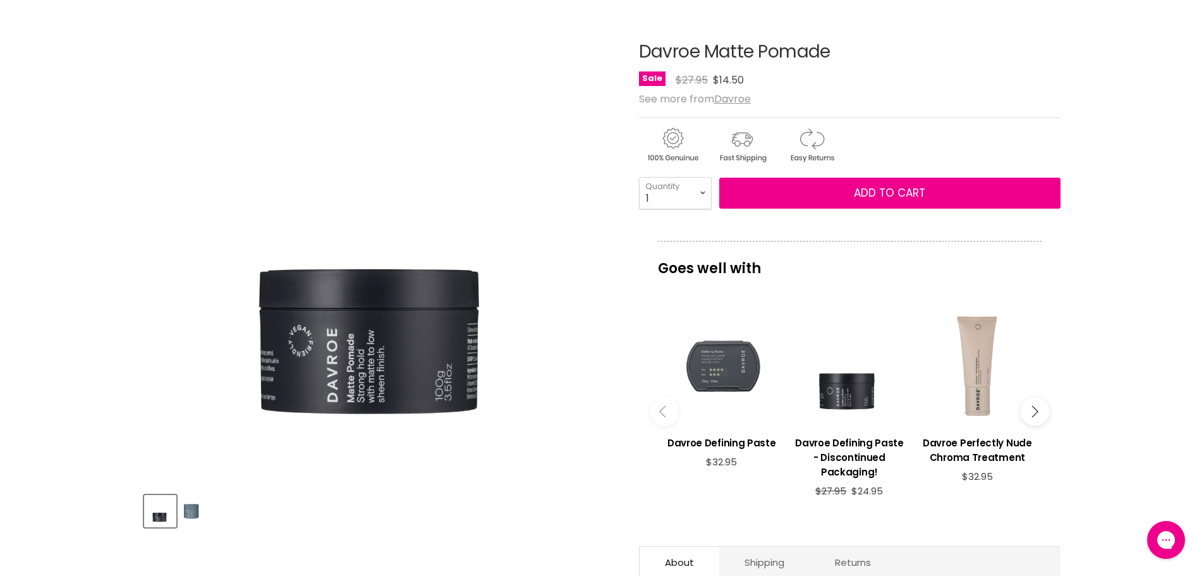
scroll to position [126, 0]
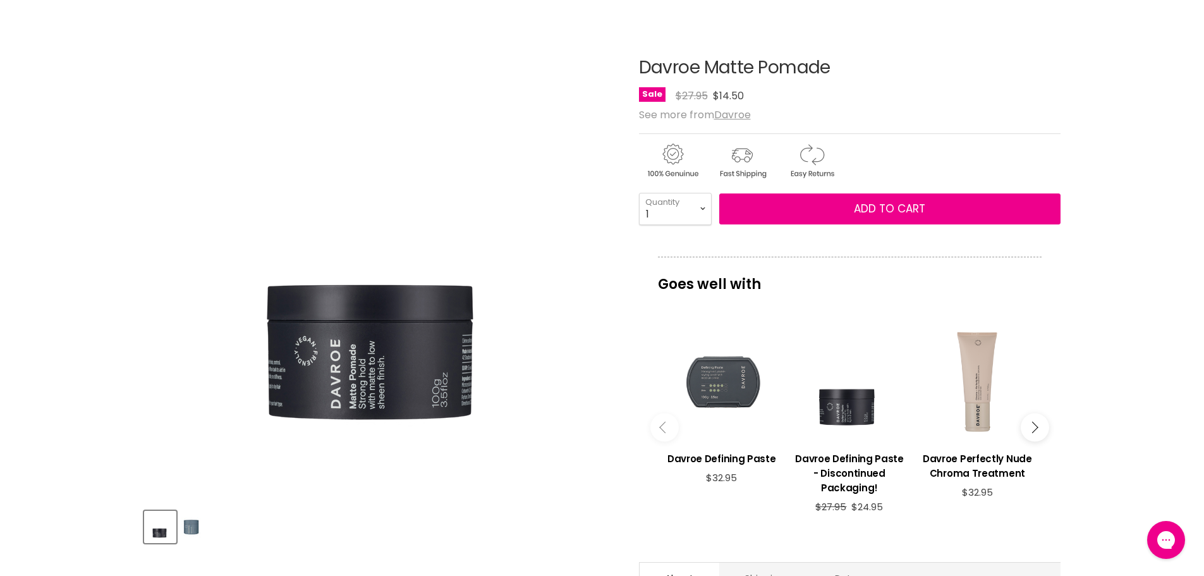
drag, startPoint x: 839, startPoint y: 64, endPoint x: 629, endPoint y: 54, distance: 210.0
click at [629, 54] on article "Click or scroll to zoom Tap or pinch to zoom Click or scroll to zoom" at bounding box center [602, 524] width 916 height 994
copy div "Davroe Matte Pomade"
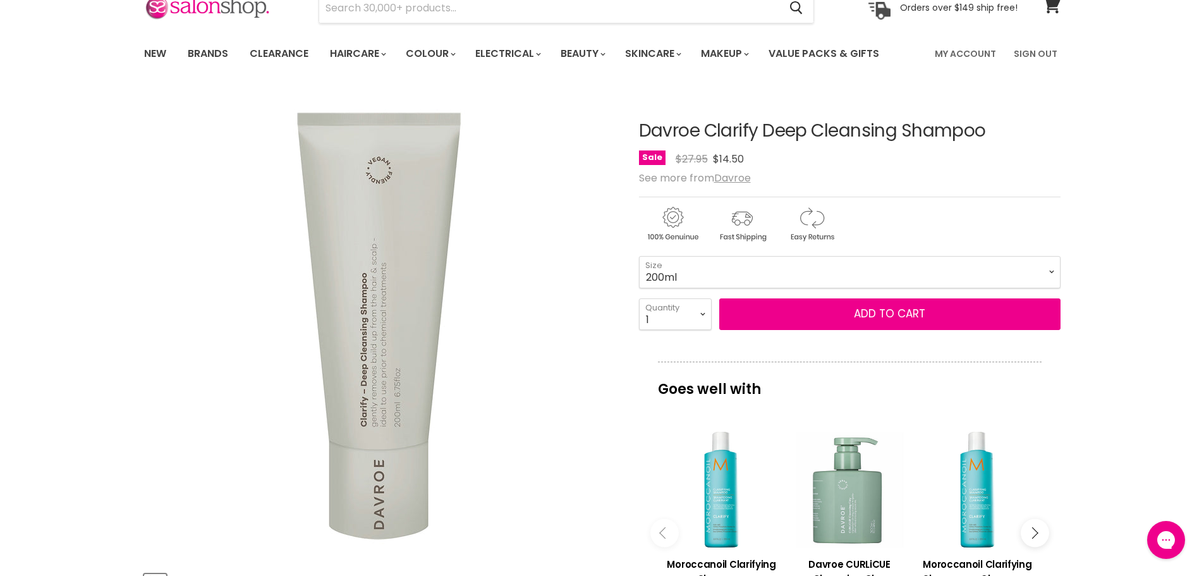
drag, startPoint x: 693, startPoint y: 123, endPoint x: 992, endPoint y: 108, distance: 299.9
click at [1003, 107] on article "Click or scroll to zoom Tap or pinch to zoom Davroe Clarify Deep Cleansing Sham…" at bounding box center [602, 496] width 916 height 813
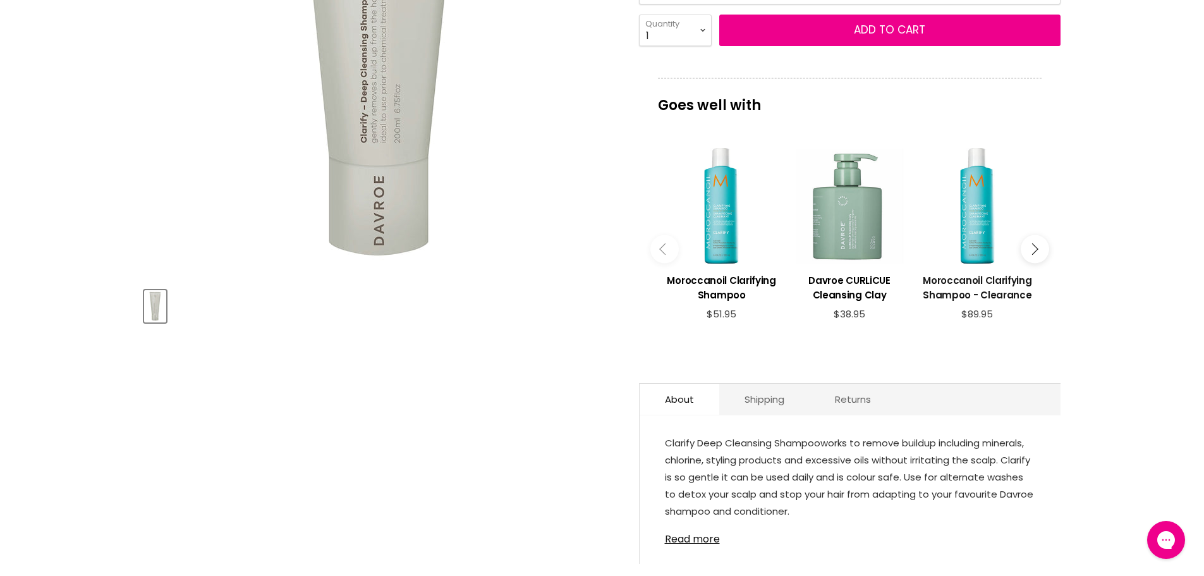
scroll to position [506, 0]
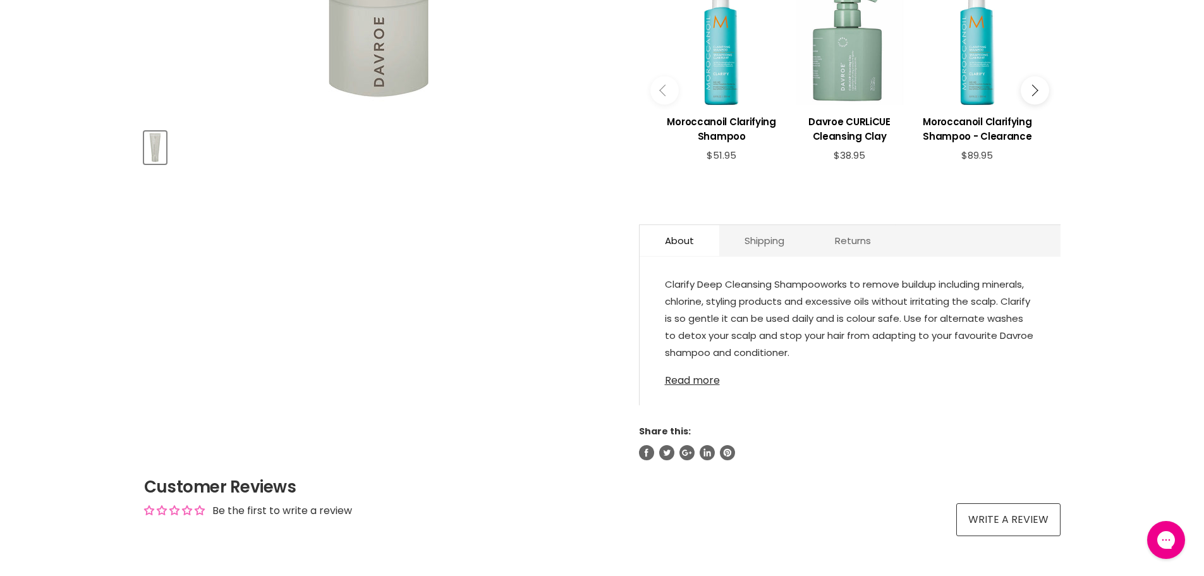
click at [700, 380] on link "Read more" at bounding box center [850, 376] width 370 height 19
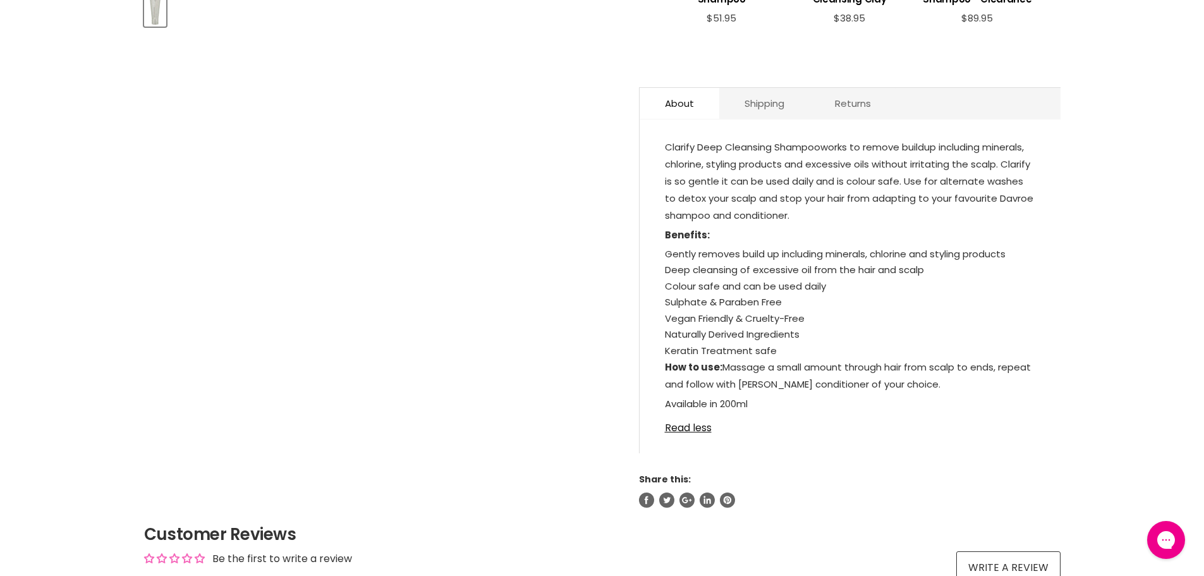
scroll to position [695, 0]
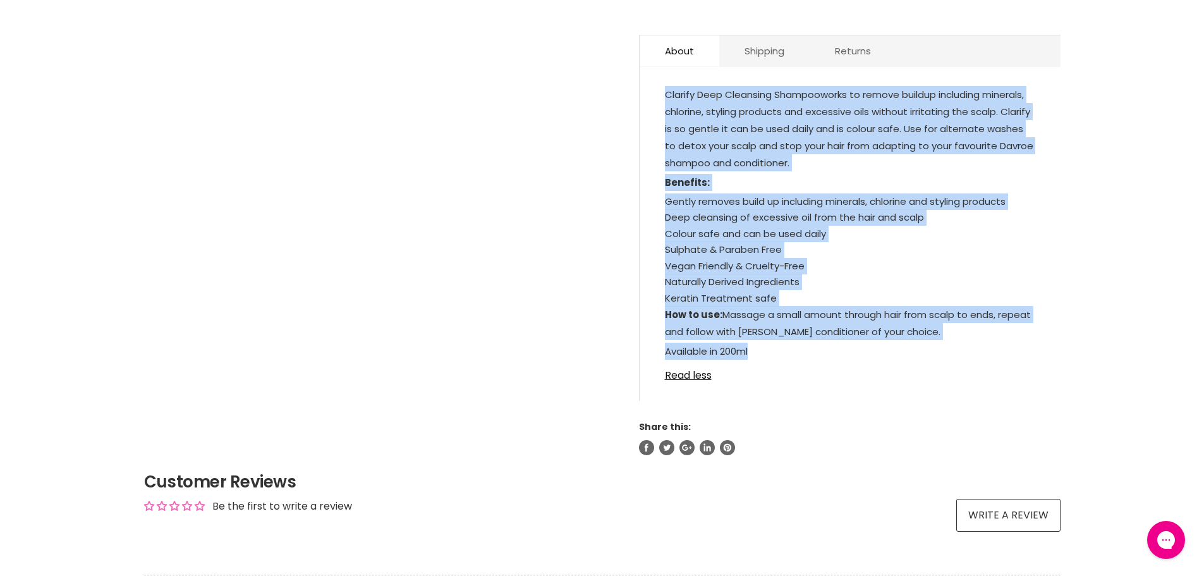
drag, startPoint x: 766, startPoint y: 351, endPoint x: 641, endPoint y: 73, distance: 304.6
click at [641, 73] on div "About Shipping Returns Clarify Deep Cleansing Shampoo works to remove buildup i…" at bounding box center [849, 218] width 421 height 366
copy div "Clarify Deep Cleansing Shampoo works to remove buildup including minerals, chlo…"
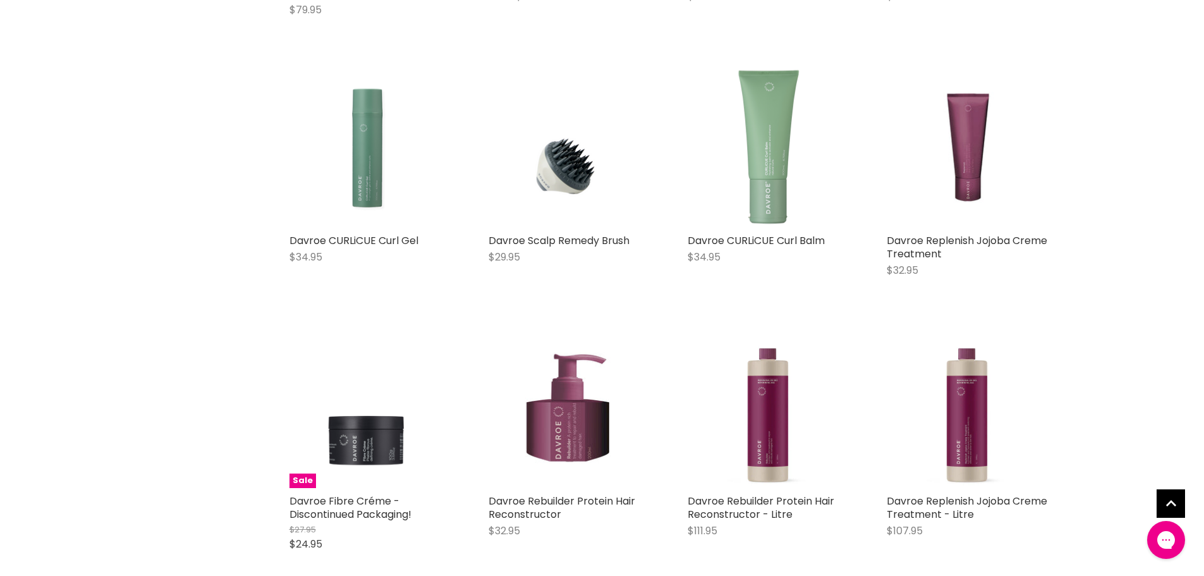
scroll to position [1006, 0]
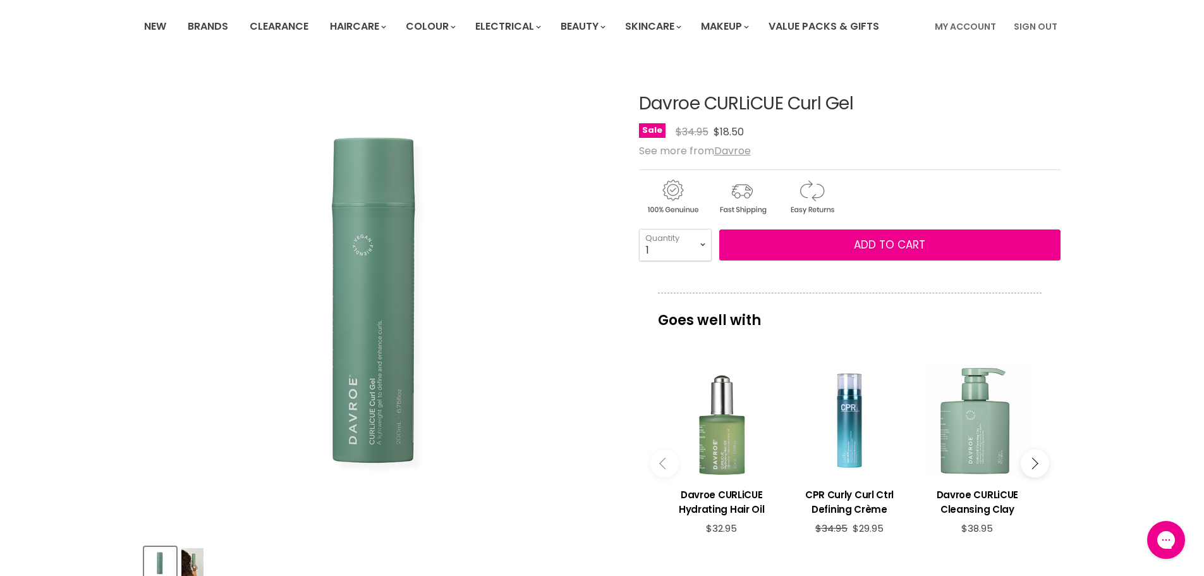
scroll to position [126, 0]
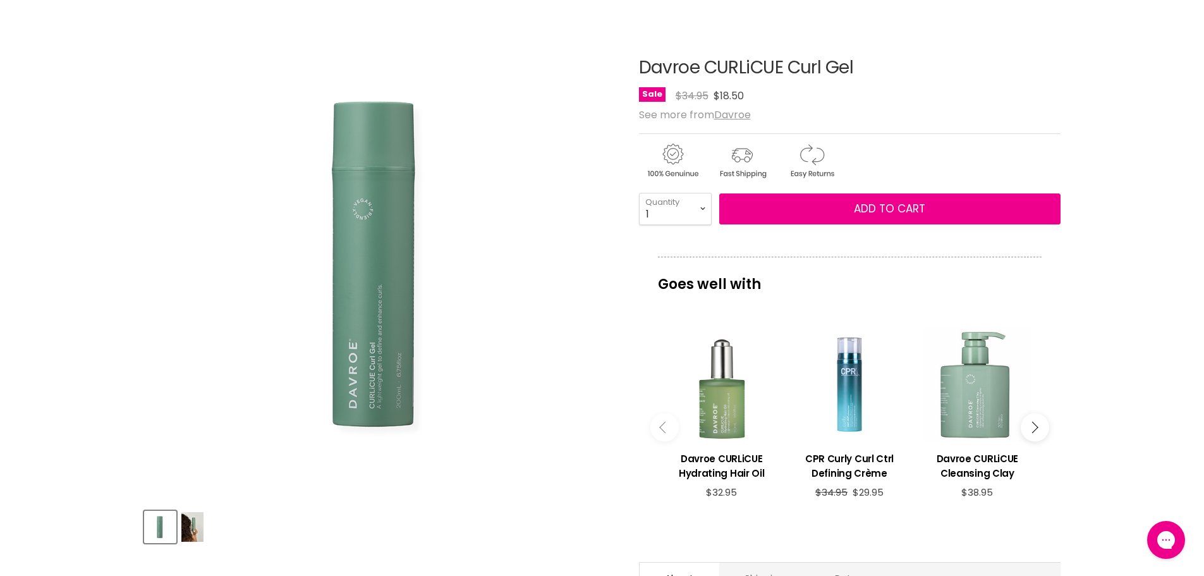
drag, startPoint x: 900, startPoint y: 69, endPoint x: 639, endPoint y: 67, distance: 261.0
click at [639, 67] on h1 "Davroe CURLiCUE Curl Gel" at bounding box center [849, 68] width 421 height 20
copy h1 "Davroe CURLiCUE Curl Gel"
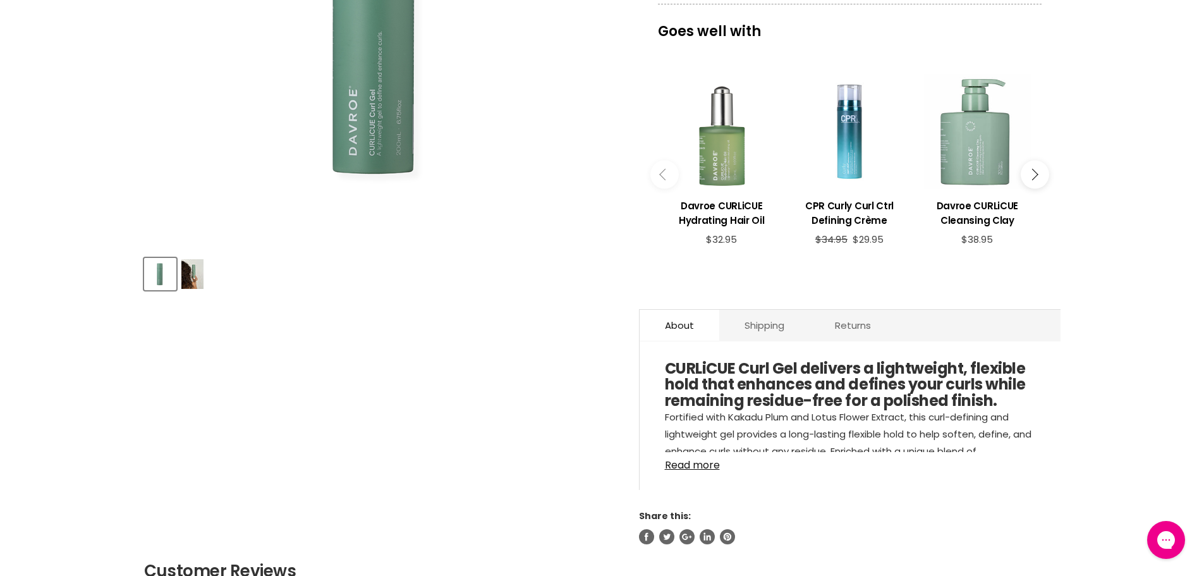
scroll to position [442, 0]
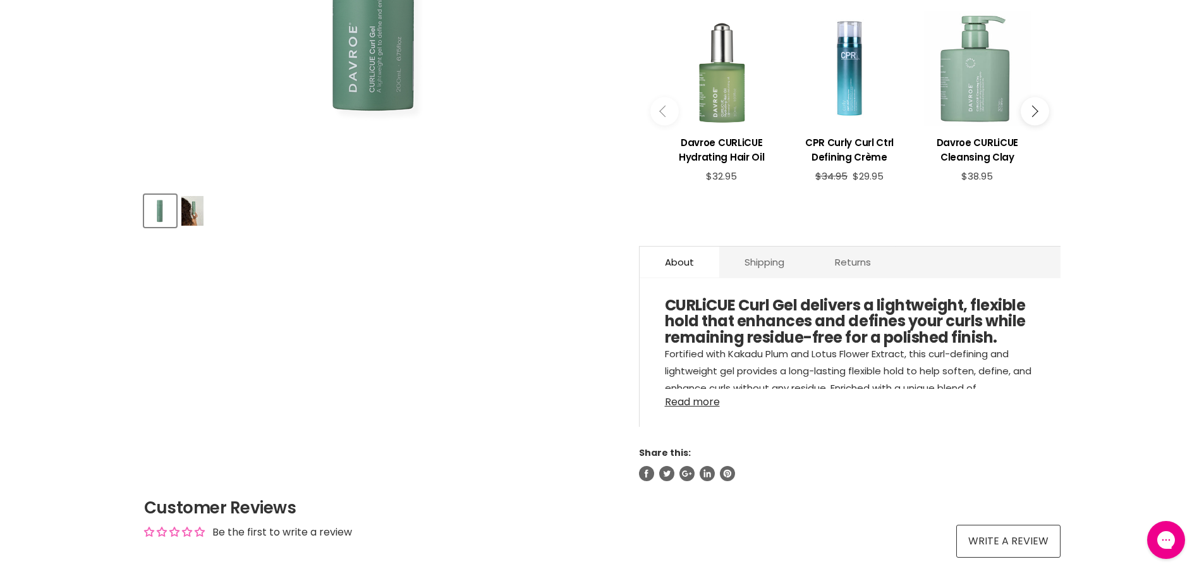
click at [693, 399] on link "Read more" at bounding box center [850, 398] width 370 height 19
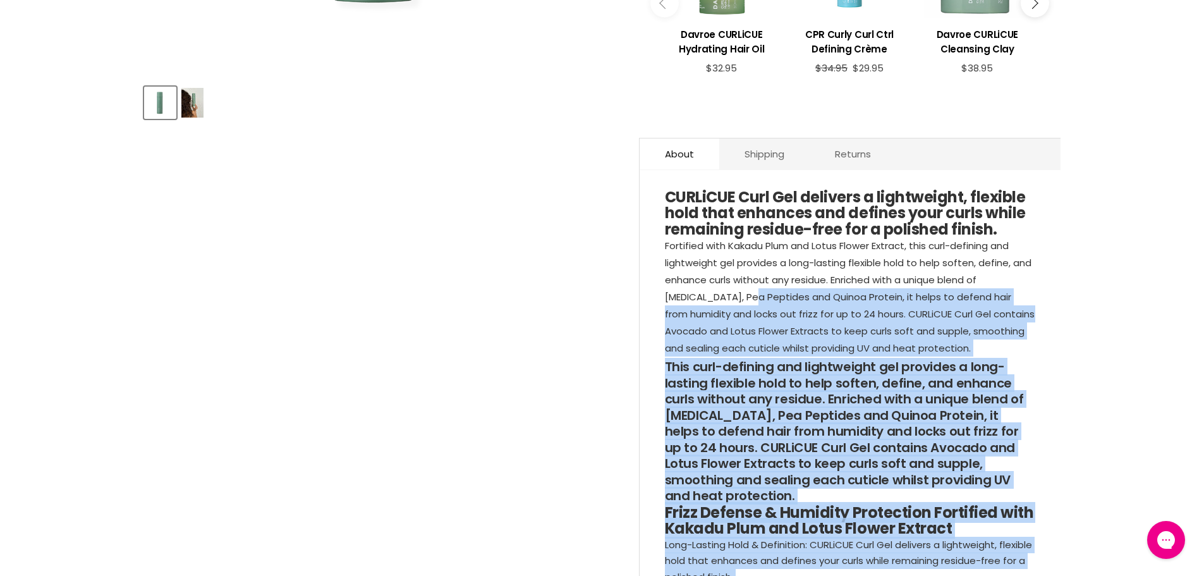
scroll to position [506, 0]
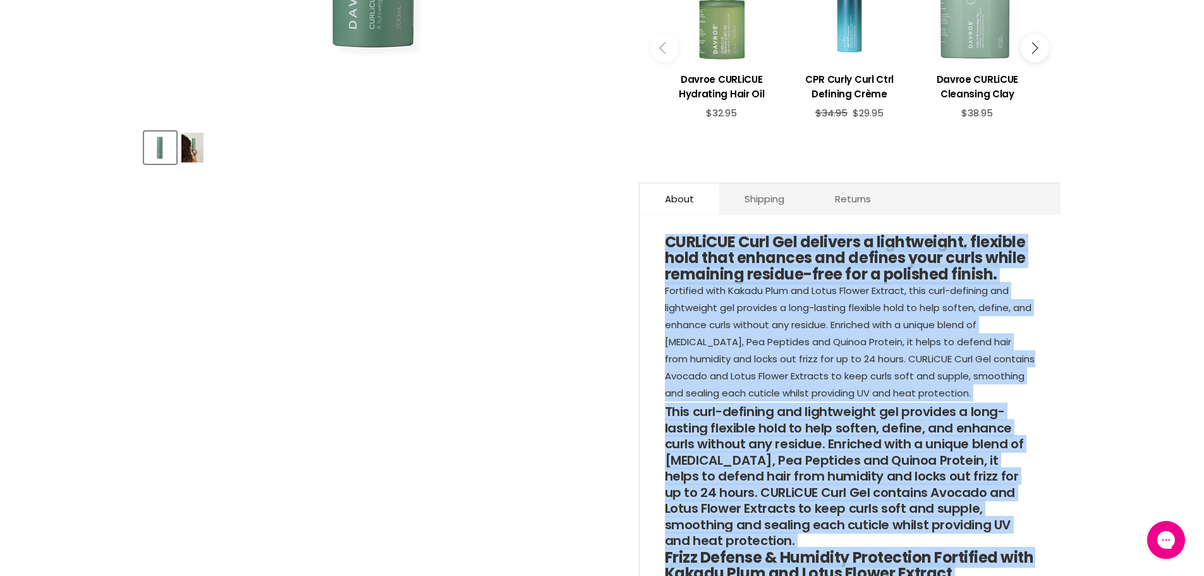
drag, startPoint x: 957, startPoint y: 436, endPoint x: 654, endPoint y: 245, distance: 358.7
click at [654, 245] on div "CURLiCUE Curl Gel delivers a lightweight, flexible hold that enhances and defin…" at bounding box center [849, 514] width 421 height 574
copy div "CURLiCUE Curl Gel delivers a lightweight, flexible hold that enhances and defin…"
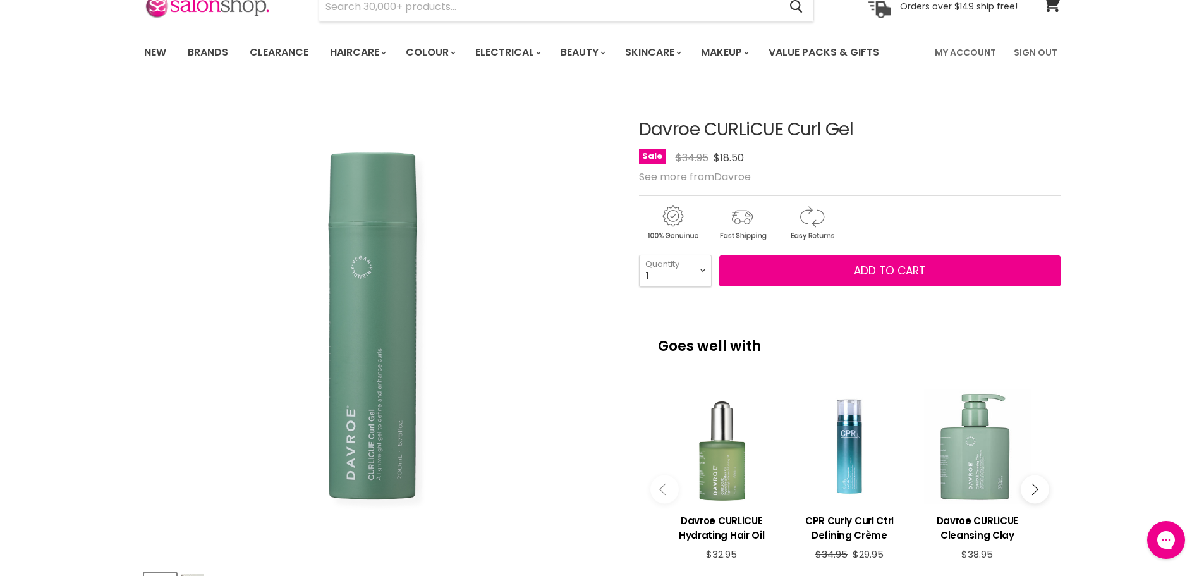
scroll to position [63, 0]
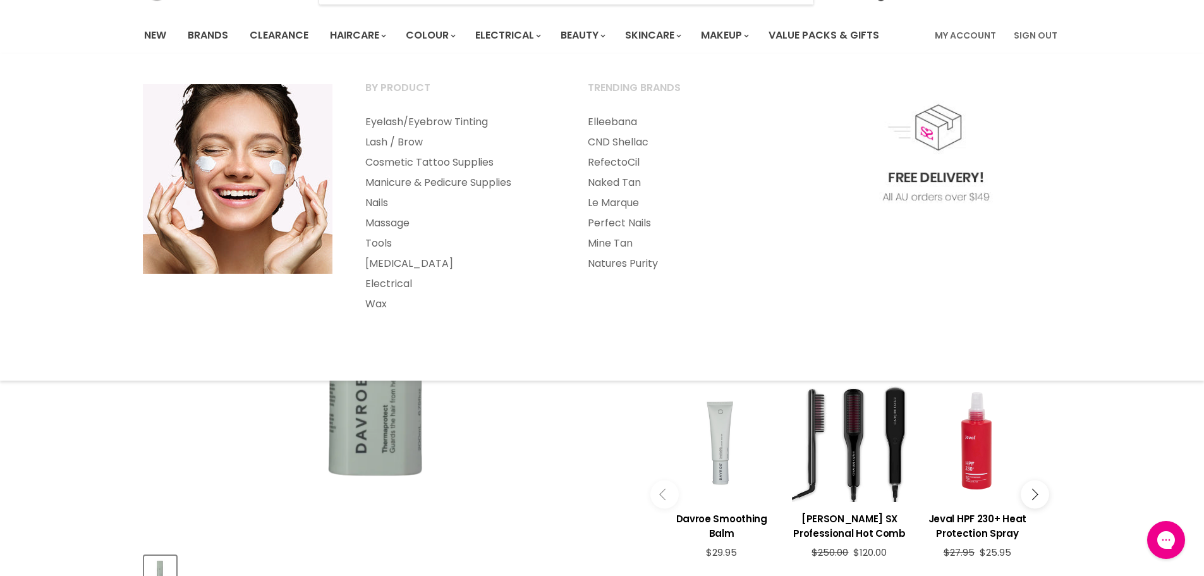
scroll to position [126, 0]
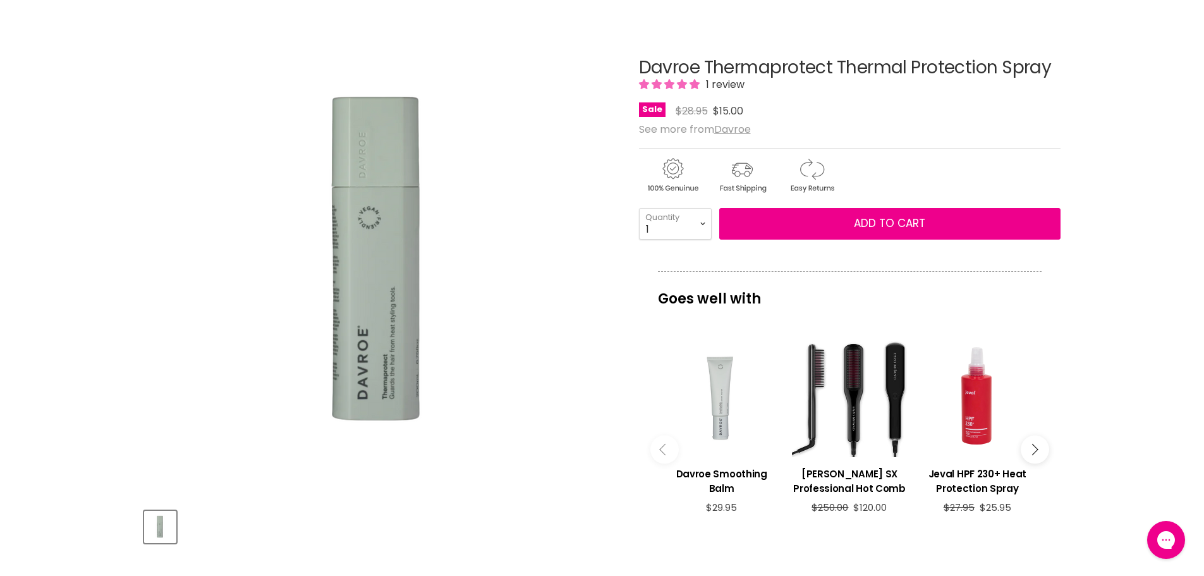
drag, startPoint x: 645, startPoint y: 61, endPoint x: 1046, endPoint y: 68, distance: 401.3
click at [1050, 68] on article "Click or scroll to zoom Tap or pinch to zoom Davroe Thermaprotect Thermal Prote…" at bounding box center [602, 427] width 916 height 800
copy div "Davroe Thermaprotect Thermal Protection Spray"
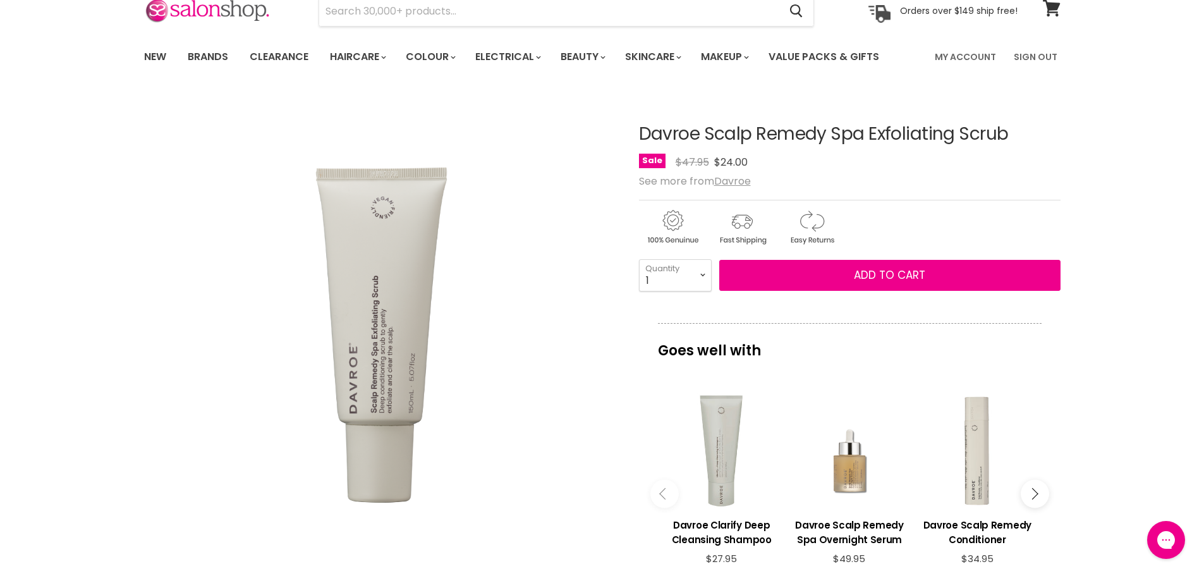
scroll to position [63, 0]
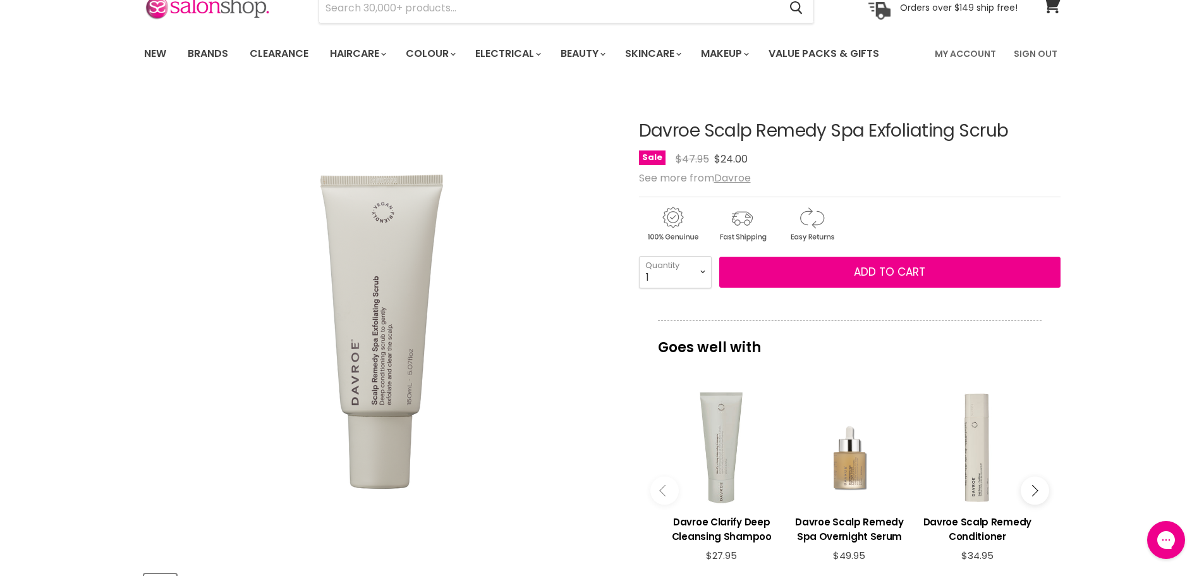
drag, startPoint x: 627, startPoint y: 126, endPoint x: 1017, endPoint y: 132, distance: 389.9
click at [1022, 131] on article "Click or scroll to zoom Tap or pinch to zoom Davroe Scalp Remedy Spa Exfoliatin…" at bounding box center [602, 475] width 916 height 771
copy div "Davroe Scalp Remedy Spa Exfoliating Scrub"
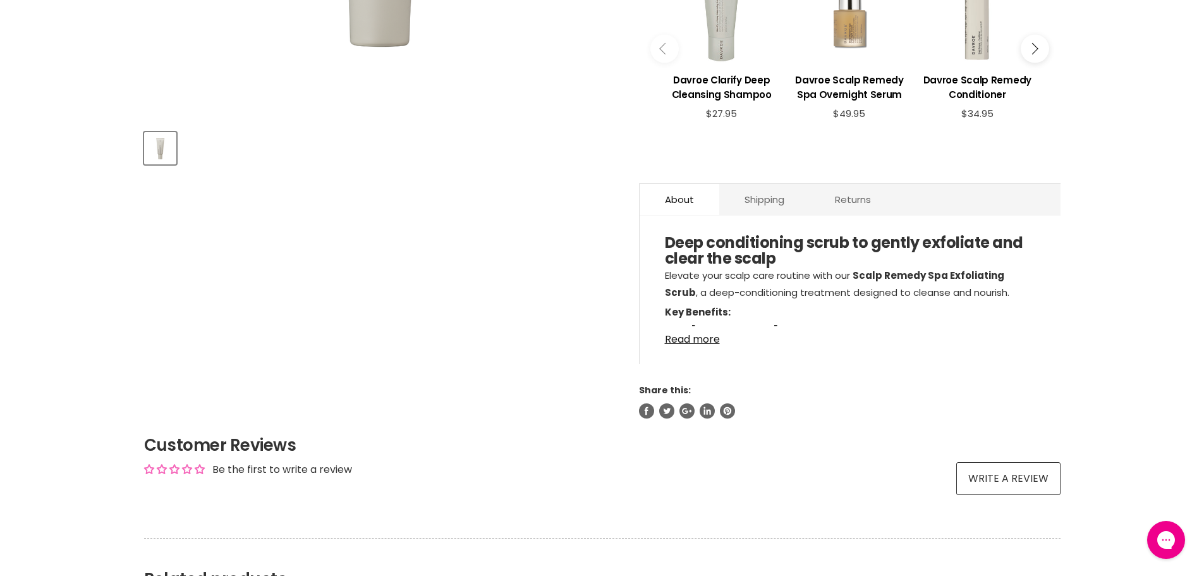
scroll to position [506, 0]
click at [697, 338] on link "Read more" at bounding box center [850, 334] width 370 height 19
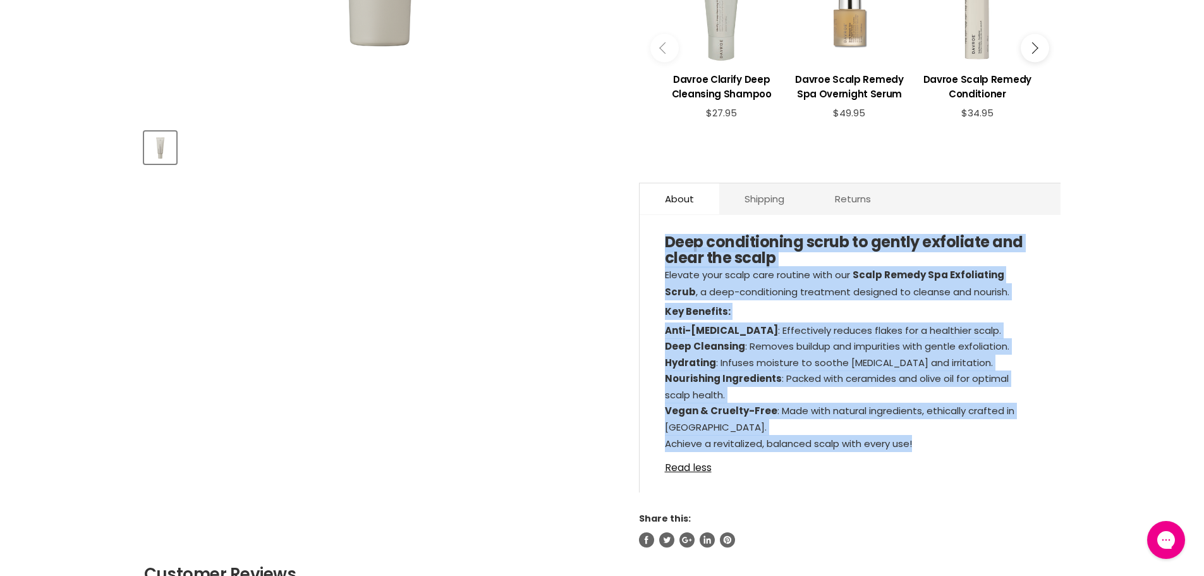
drag, startPoint x: 942, startPoint y: 445, endPoint x: 662, endPoint y: 248, distance: 342.2
click at [662, 248] on div "Deep conditioning scrub to gently exfoliate and clear the scalp Elevate your sc…" at bounding box center [849, 359] width 421 height 265
copy div "Deep conditioning scrub to gently exfoliate and clear the scalp Elevate your sc…"
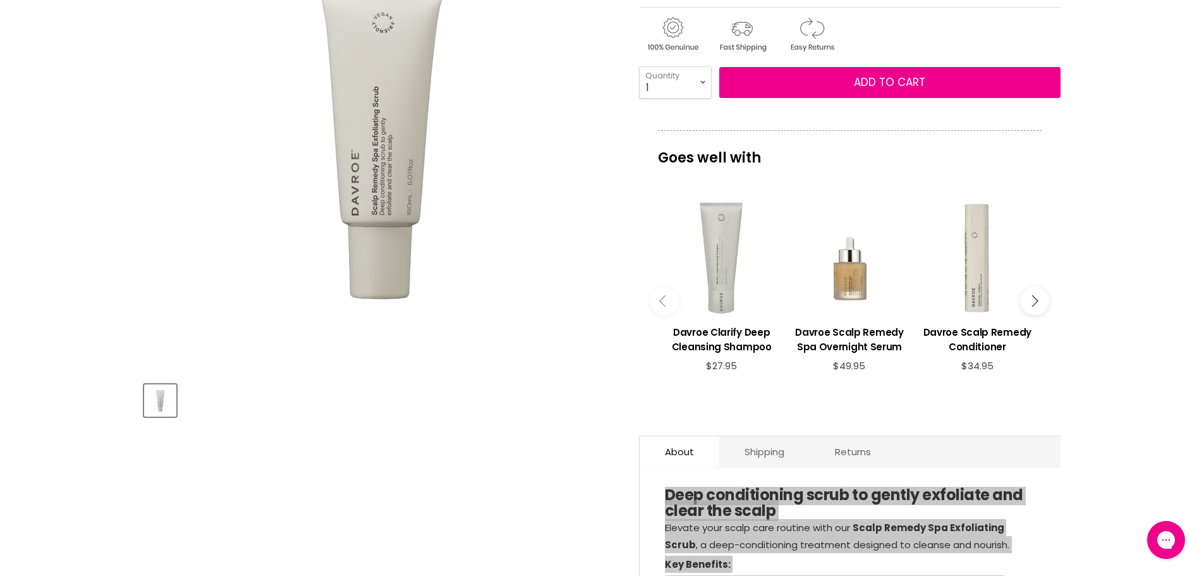
scroll to position [0, 0]
